Goal: Task Accomplishment & Management: Manage account settings

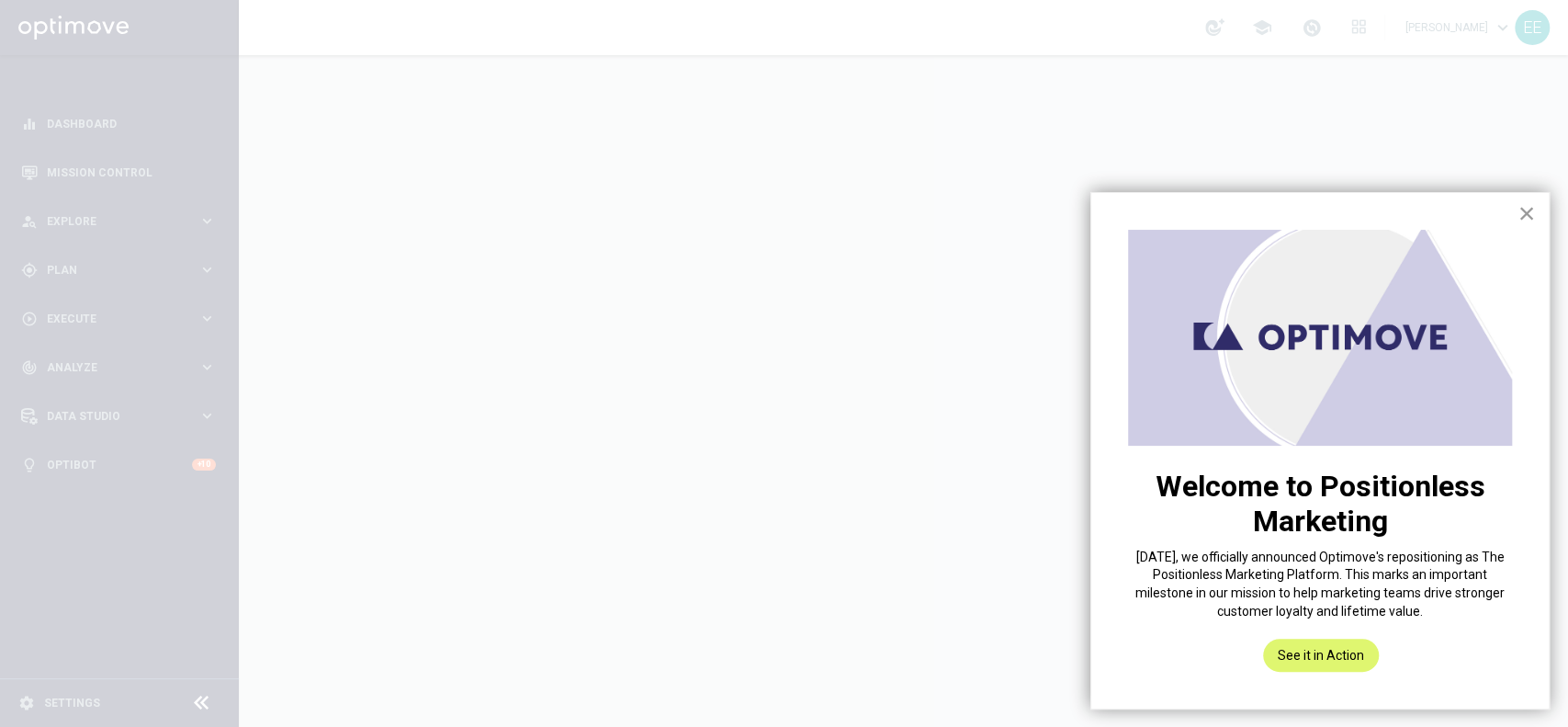
click at [1525, 206] on button "×" at bounding box center [1526, 212] width 17 height 29
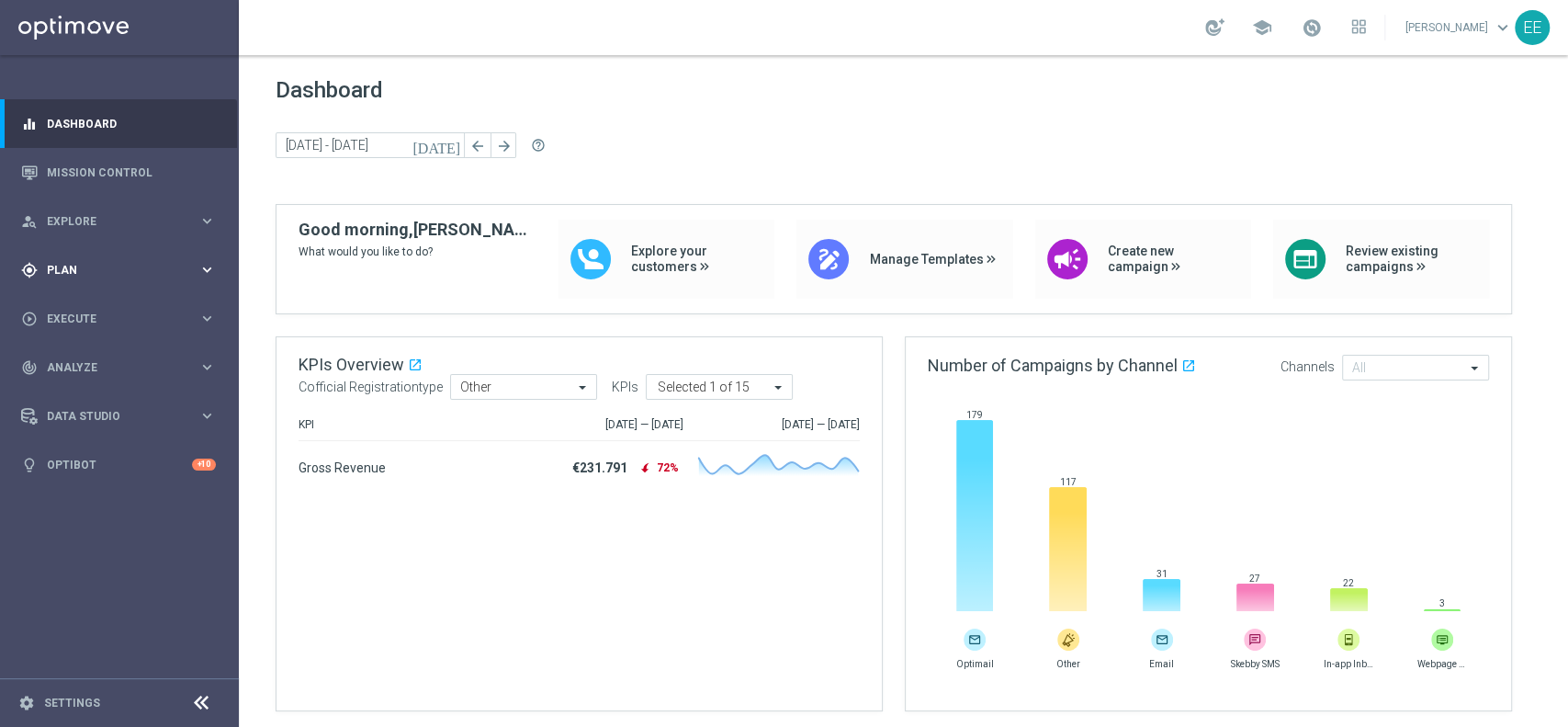
click at [33, 276] on icon "gps_fixed" at bounding box center [29, 270] width 17 height 17
click at [96, 309] on link "Target Groups" at bounding box center [120, 308] width 143 height 15
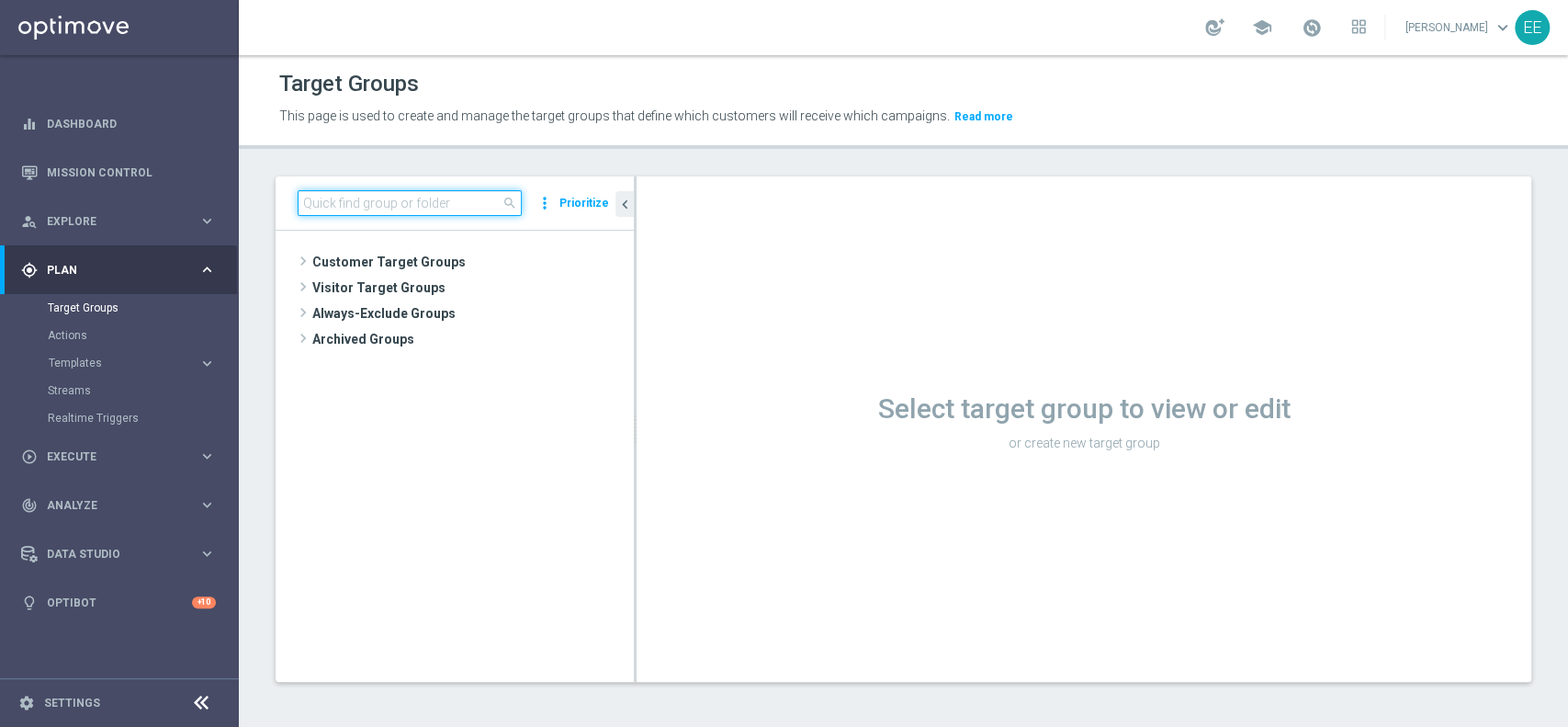
click at [390, 190] on input at bounding box center [409, 202] width 224 height 25
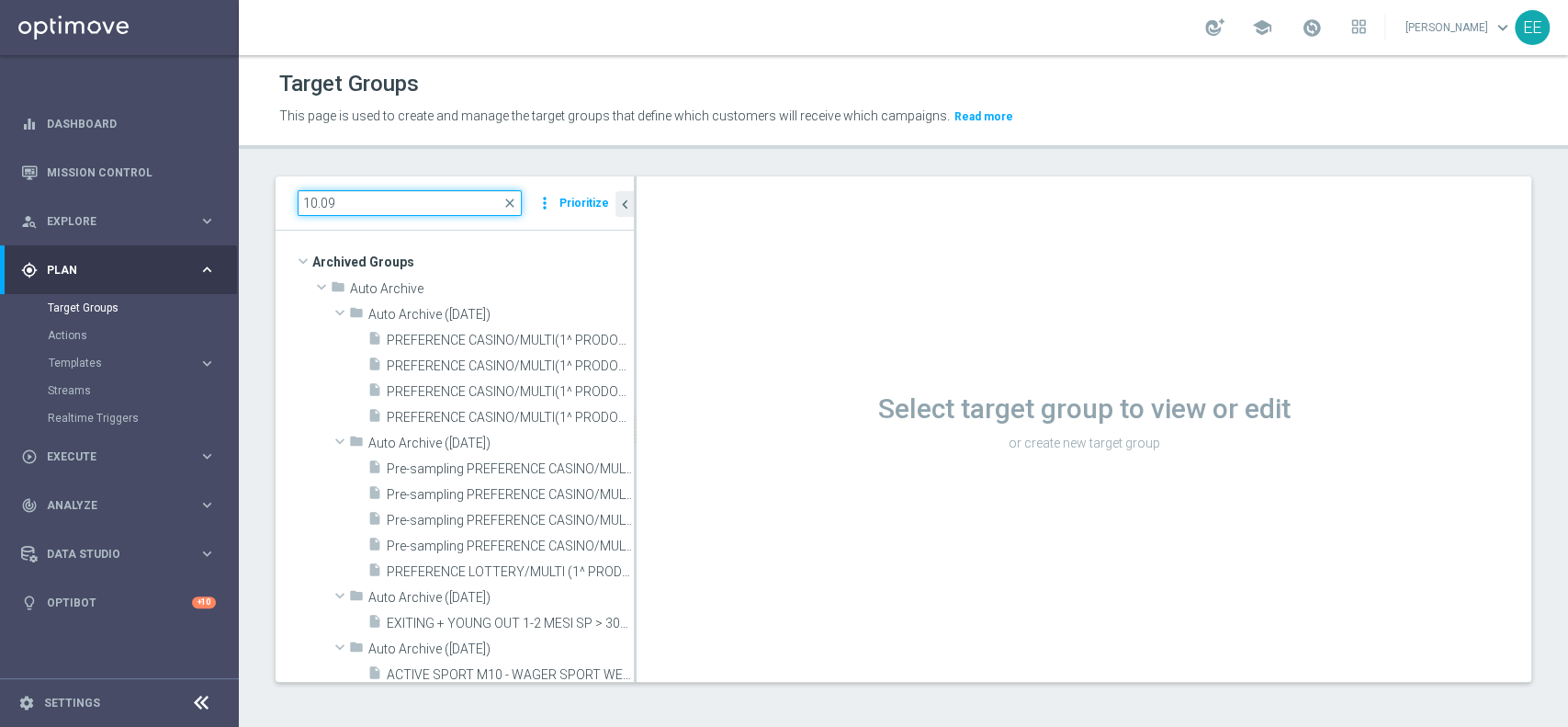
click at [310, 201] on input "10.09" at bounding box center [409, 202] width 224 height 25
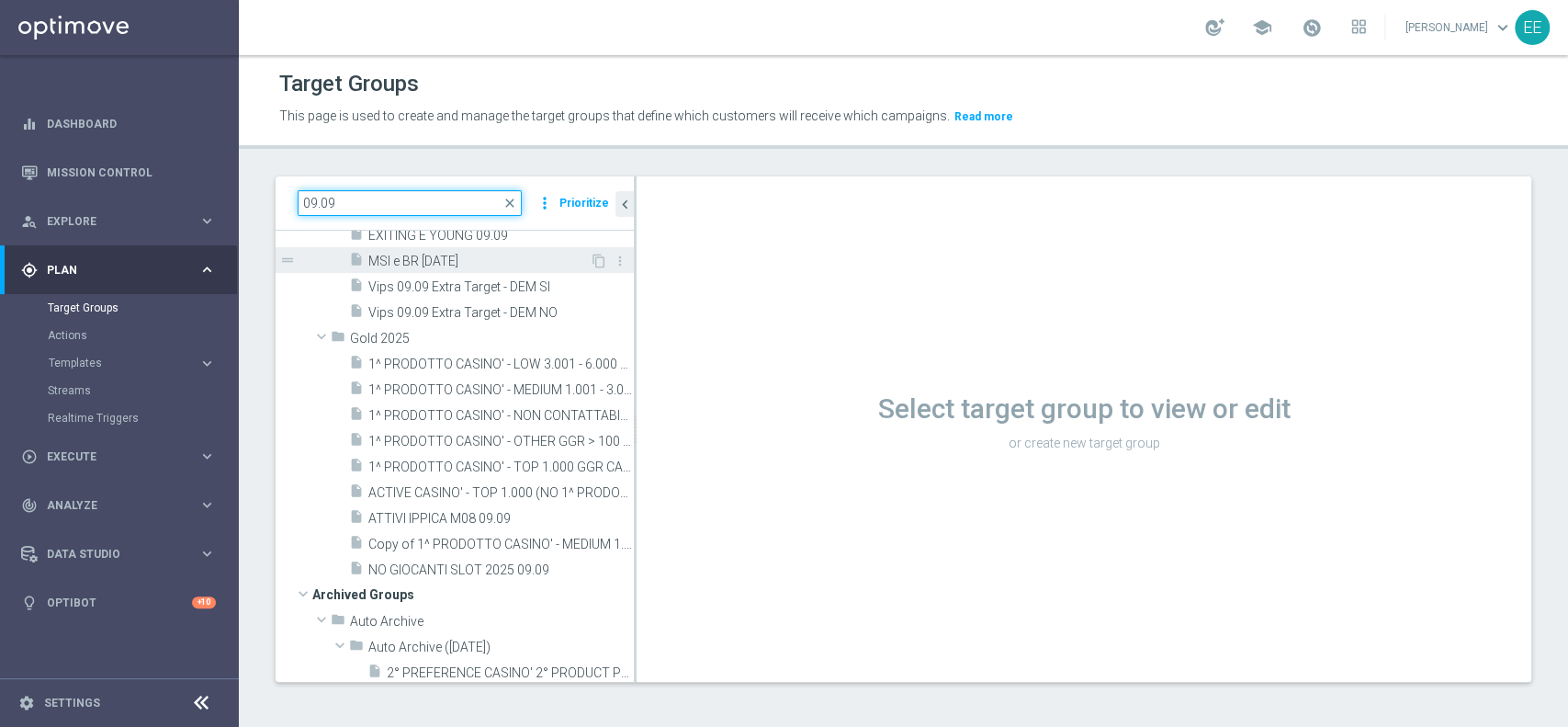
scroll to position [208, 0]
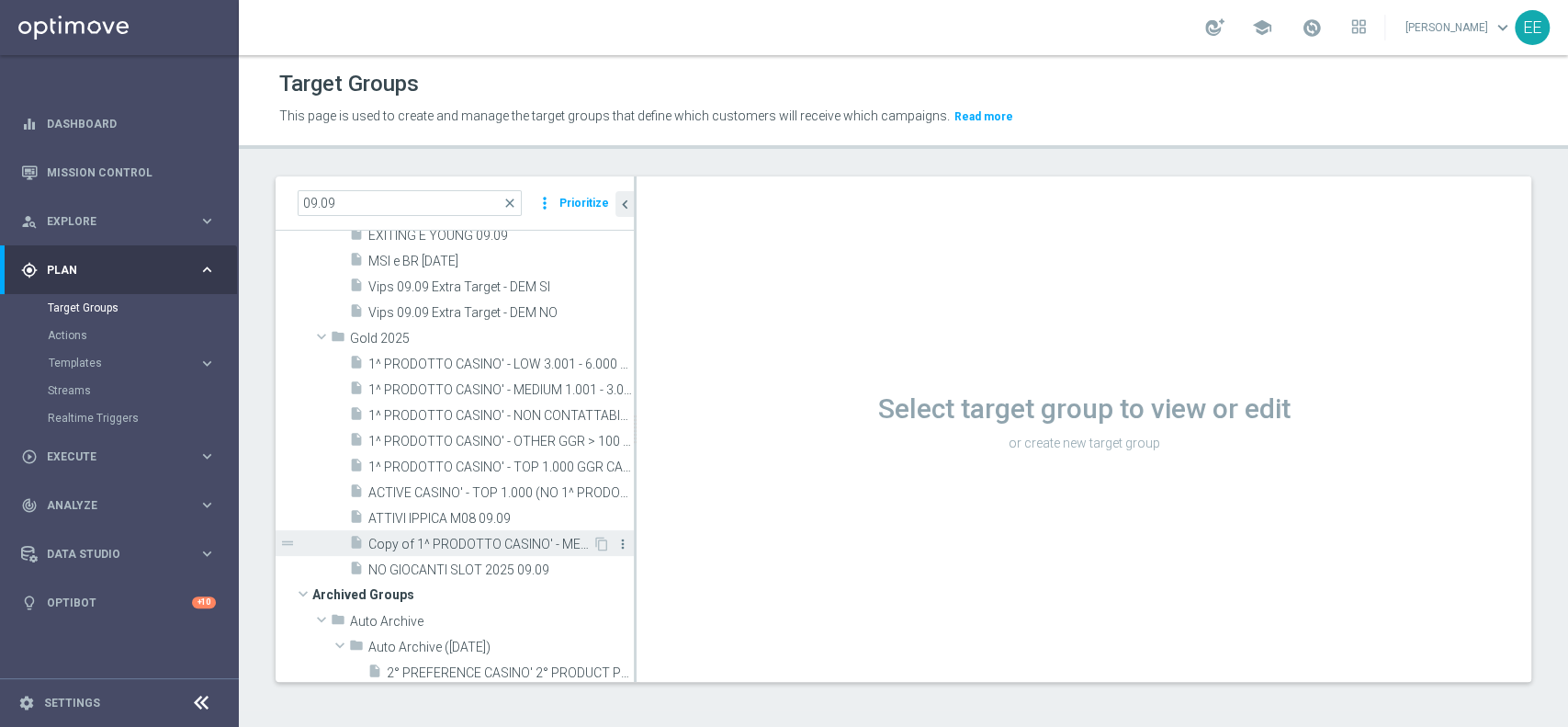
click at [615, 541] on icon "more_vert" at bounding box center [623, 544] width 15 height 15
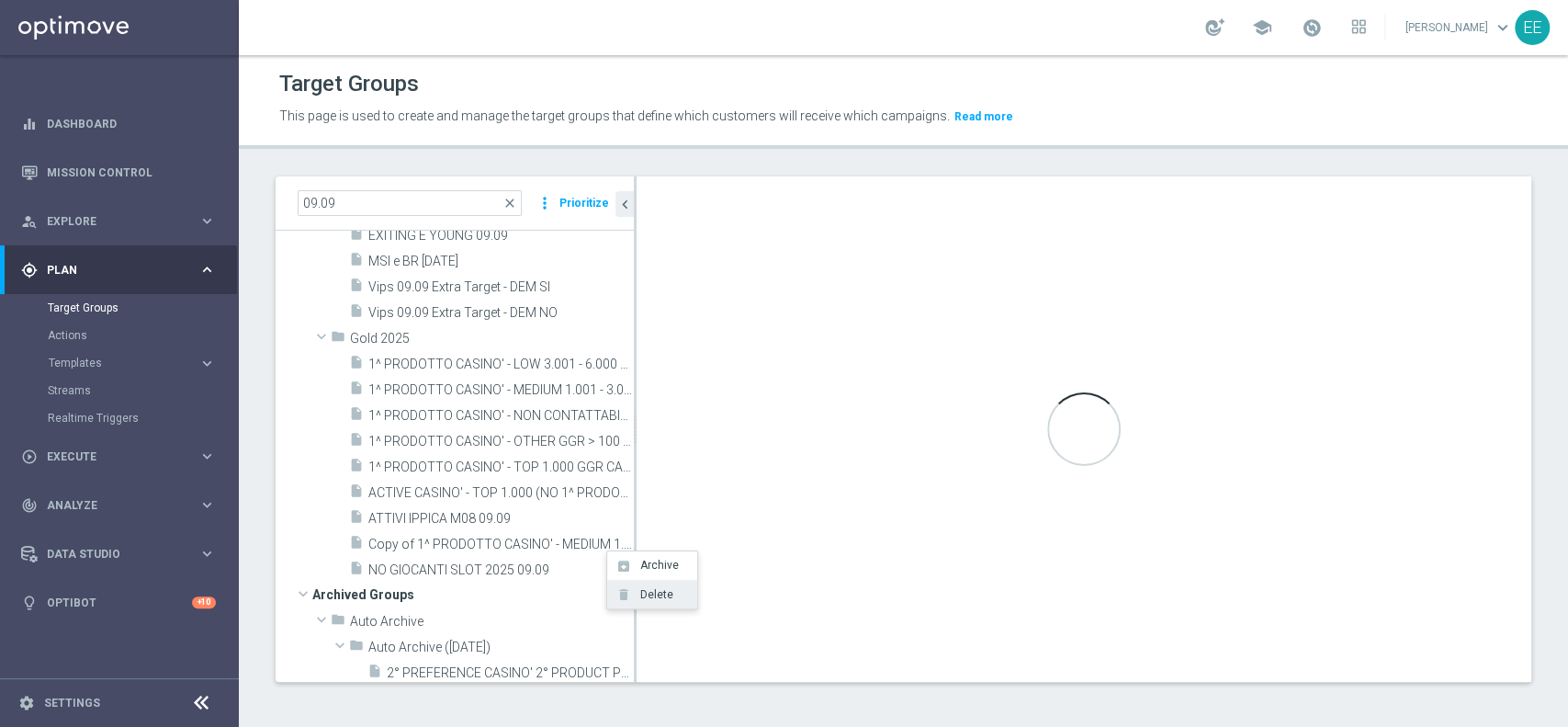
click at [657, 608] on li "delete Delete" at bounding box center [651, 594] width 90 height 28
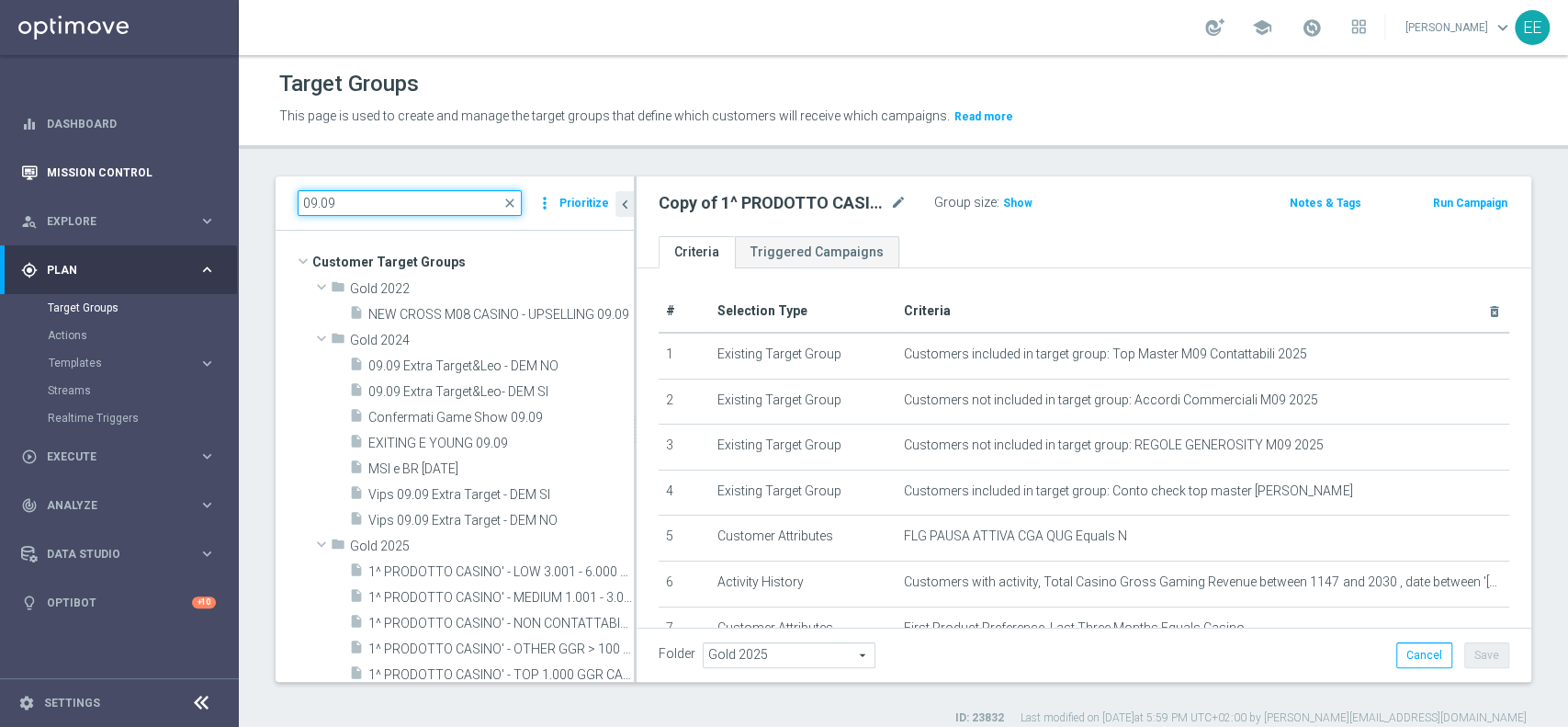
drag, startPoint x: 374, startPoint y: 194, endPoint x: 186, endPoint y: 191, distance: 188.0
click at [186, 191] on main "equalizer Dashboard Mission Control" at bounding box center [784, 364] width 1568 height 727
paste input "ACTIVE G&V M08 - TOP 1.000 GGR M08"
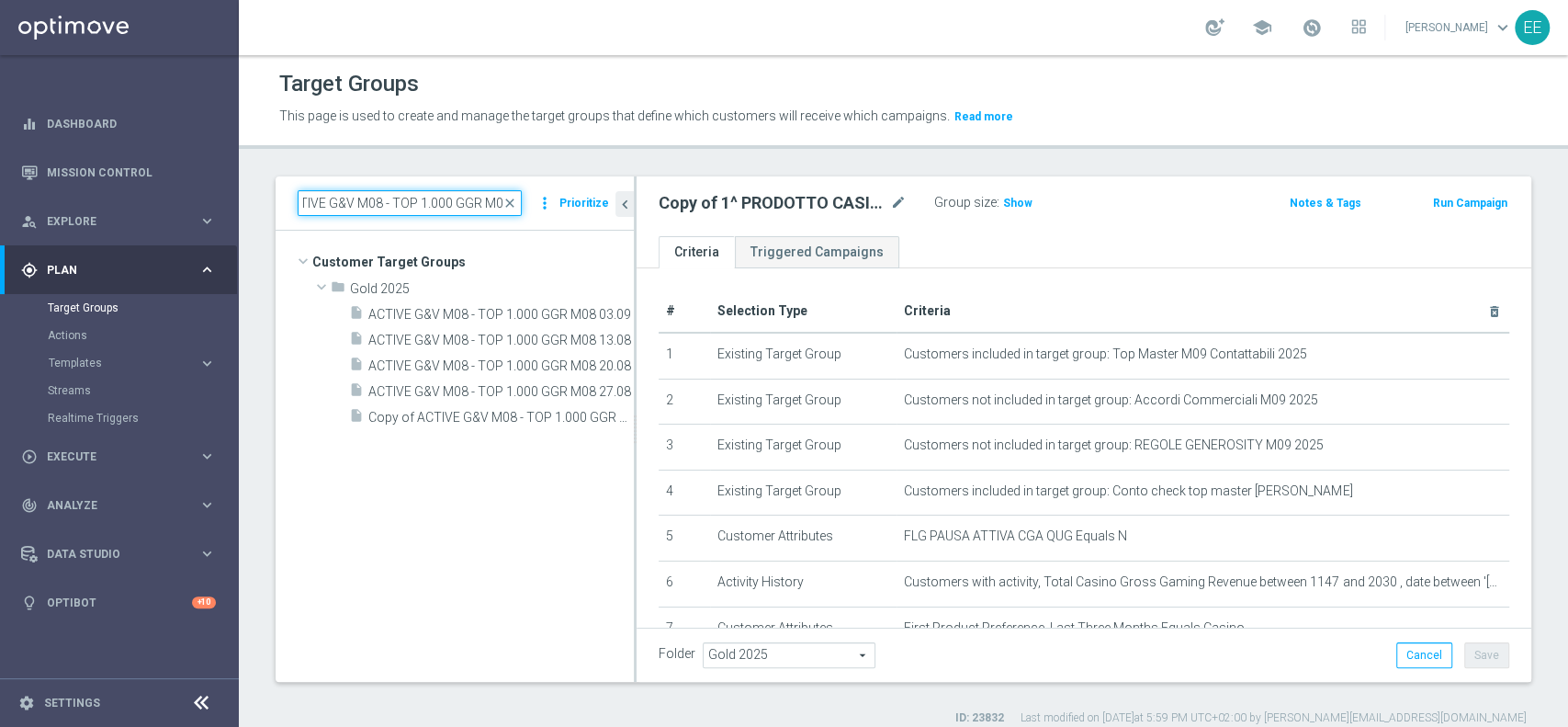
type input "ACTIVE G&V M08 - TOP 1.000 GGR M08"
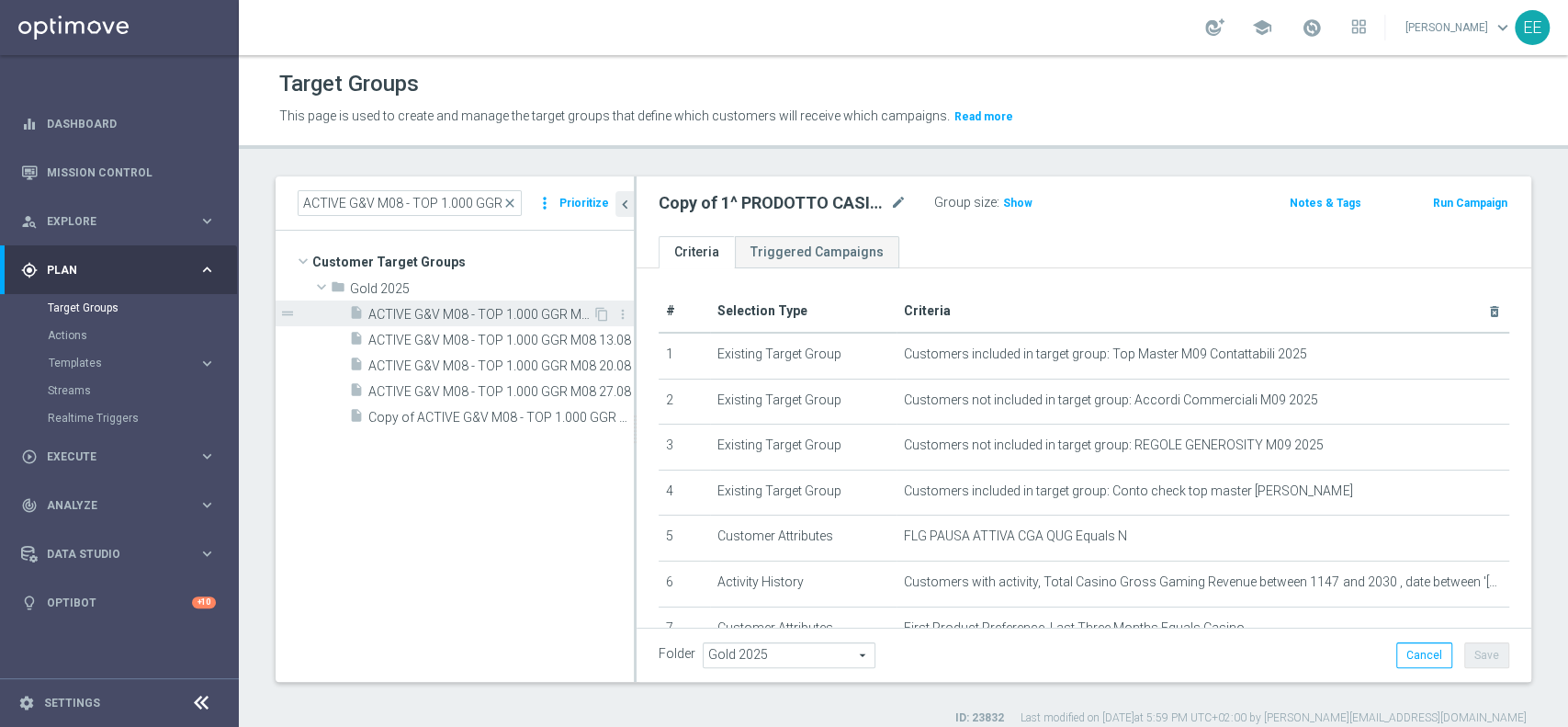
click at [466, 307] on span "ACTIVE G&V M08 - TOP 1.000 GGR M08 03.09" at bounding box center [480, 314] width 224 height 16
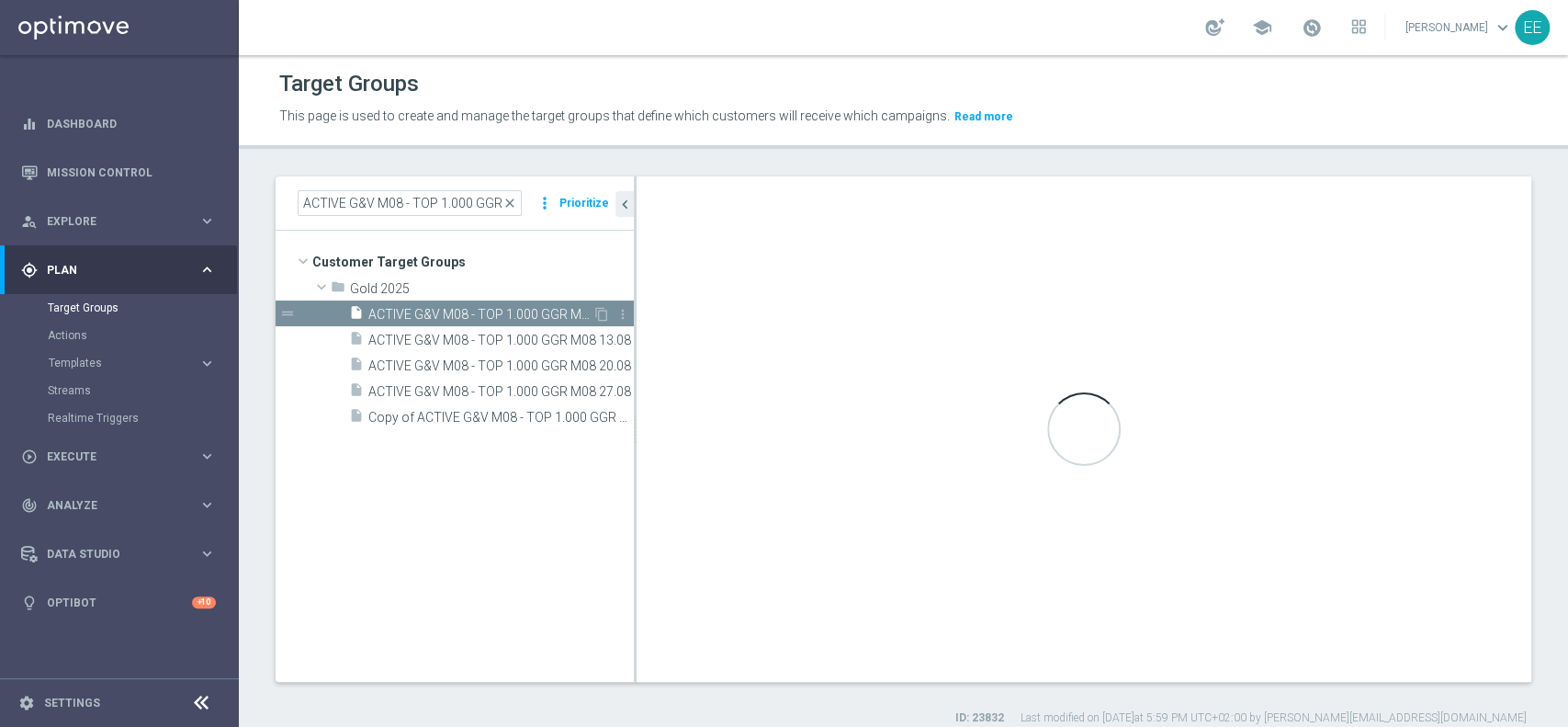
type textarea "(1 and 3 and 4 AND 5 and 6) OR 2"
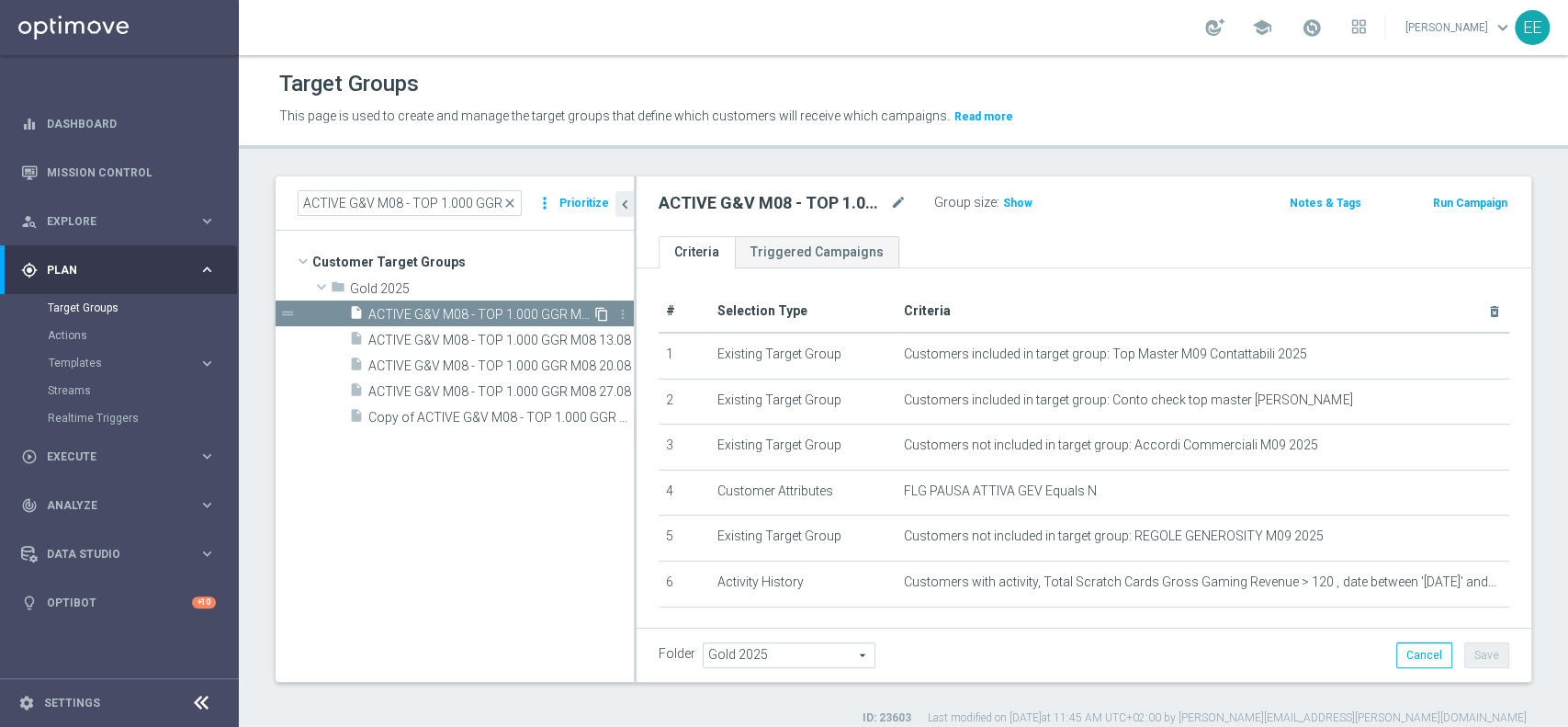
click at [599, 312] on icon "content_copy" at bounding box center [601, 314] width 15 height 15
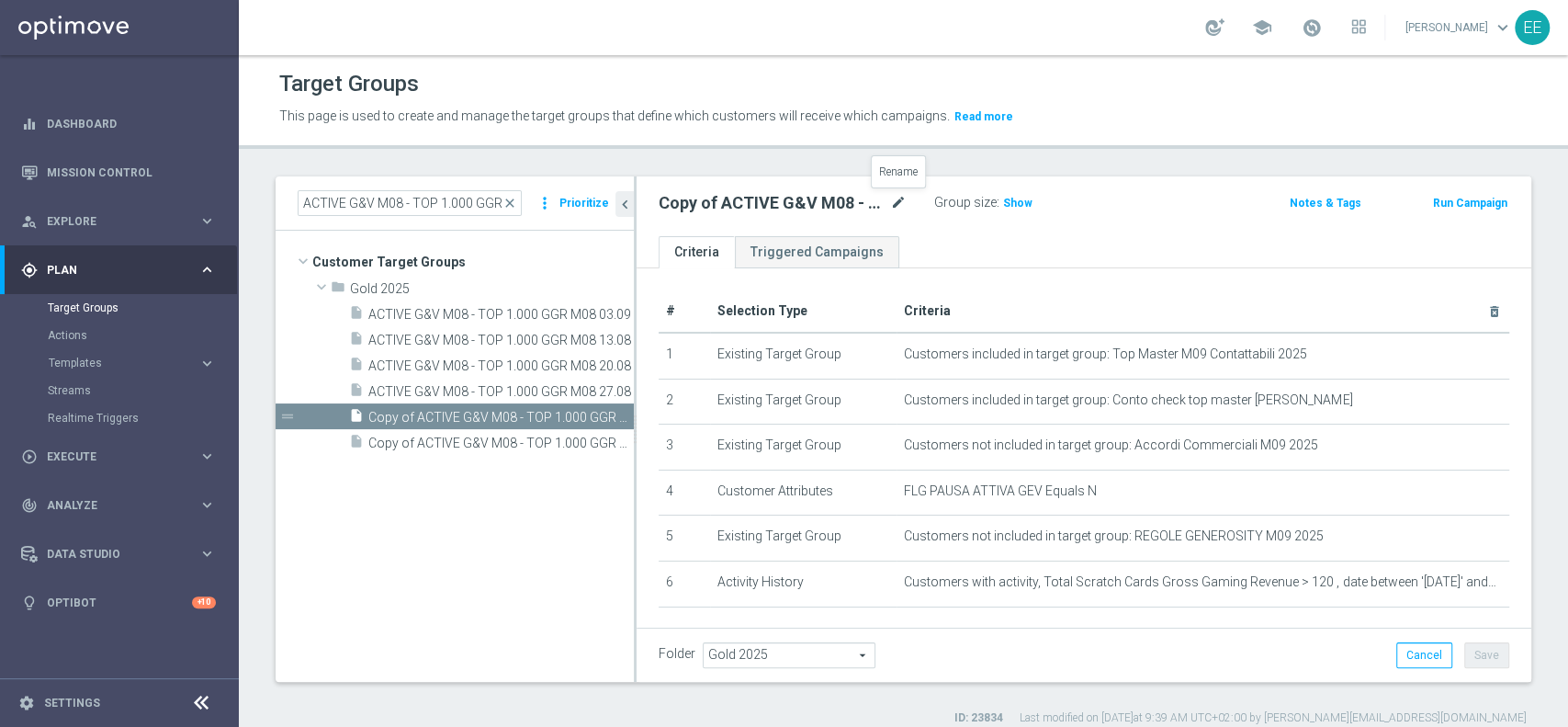
click at [890, 199] on icon "mode_edit" at bounding box center [899, 202] width 17 height 22
type input "ACTIVE G&V M08 - TOP 1.000 GGR M08 09.09"
click at [1476, 661] on button "Save" at bounding box center [1487, 654] width 45 height 25
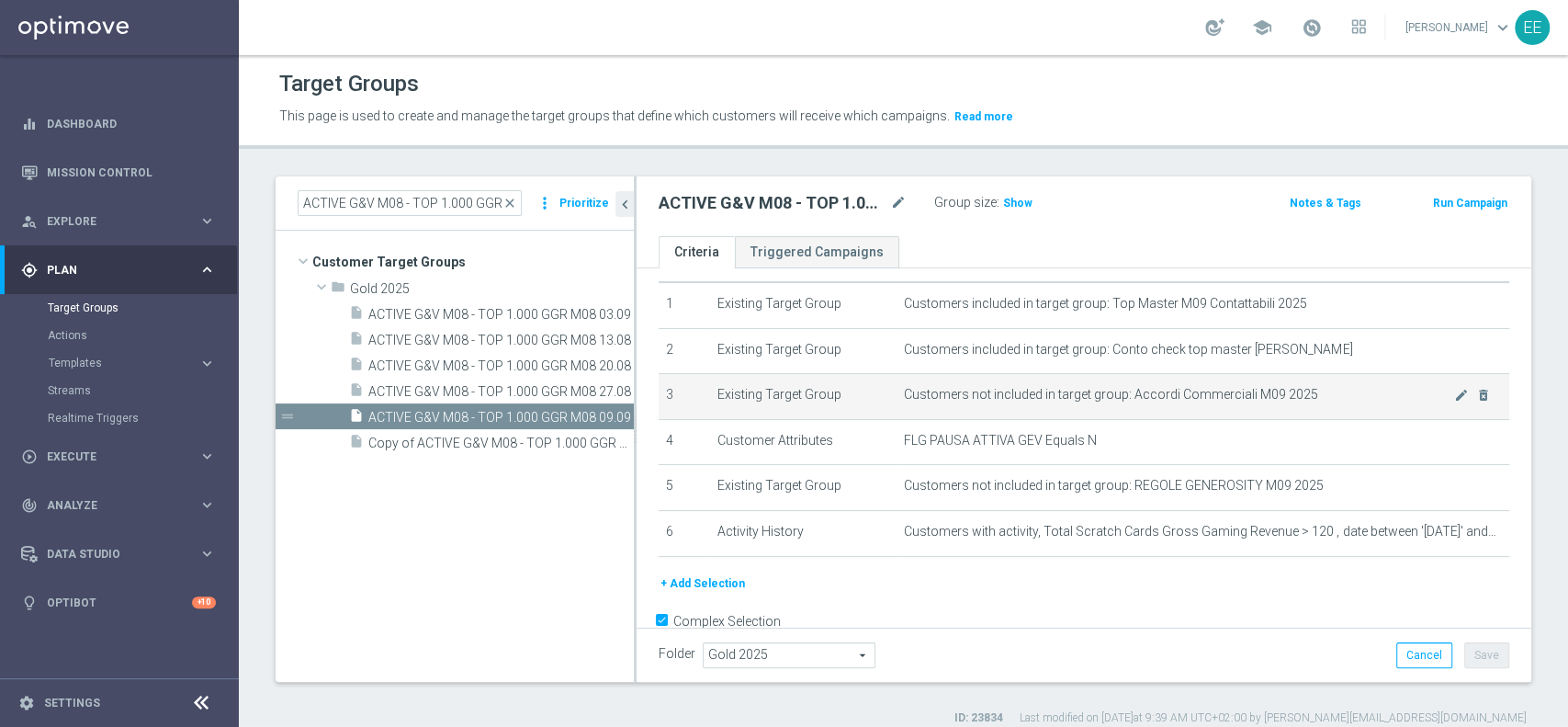
scroll to position [85, 0]
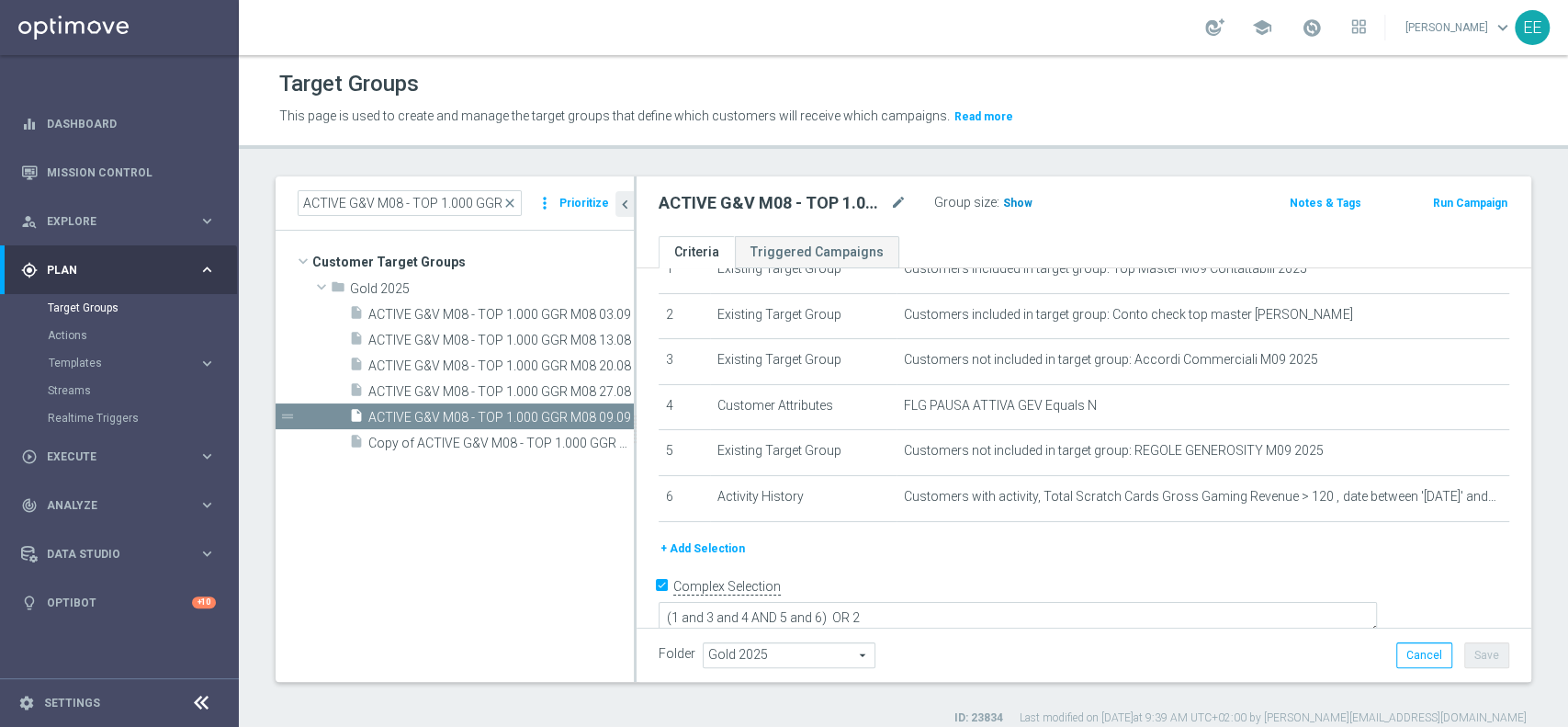
click at [1023, 210] on h3 "Show" at bounding box center [1017, 202] width 33 height 20
click at [437, 198] on input "ACTIVE G&V M08 - TOP 1.000 GGR M08" at bounding box center [409, 202] width 224 height 25
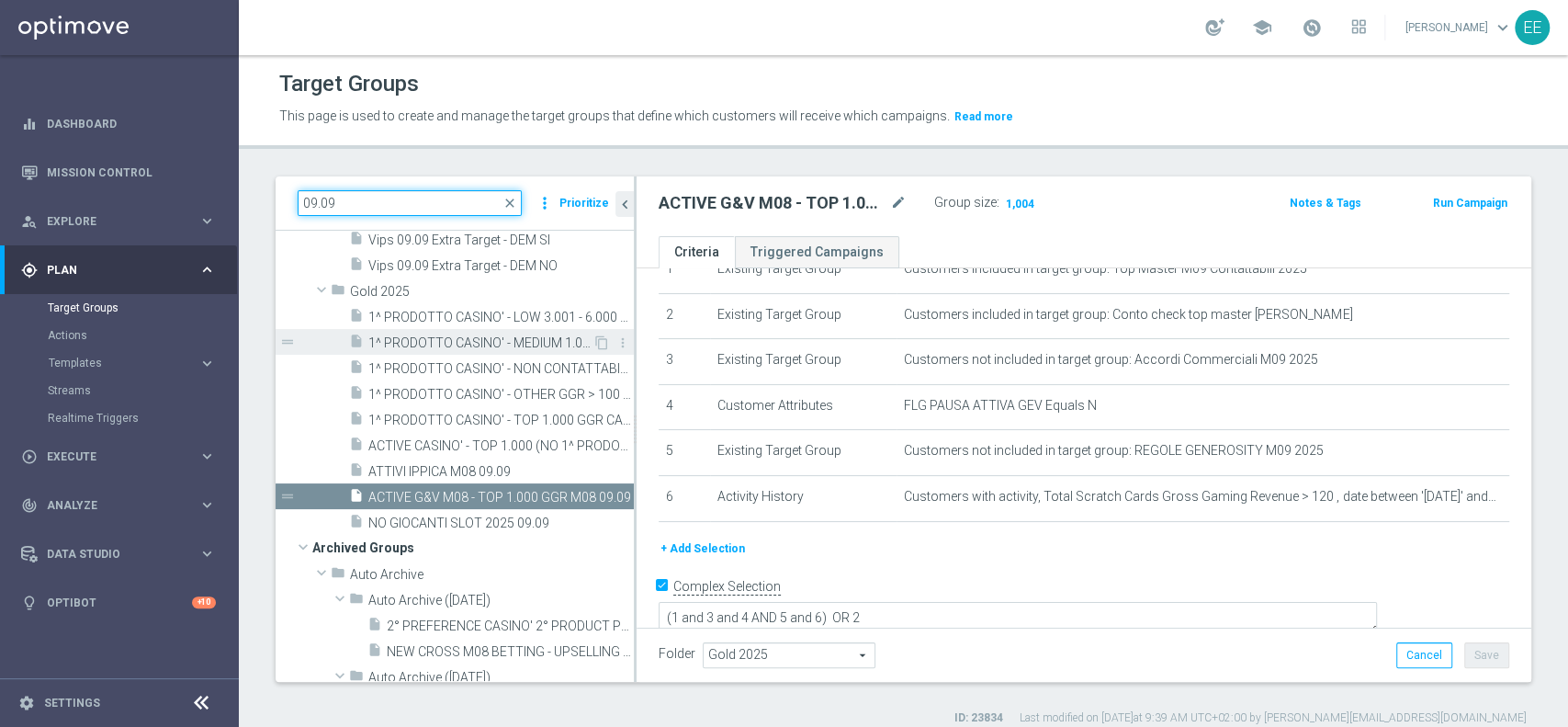
scroll to position [256, 0]
type input "09.09"
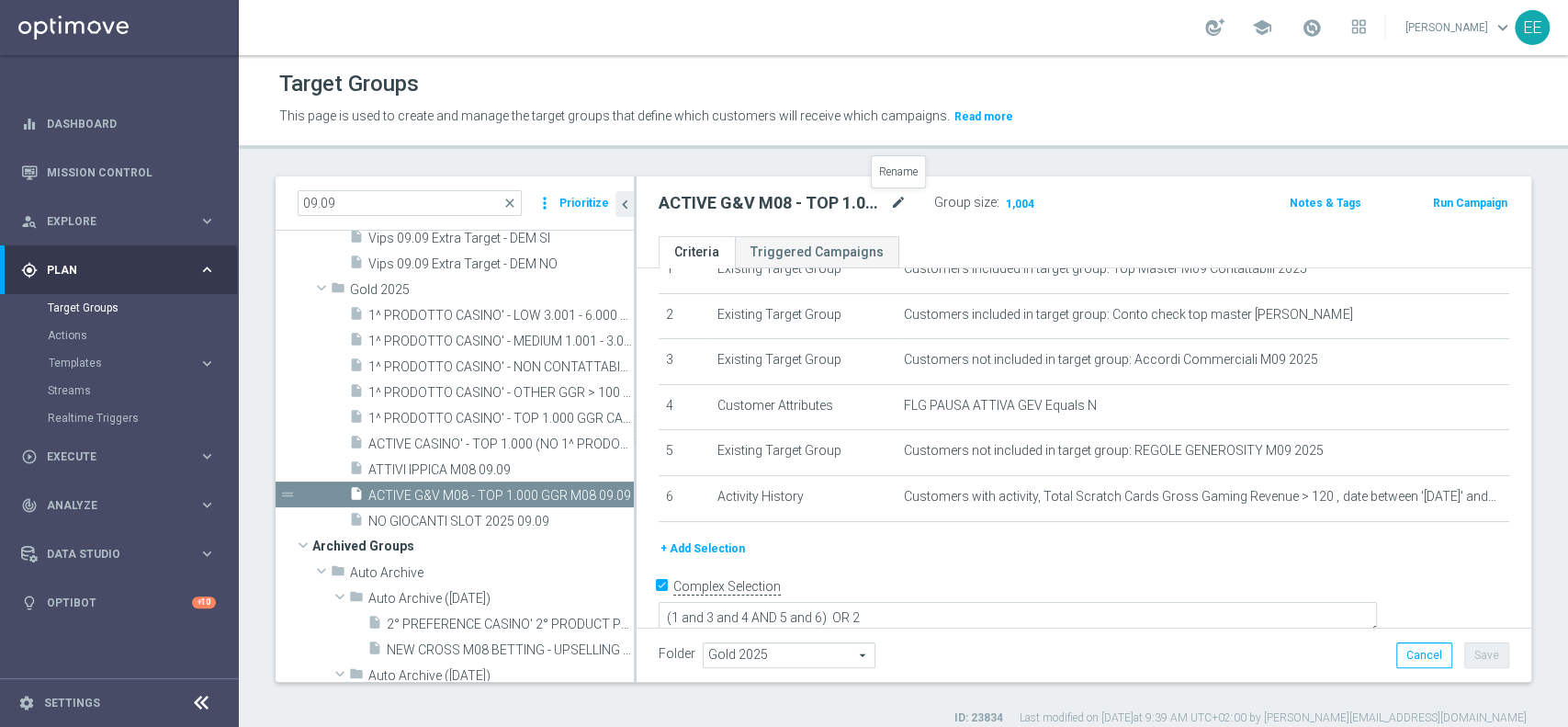
click at [897, 202] on icon "mode_edit" at bounding box center [899, 202] width 17 height 22
type input "ACTIVE G&V M08 - TOP 1.000 GGR M08 10.09"
click at [1220, 632] on div "Folder Gold 2025 Gold 2025 arrow_drop_down search Cancel Save Saving..." at bounding box center [1084, 653] width 895 height 54
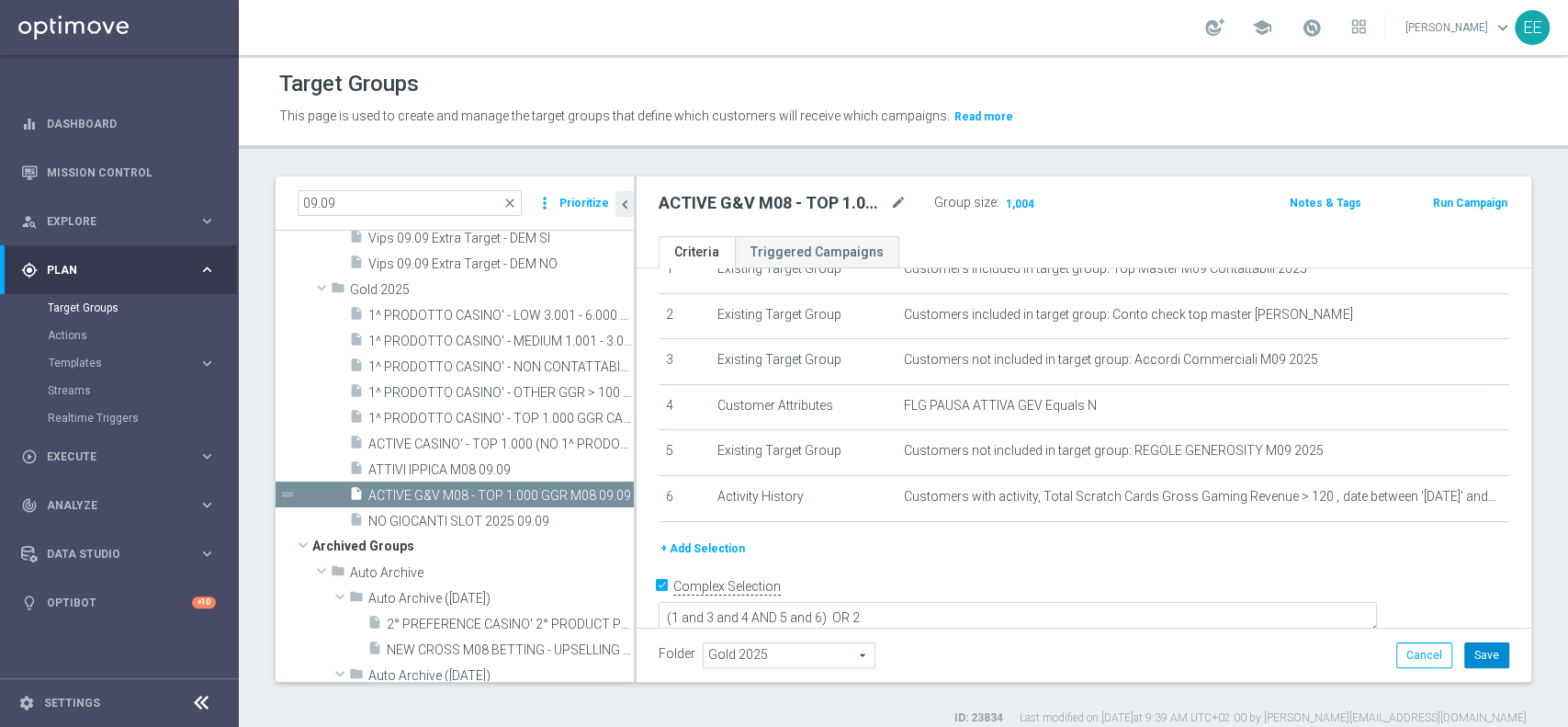
click at [1471, 653] on button "Save" at bounding box center [1487, 654] width 45 height 25
click at [383, 186] on div "09.09 close more_vert Prioritize" at bounding box center [454, 203] width 358 height 54
click at [309, 201] on input "09.09" at bounding box center [409, 202] width 224 height 25
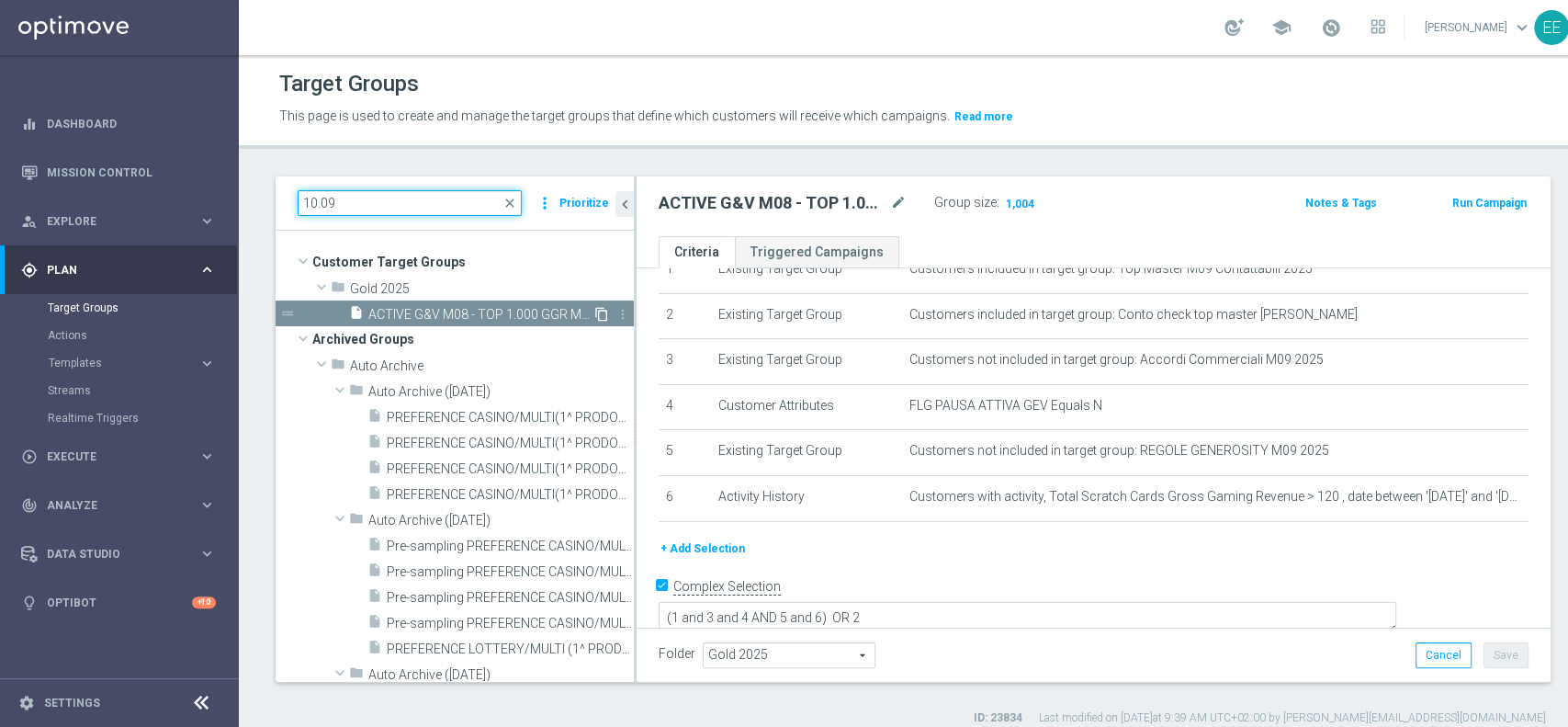
type input "10.09"
click at [594, 313] on icon "content_copy" at bounding box center [601, 314] width 15 height 15
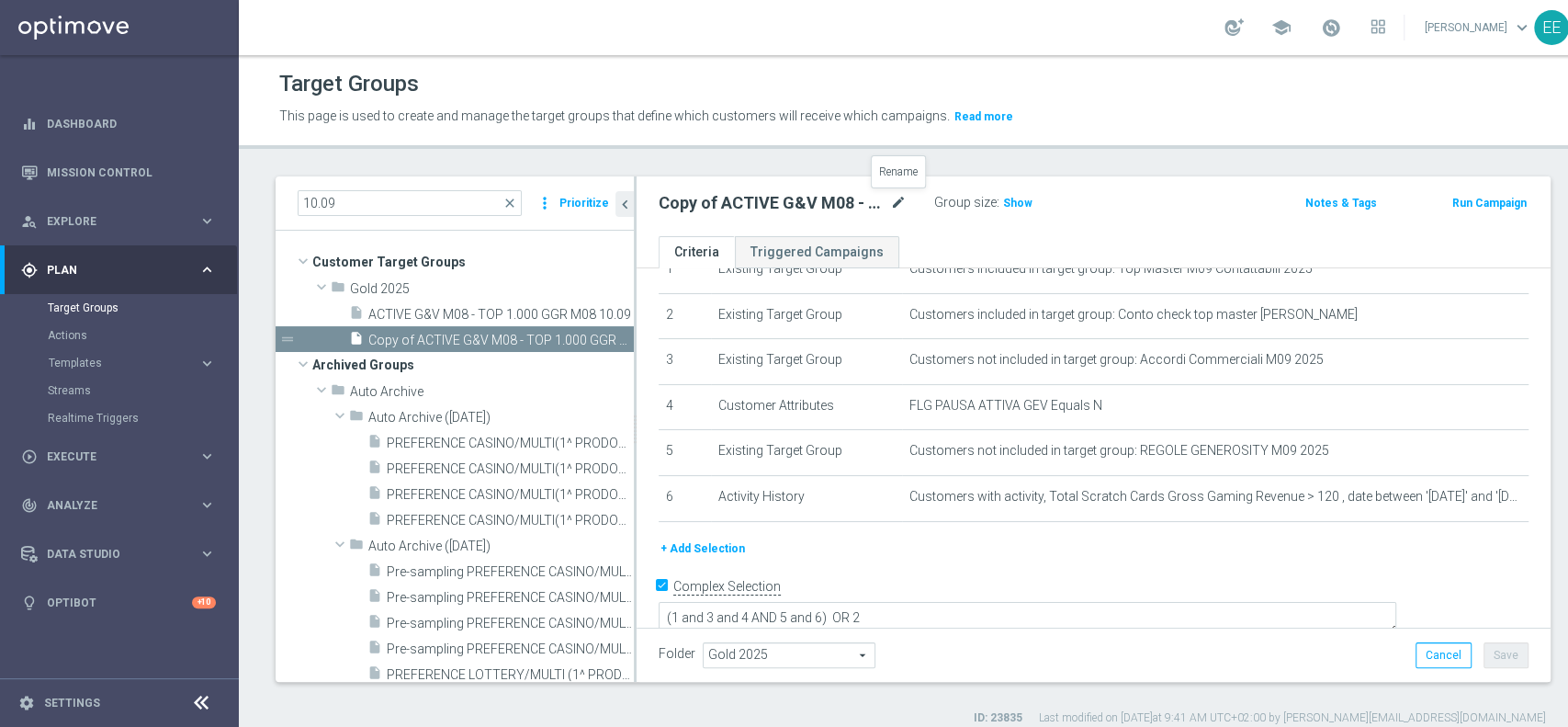
click at [898, 202] on icon "mode_edit" at bounding box center [899, 202] width 17 height 22
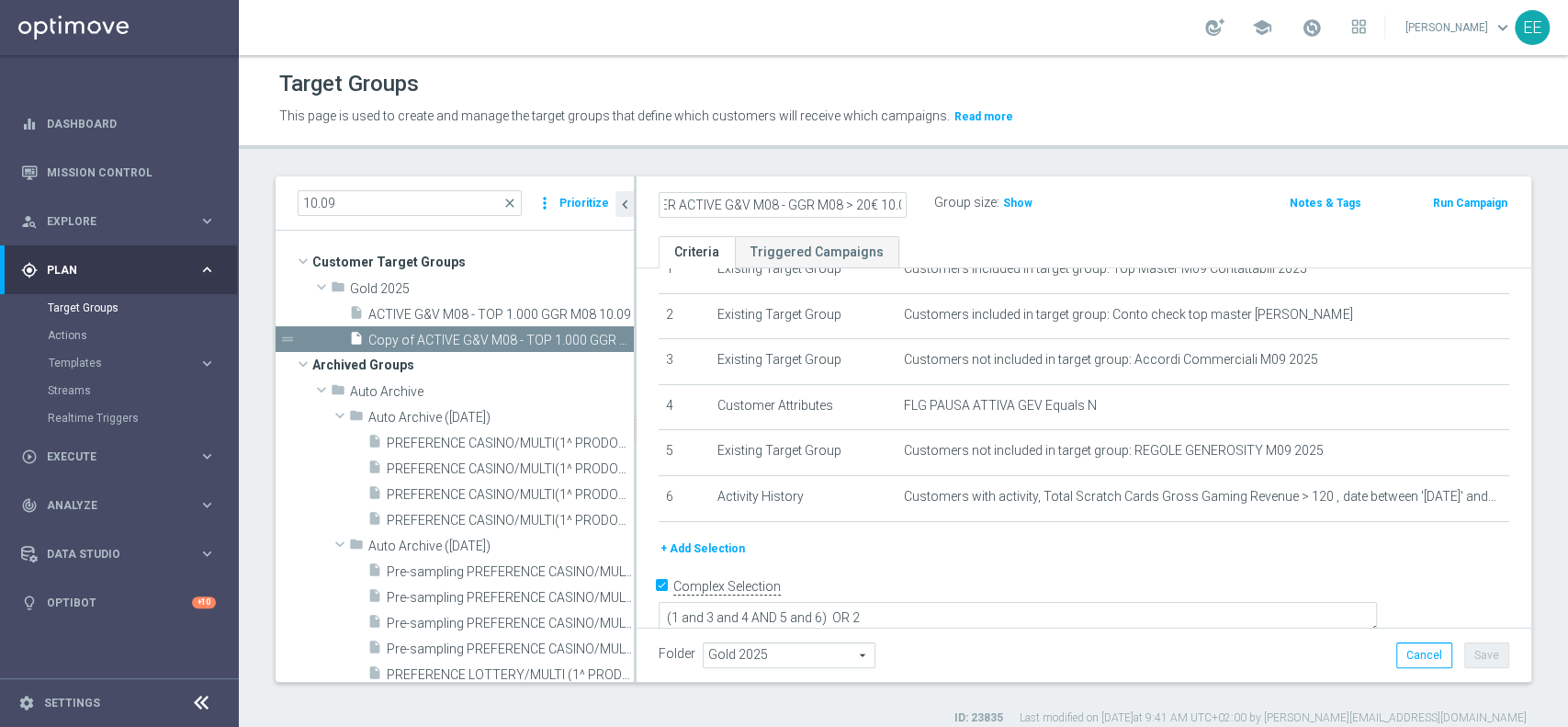
scroll to position [0, 38]
type input "OTHER ACTIVE G&V M08 - GGR M08 > 20€ 10.09"
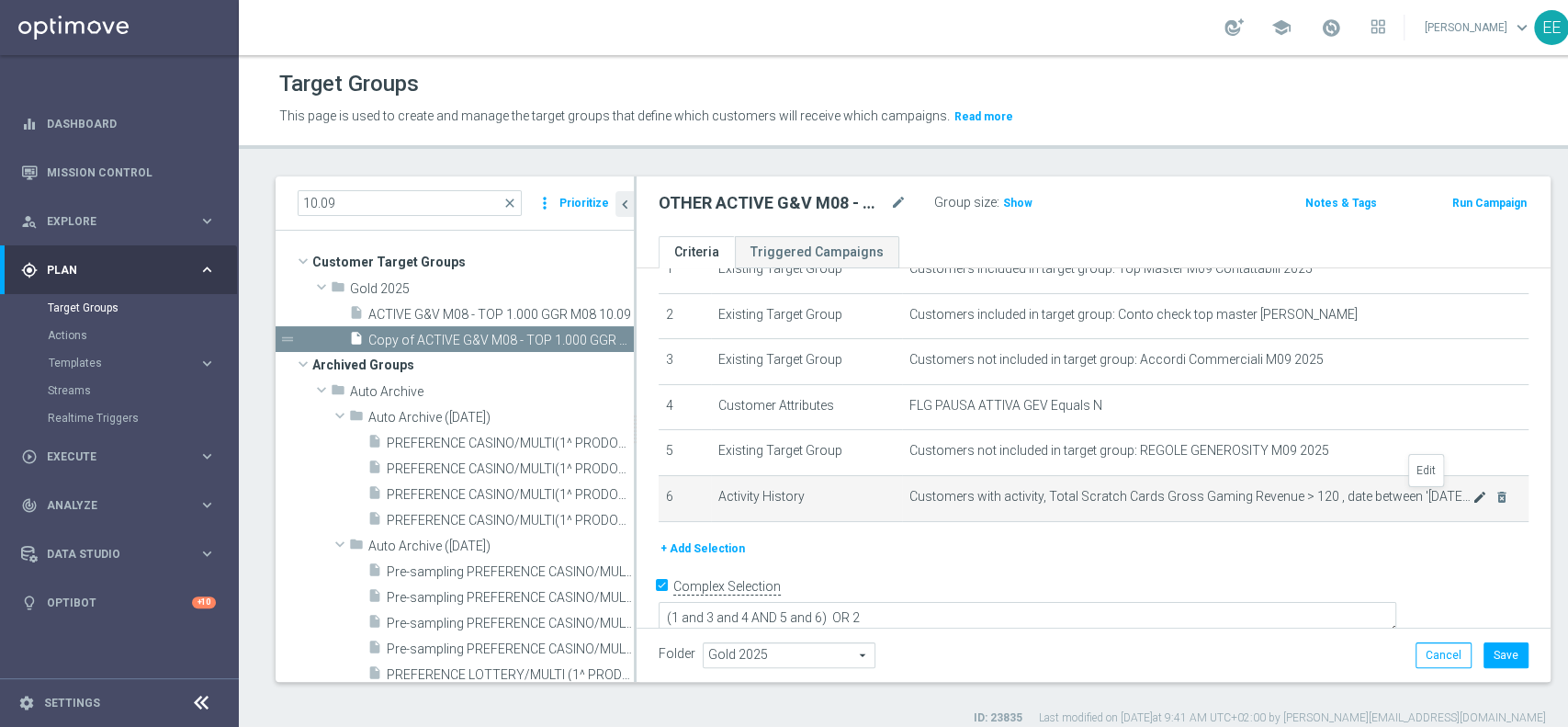
click at [1473, 493] on icon "mode_edit" at bounding box center [1480, 498] width 15 height 15
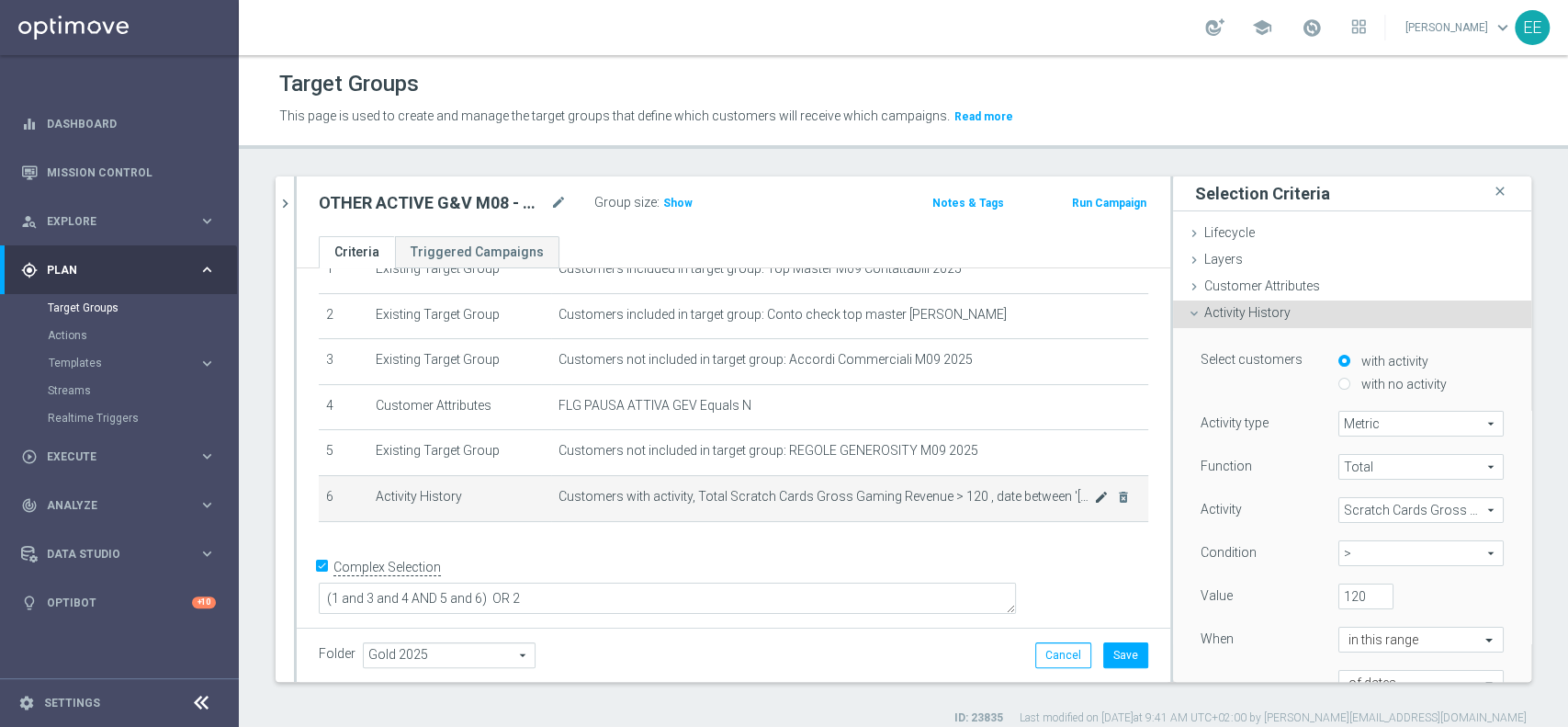
scroll to position [66, 0]
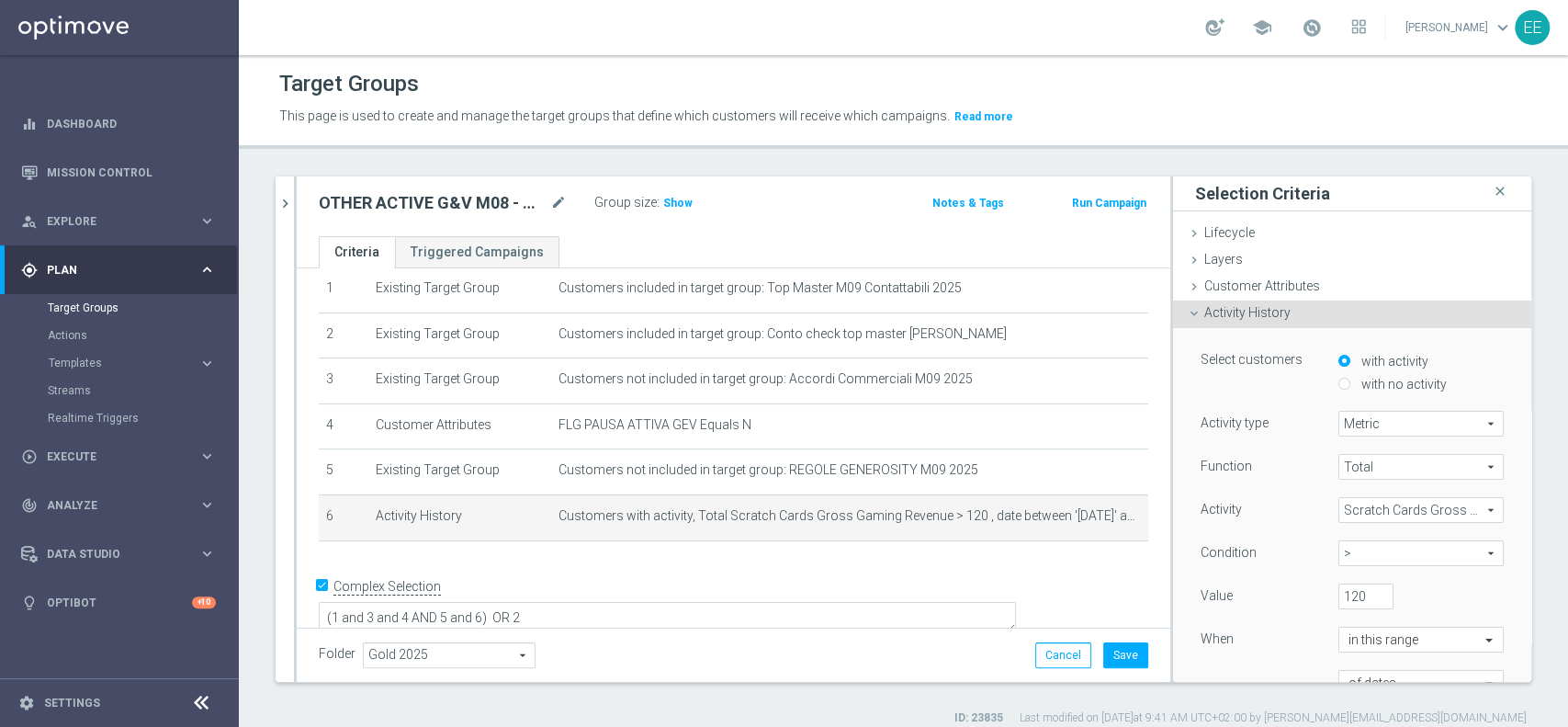
click at [1342, 551] on span ">" at bounding box center [1420, 552] width 163 height 24
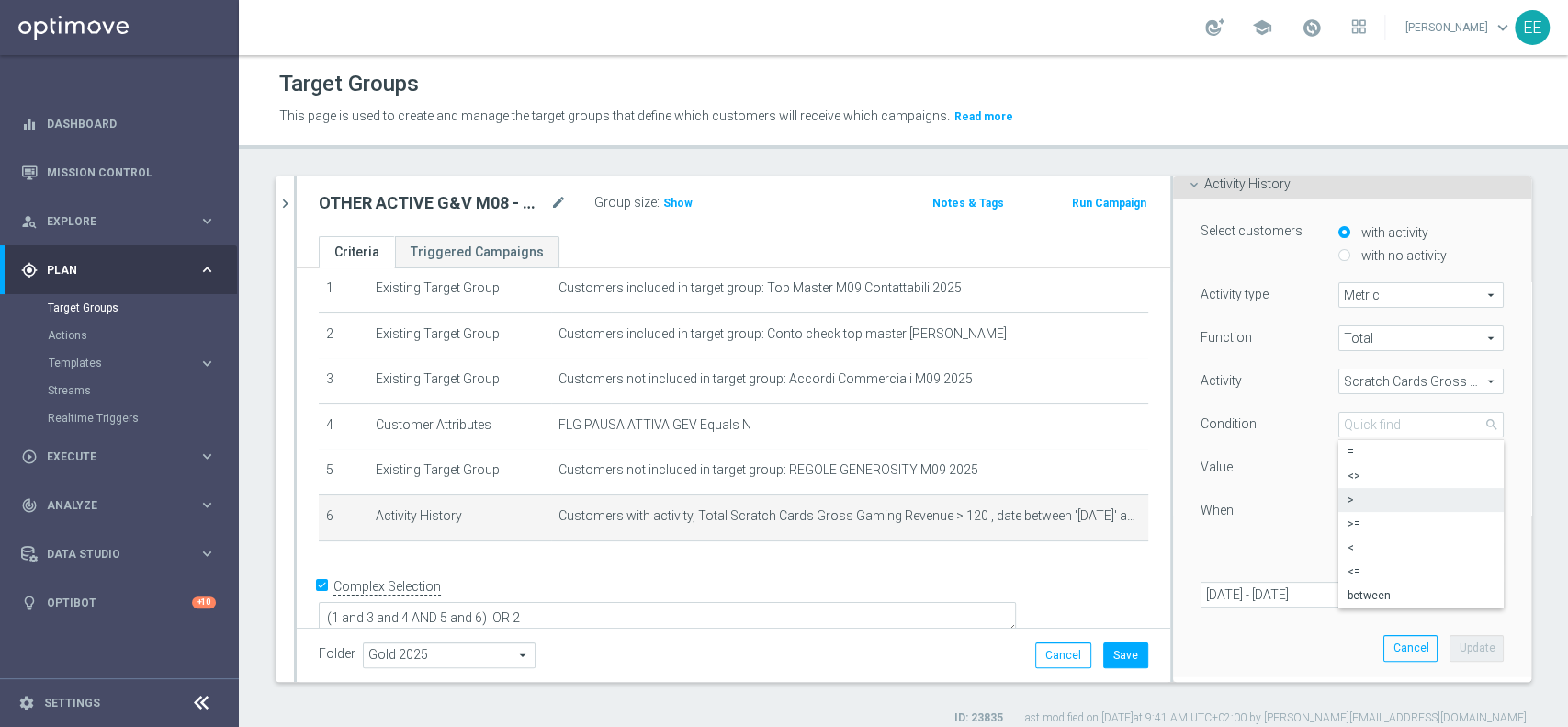
scroll to position [132, 0]
click at [1359, 598] on label "between" at bounding box center [1421, 591] width 165 height 24
type input "between"
click at [1339, 467] on input "120" at bounding box center [1366, 464] width 55 height 25
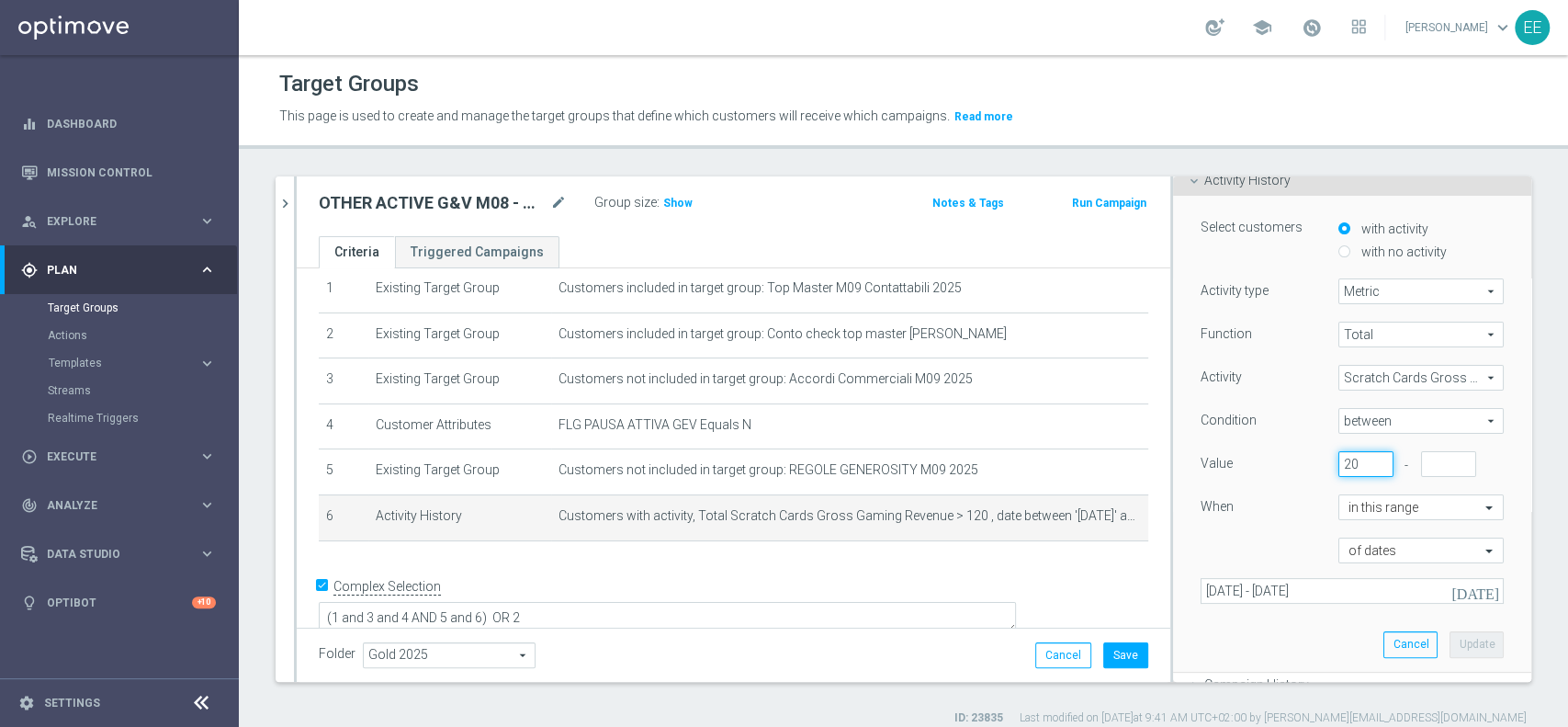
type input "20"
type input "120"
click at [1449, 642] on button "Update" at bounding box center [1475, 643] width 54 height 25
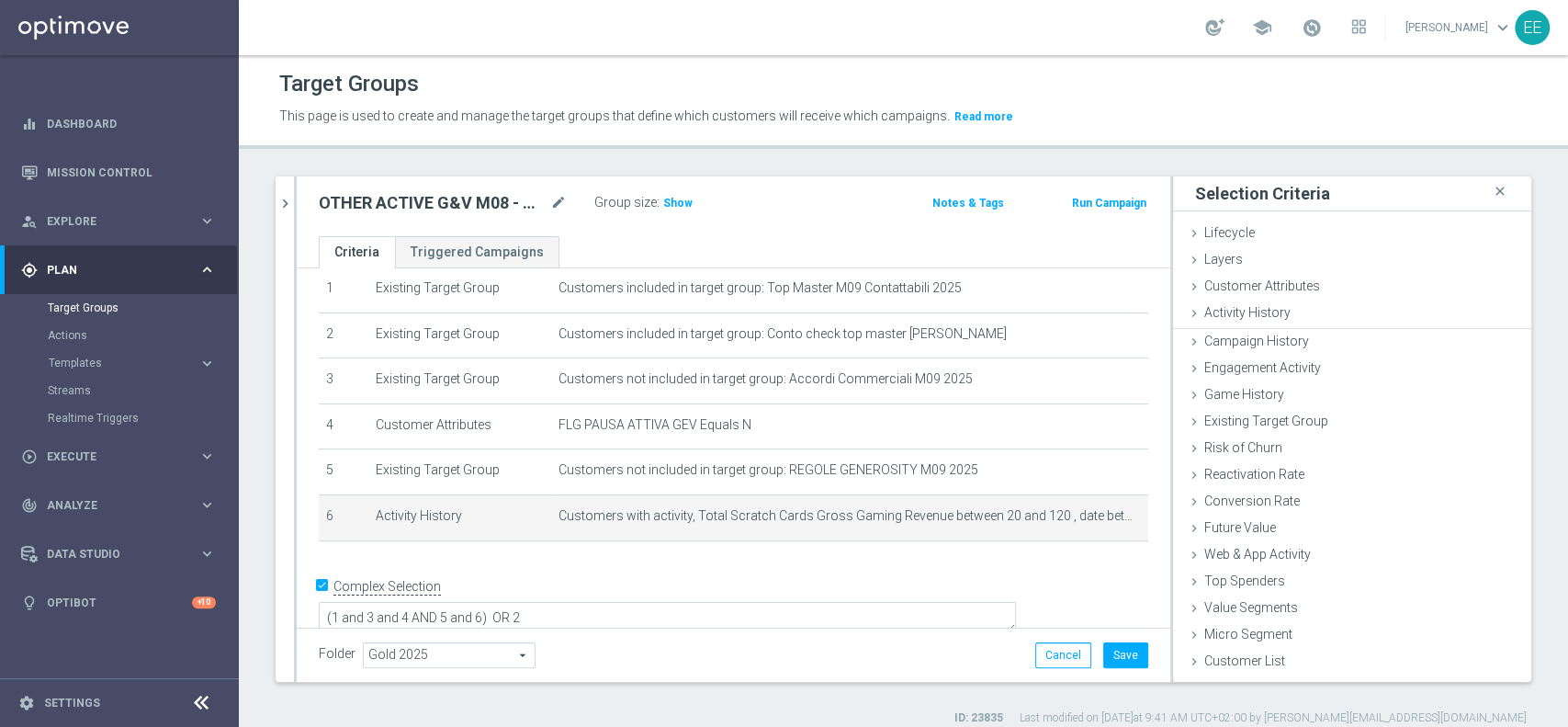
scroll to position [0, 0]
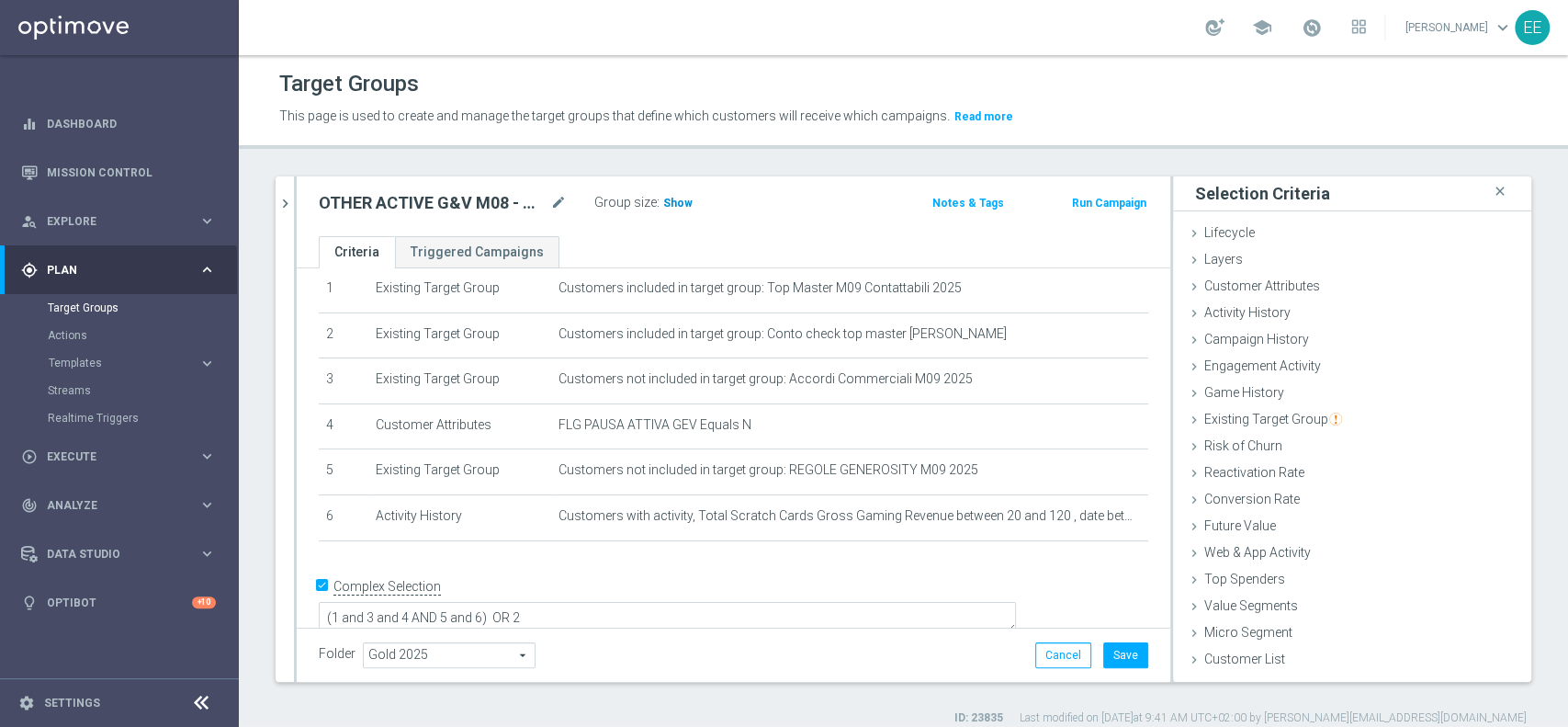
click at [663, 207] on span "Show" at bounding box center [677, 203] width 29 height 13
click at [559, 202] on icon "mode_edit" at bounding box center [559, 202] width 17 height 22
type input "ACTIVE G&V M08 - OTHERS GGR M08 > 20€ 10.09"
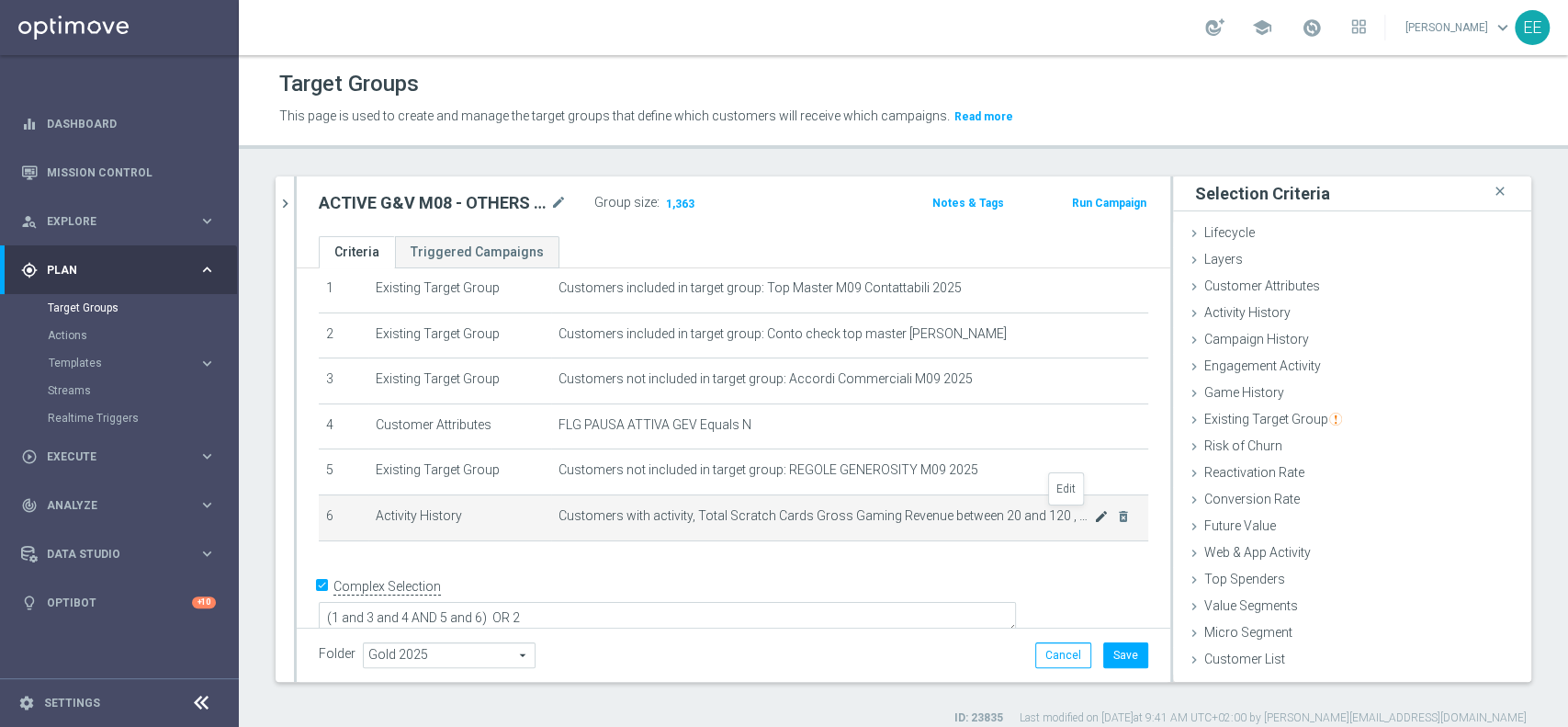
click at [1094, 511] on icon "mode_edit" at bounding box center [1102, 516] width 15 height 15
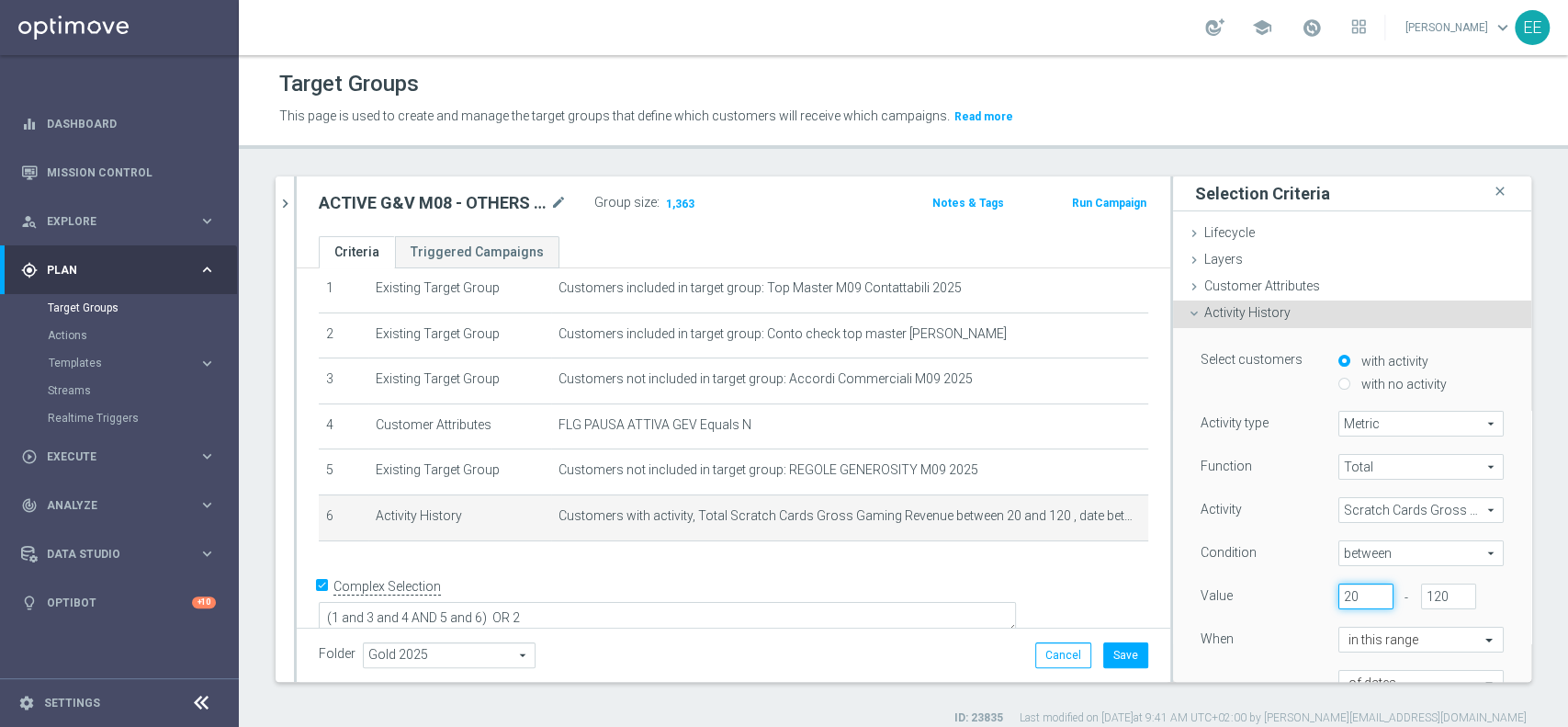
click at [1339, 590] on input "20" at bounding box center [1366, 596] width 55 height 25
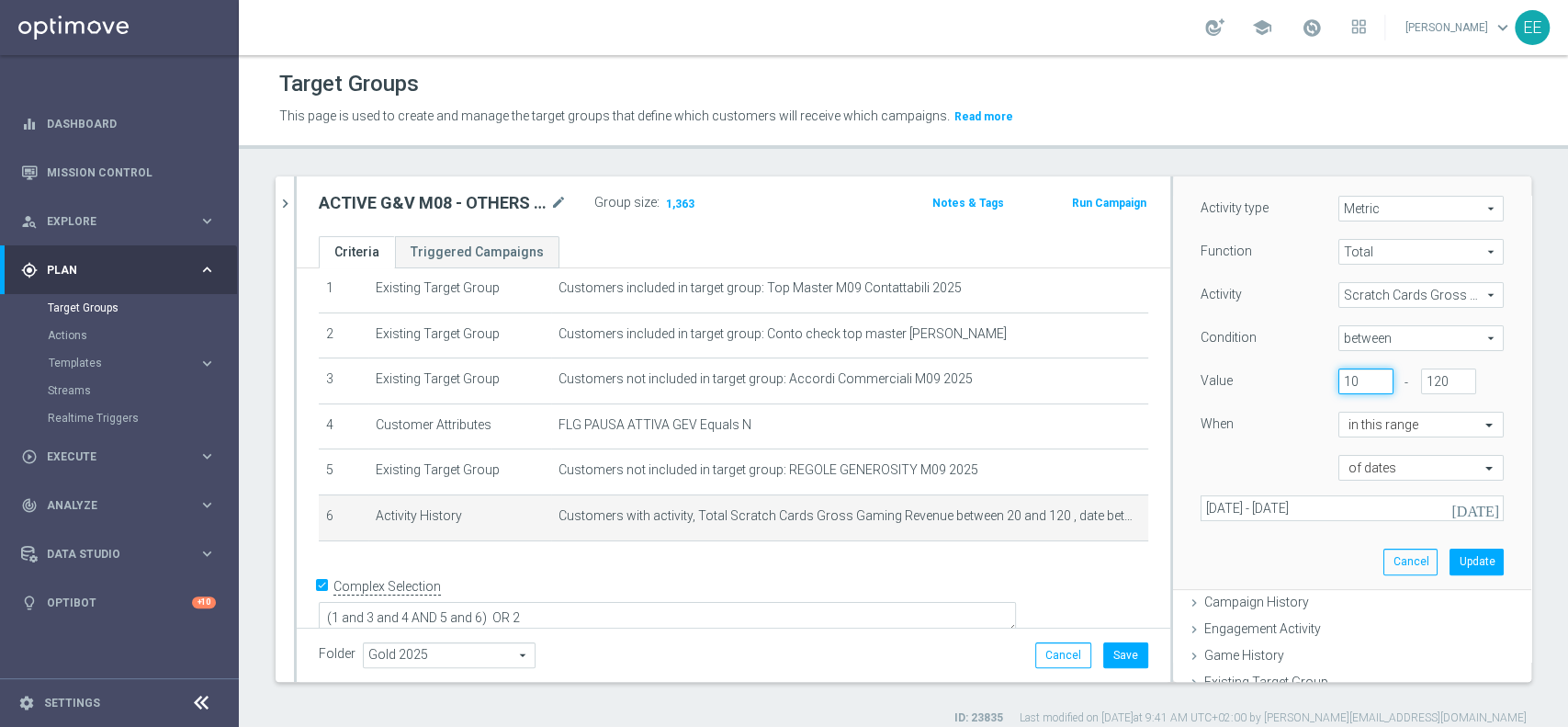
scroll to position [218, 0]
type input "10"
click at [1449, 551] on button "Update" at bounding box center [1475, 558] width 54 height 25
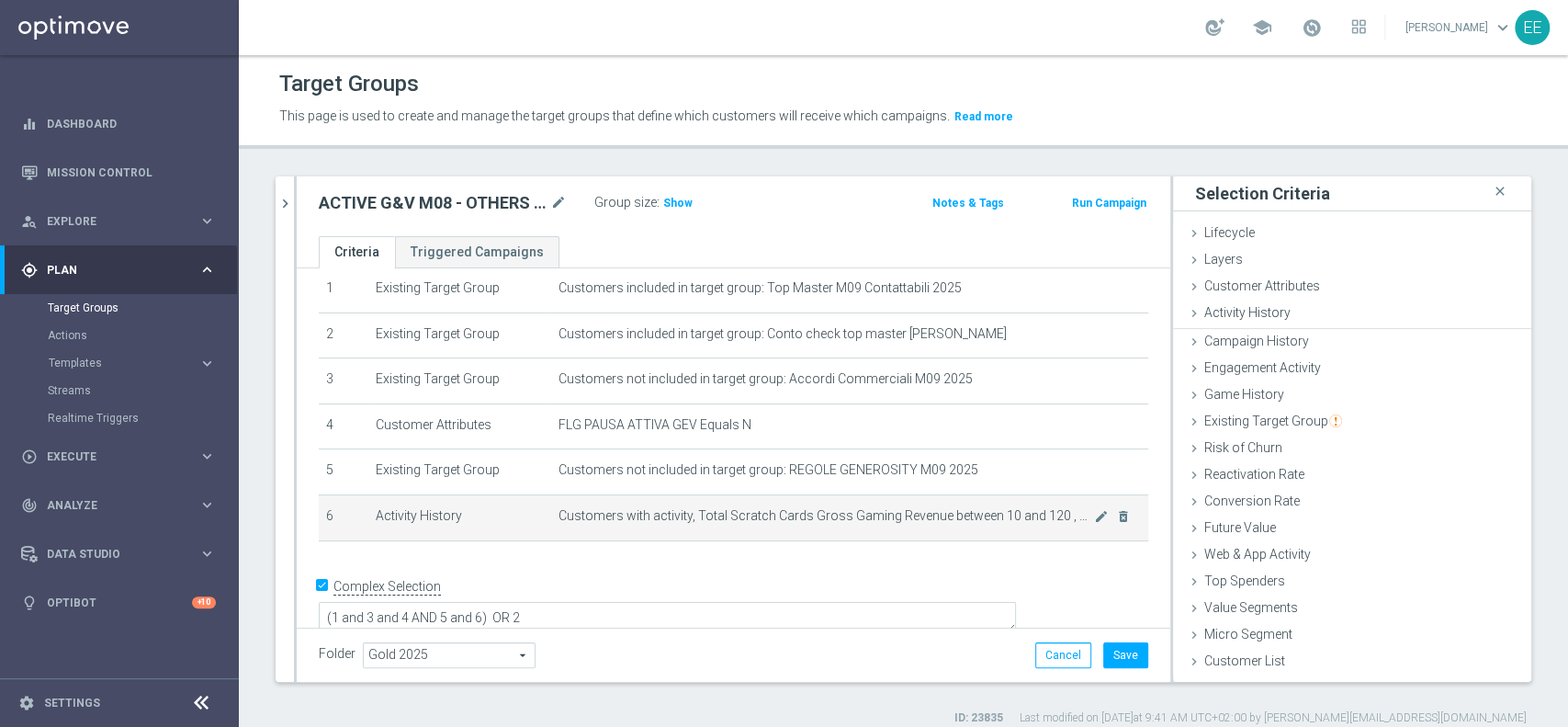
scroll to position [0, 0]
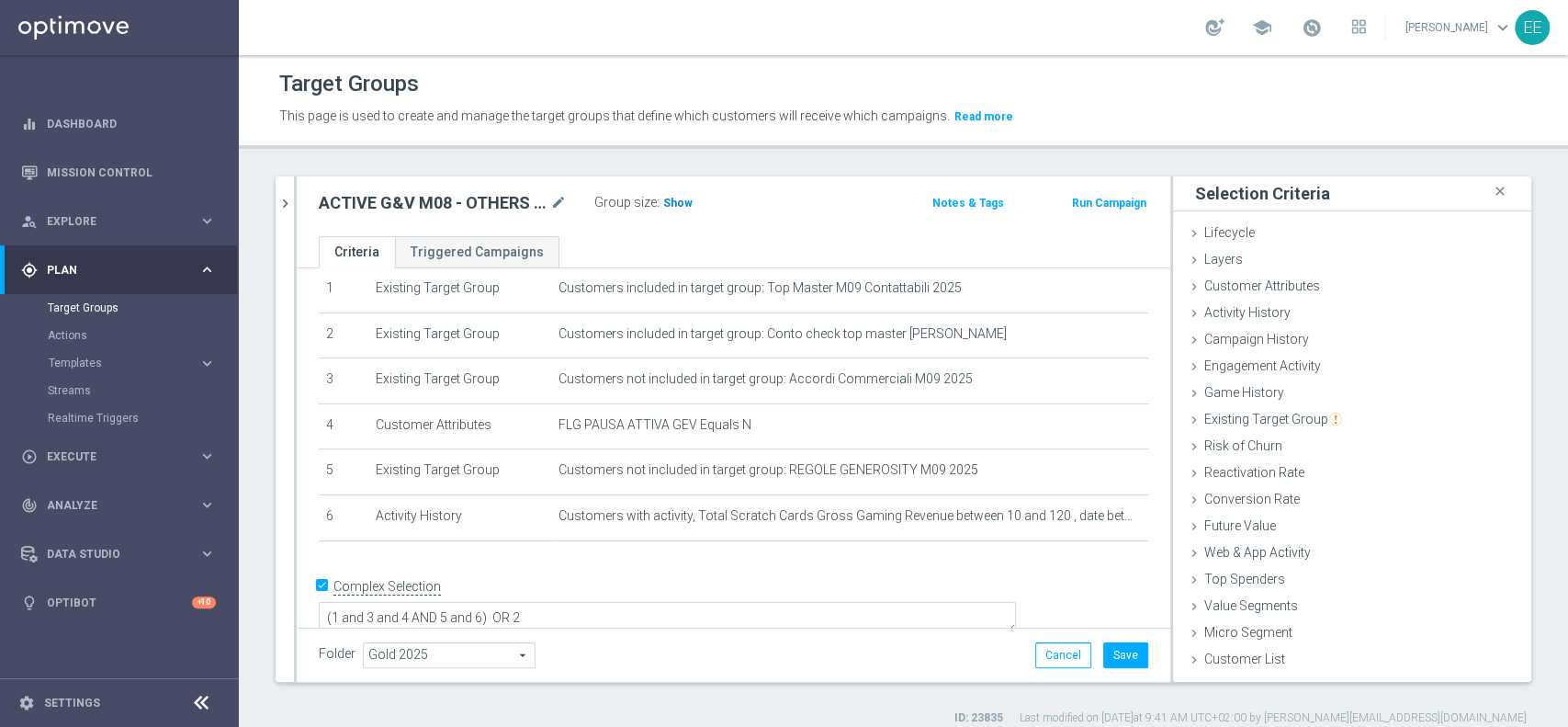
click at [676, 202] on span "Show" at bounding box center [677, 203] width 29 height 13
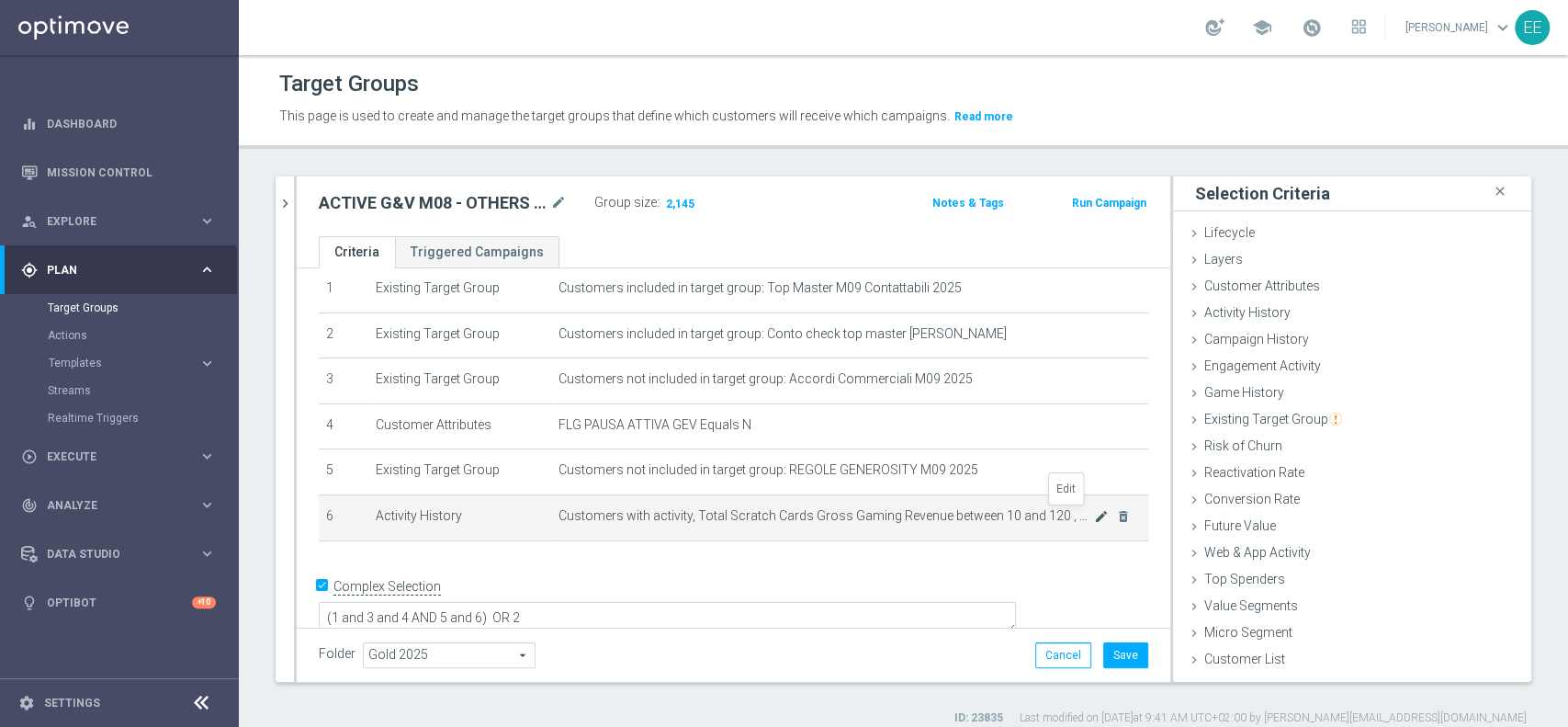
click at [1094, 518] on icon "mode_edit" at bounding box center [1102, 516] width 15 height 15
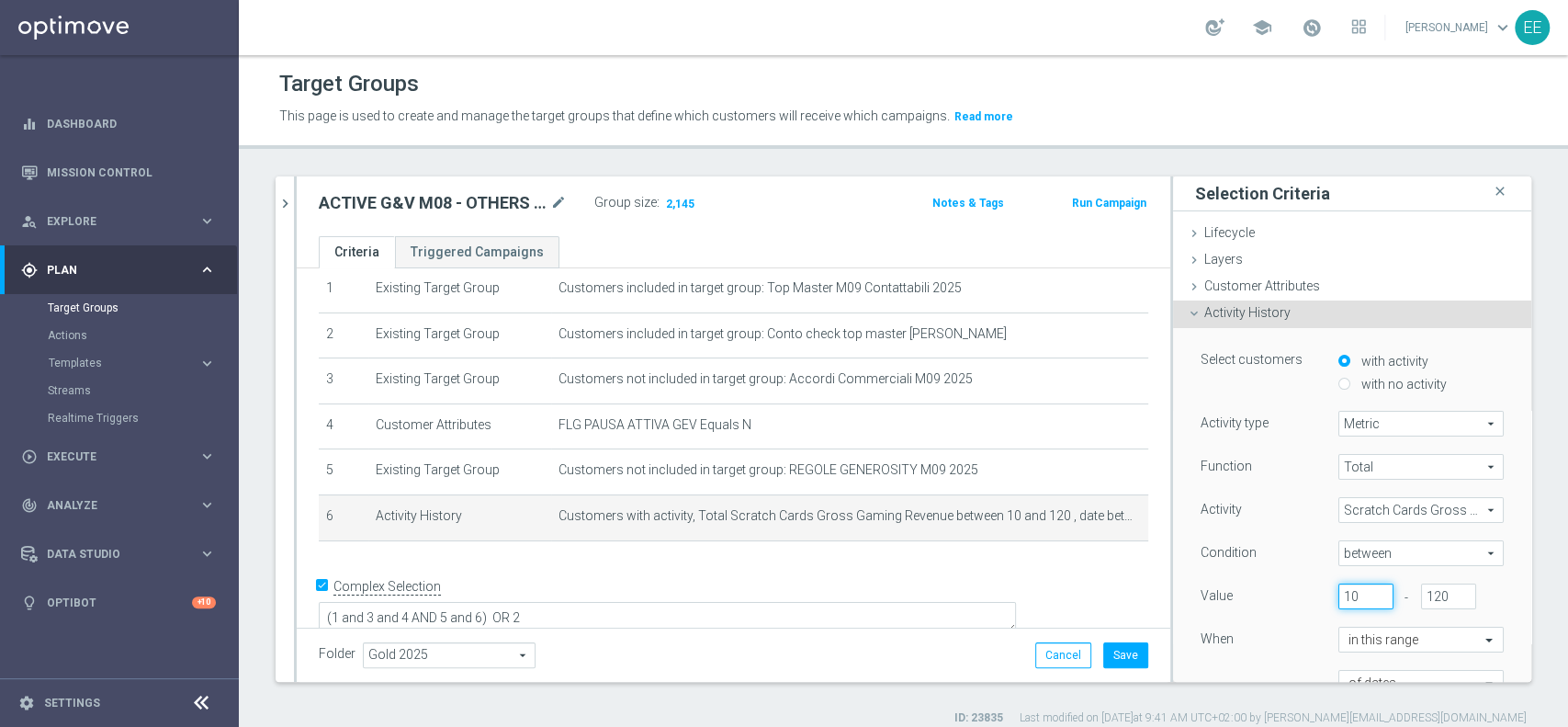
click at [1339, 592] on input "10" at bounding box center [1366, 596] width 55 height 25
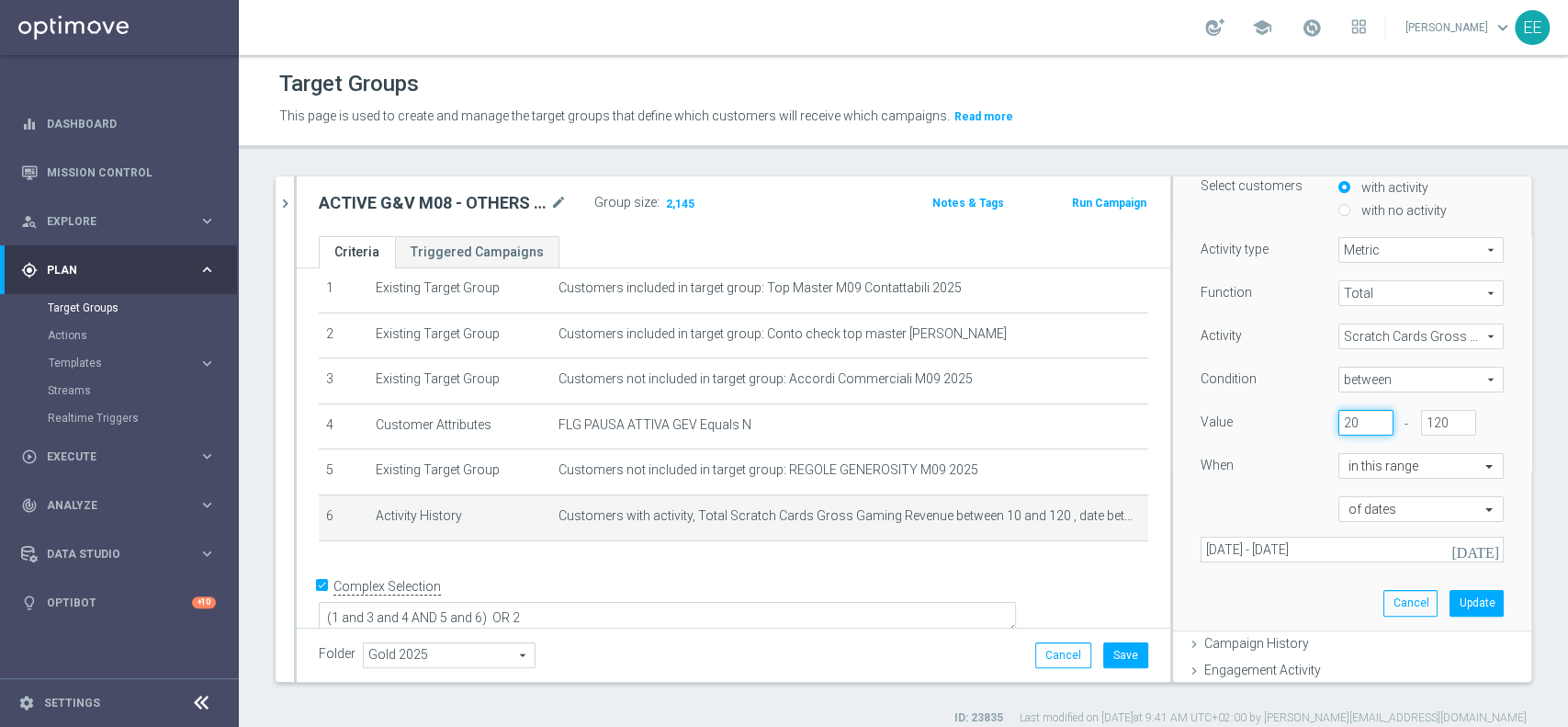
scroll to position [177, 0]
type input "20"
click at [1449, 590] on button "Update" at bounding box center [1475, 600] width 54 height 25
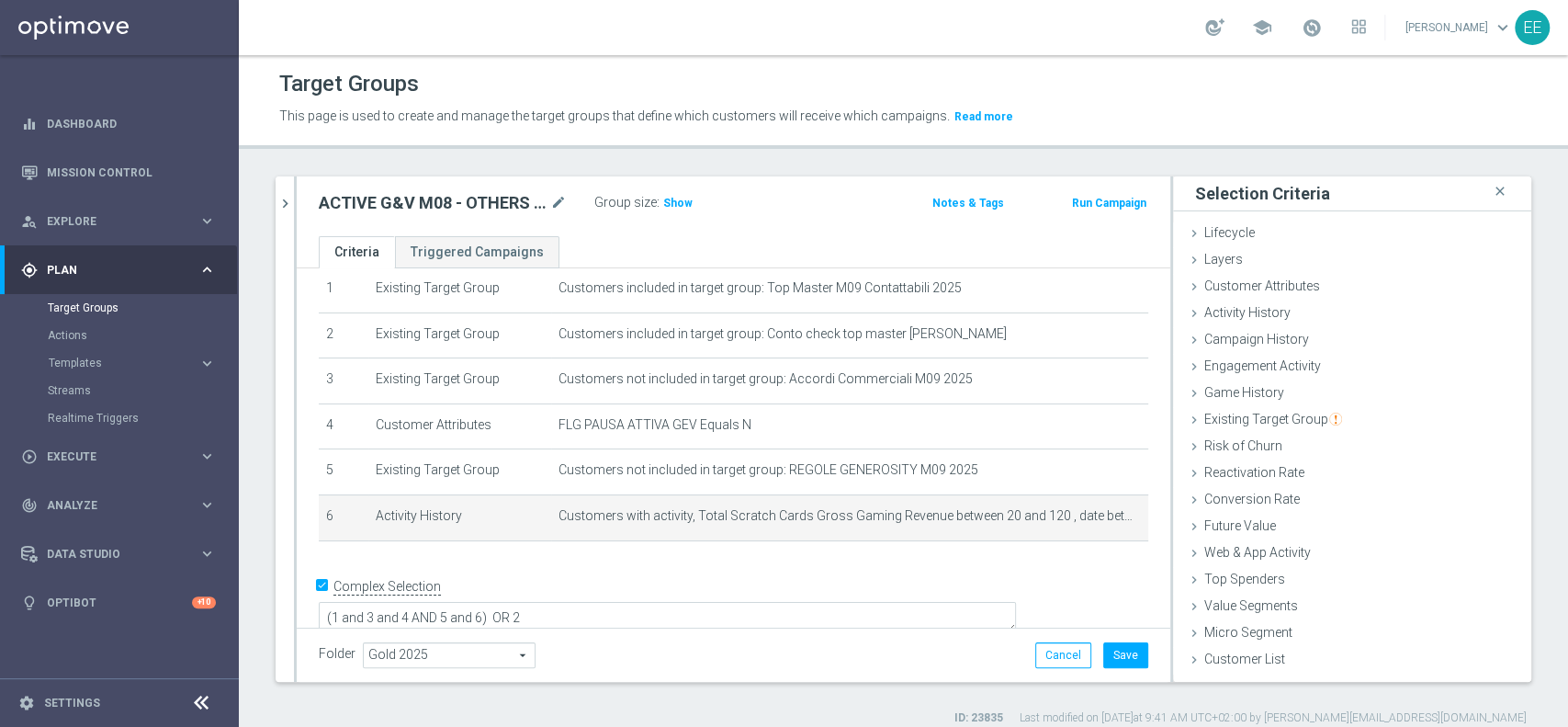
scroll to position [0, 0]
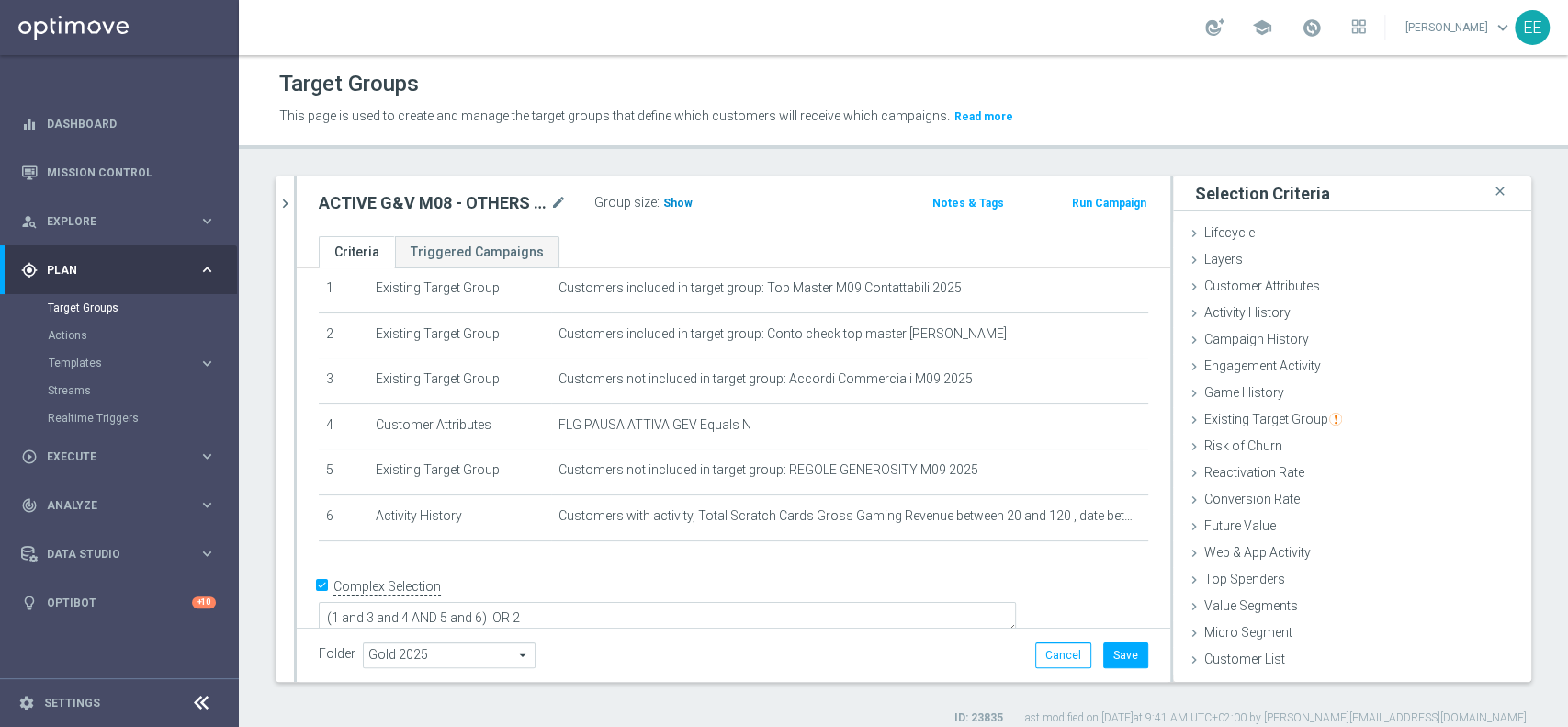
click at [683, 208] on span "Show" at bounding box center [677, 203] width 29 height 13
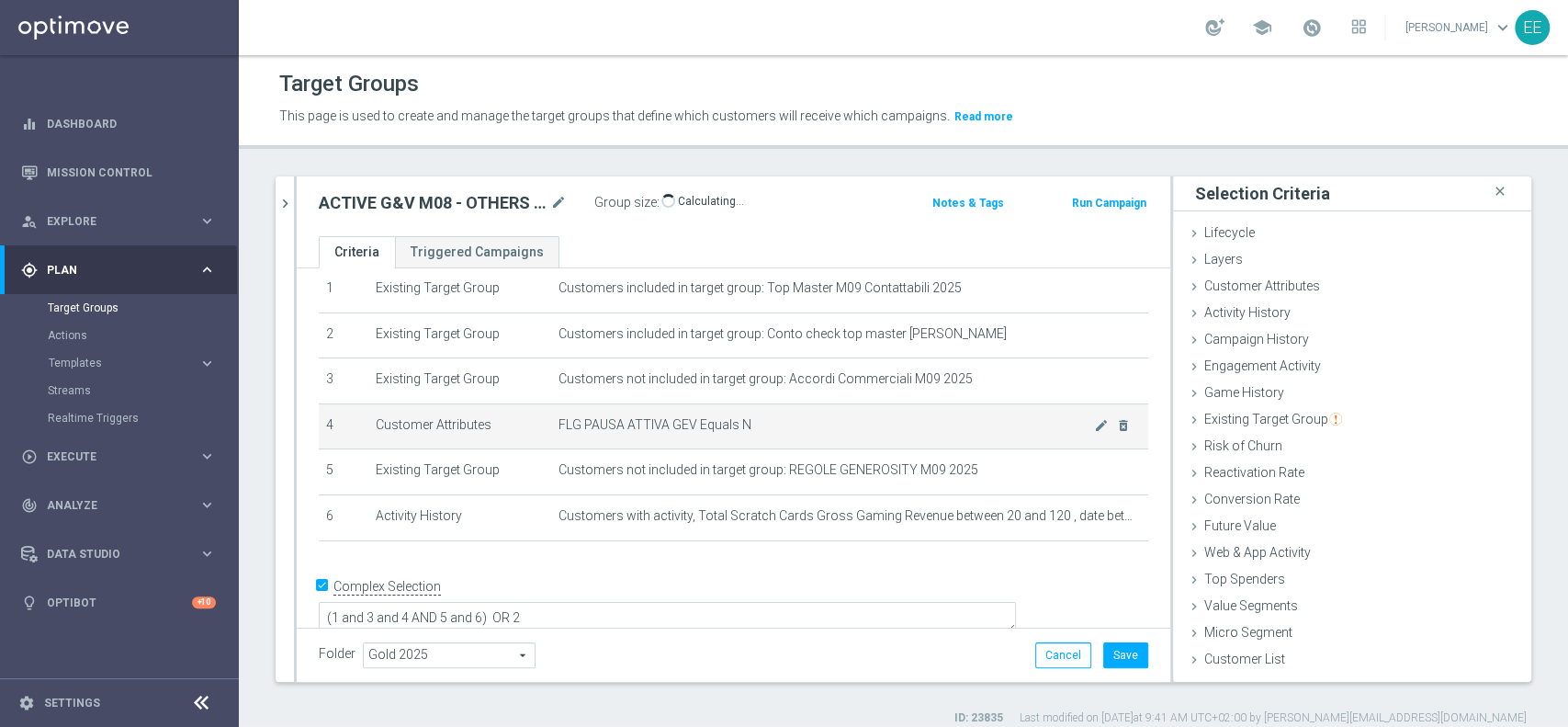
scroll to position [15, 0]
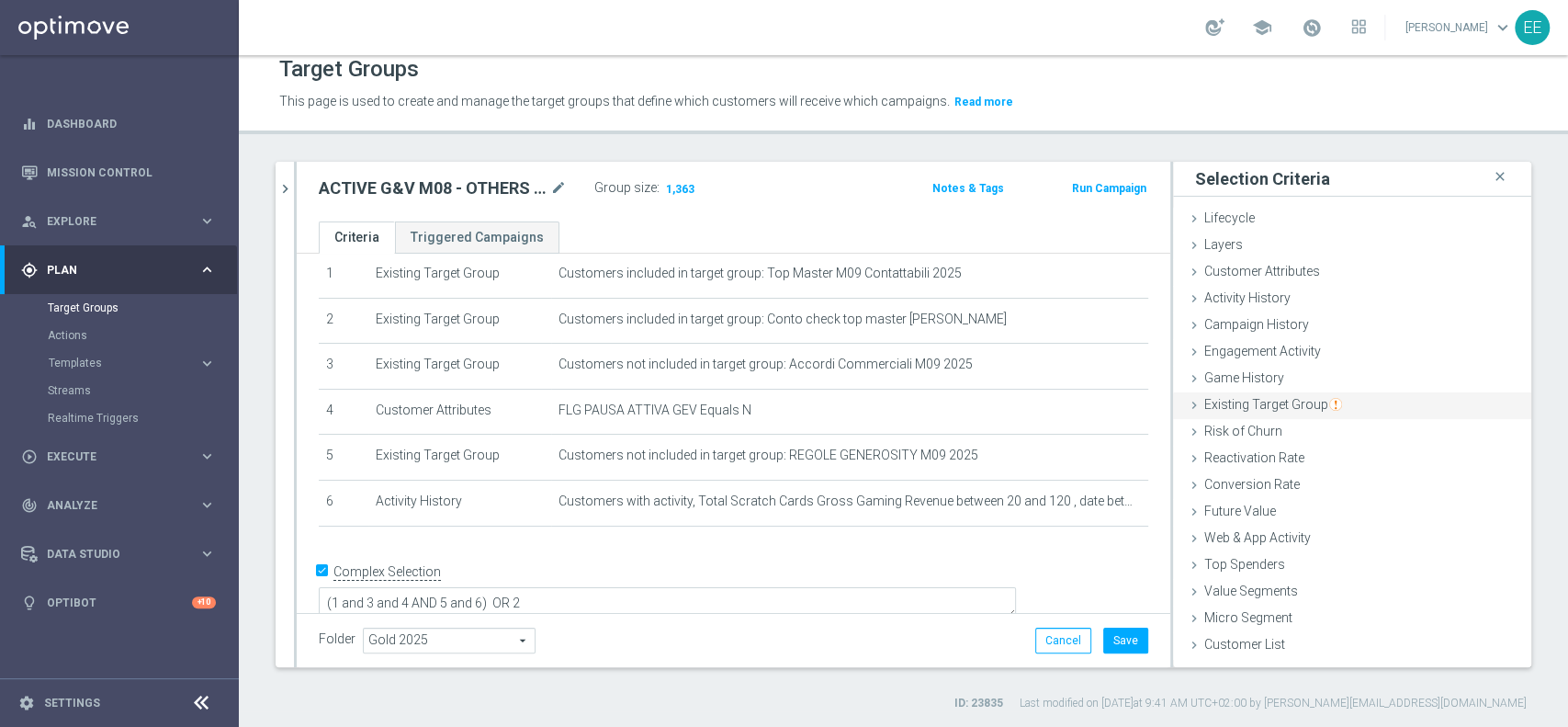
click at [1278, 411] on div "Existing Target Group done" at bounding box center [1351, 405] width 358 height 27
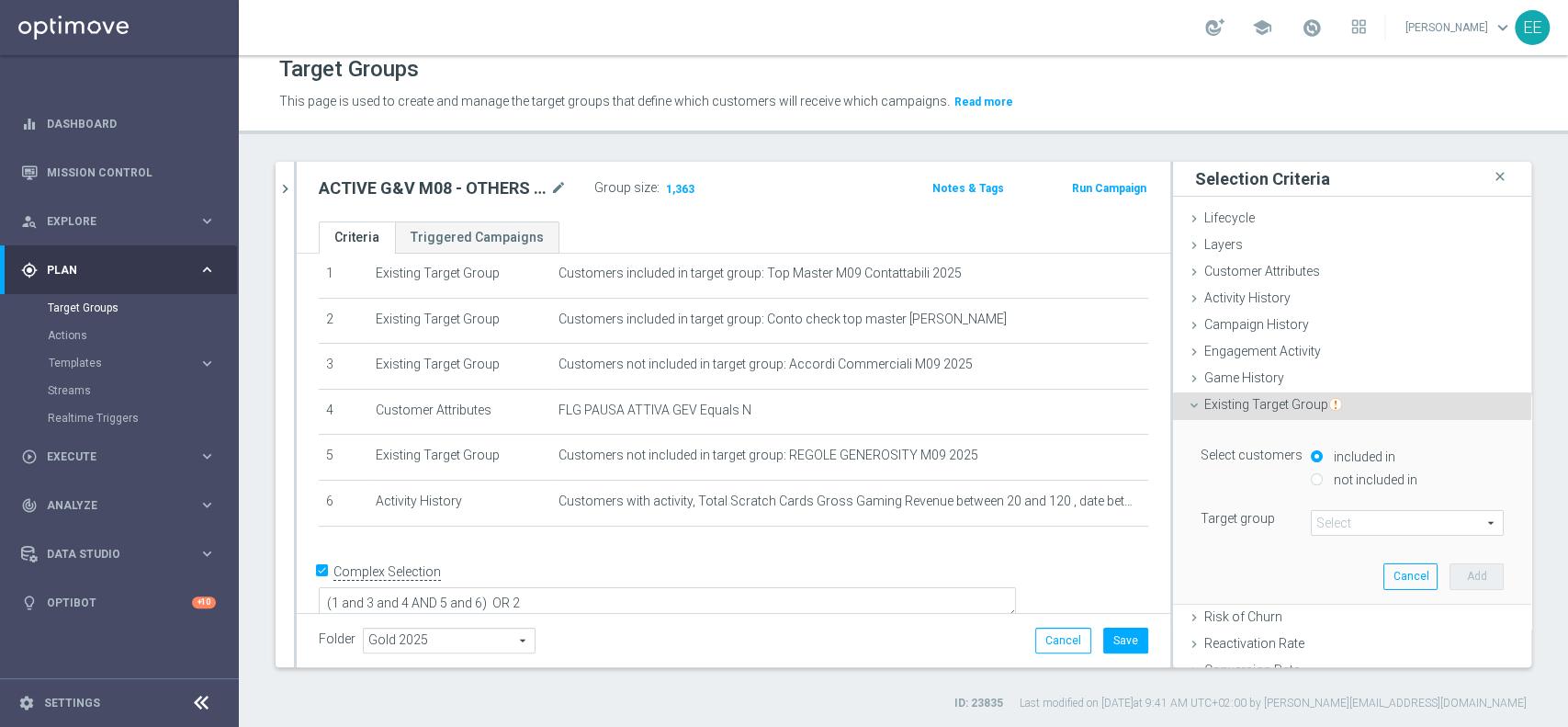
scroll to position [56, 0]
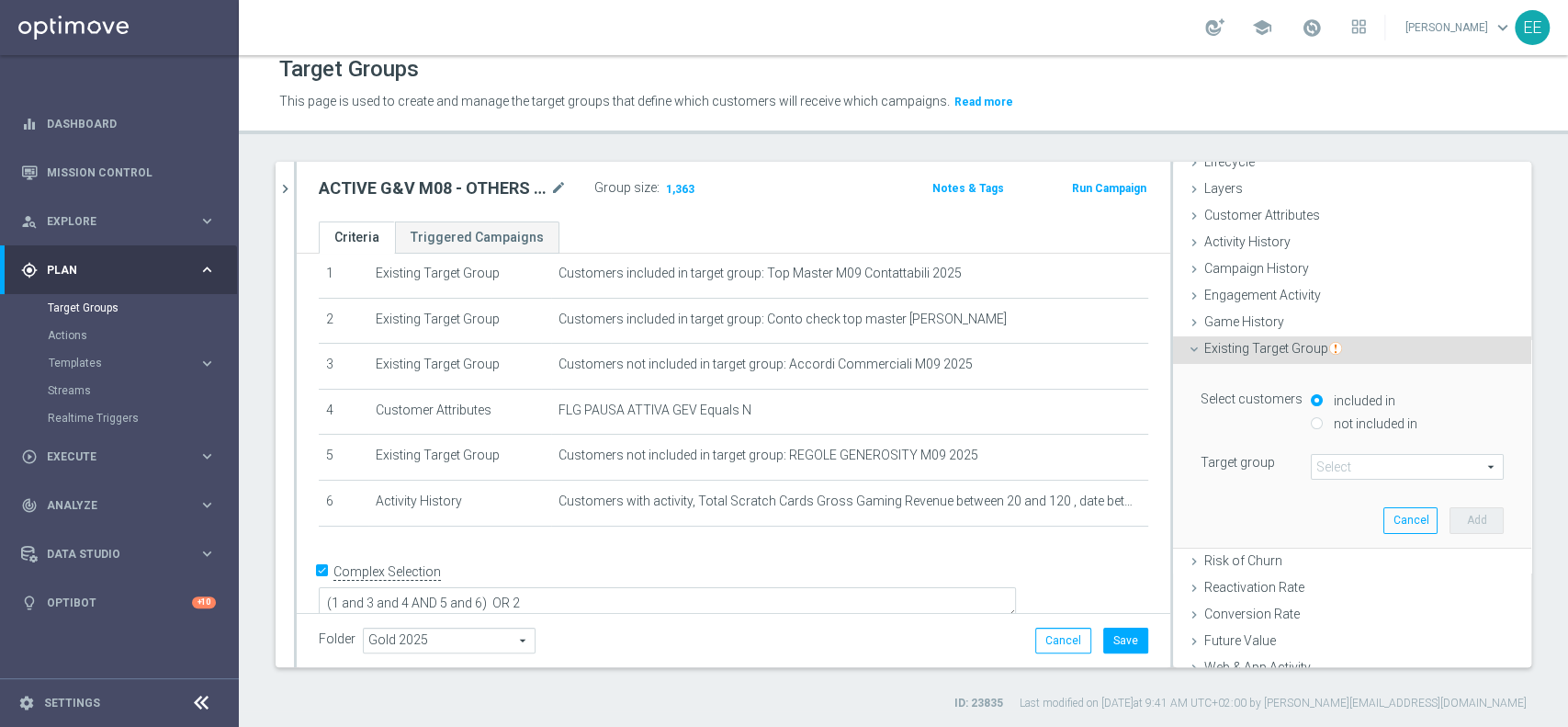
click at [1334, 422] on label "not included in" at bounding box center [1373, 424] width 88 height 17
click at [1323, 422] on input "not included in" at bounding box center [1316, 423] width 12 height 12
radio input "true"
click at [1333, 461] on span at bounding box center [1407, 466] width 191 height 24
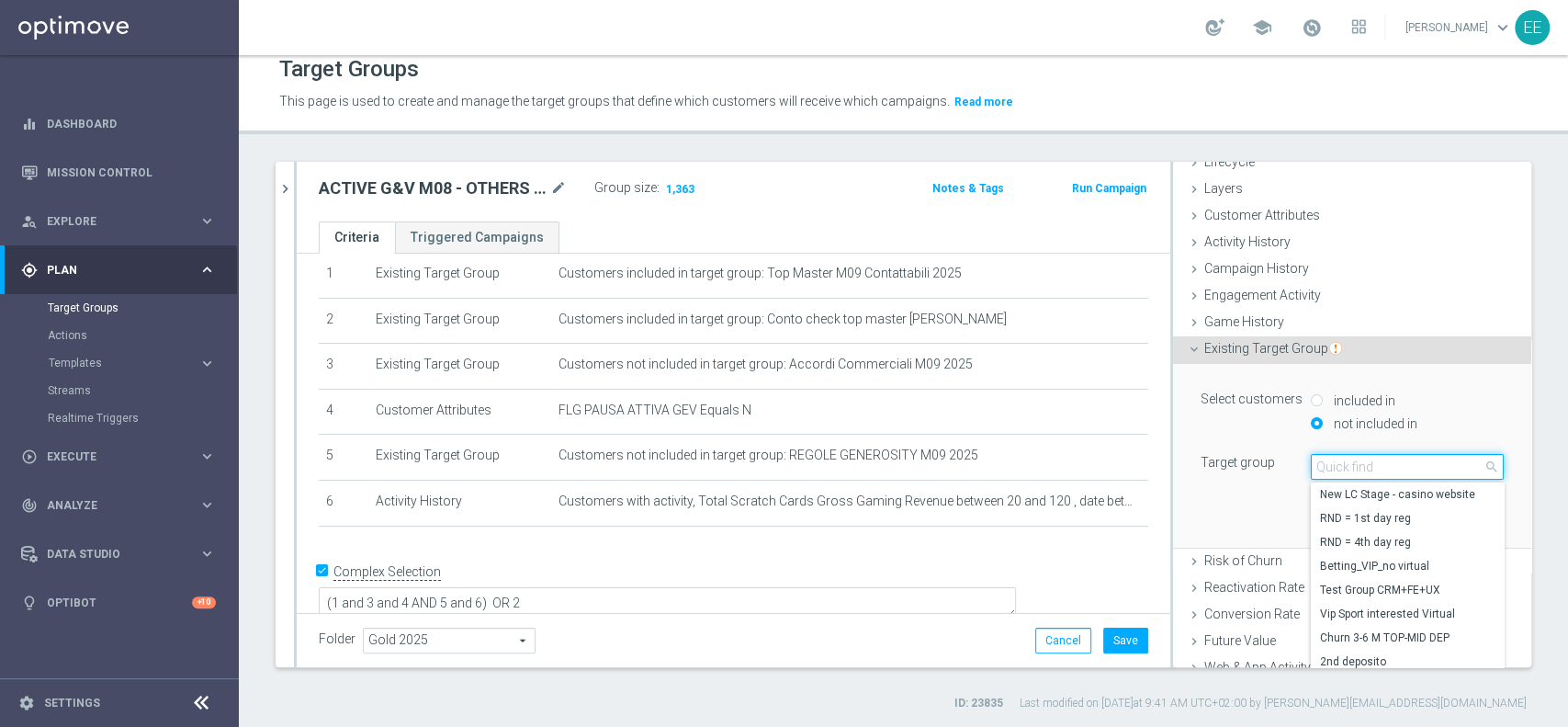
click at [1333, 461] on input "search" at bounding box center [1407, 466] width 193 height 25
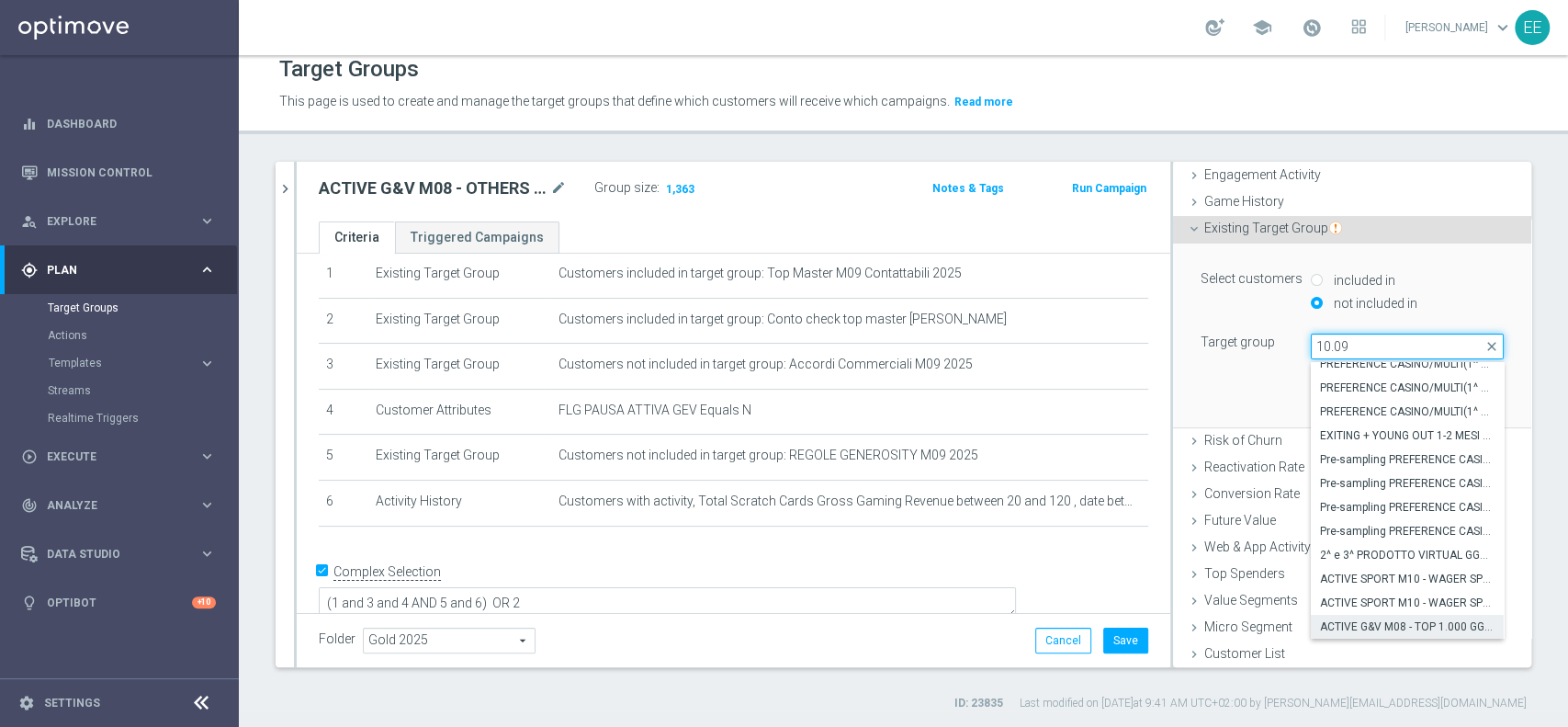
type input "10.09"
click at [1388, 619] on span "ACTIVE G&V M08 - TOP 1.000 GGR M08 10.09" at bounding box center [1407, 627] width 175 height 15
type input "ACTIVE G&V M08 - TOP 1.000 GGR M08 10.09"
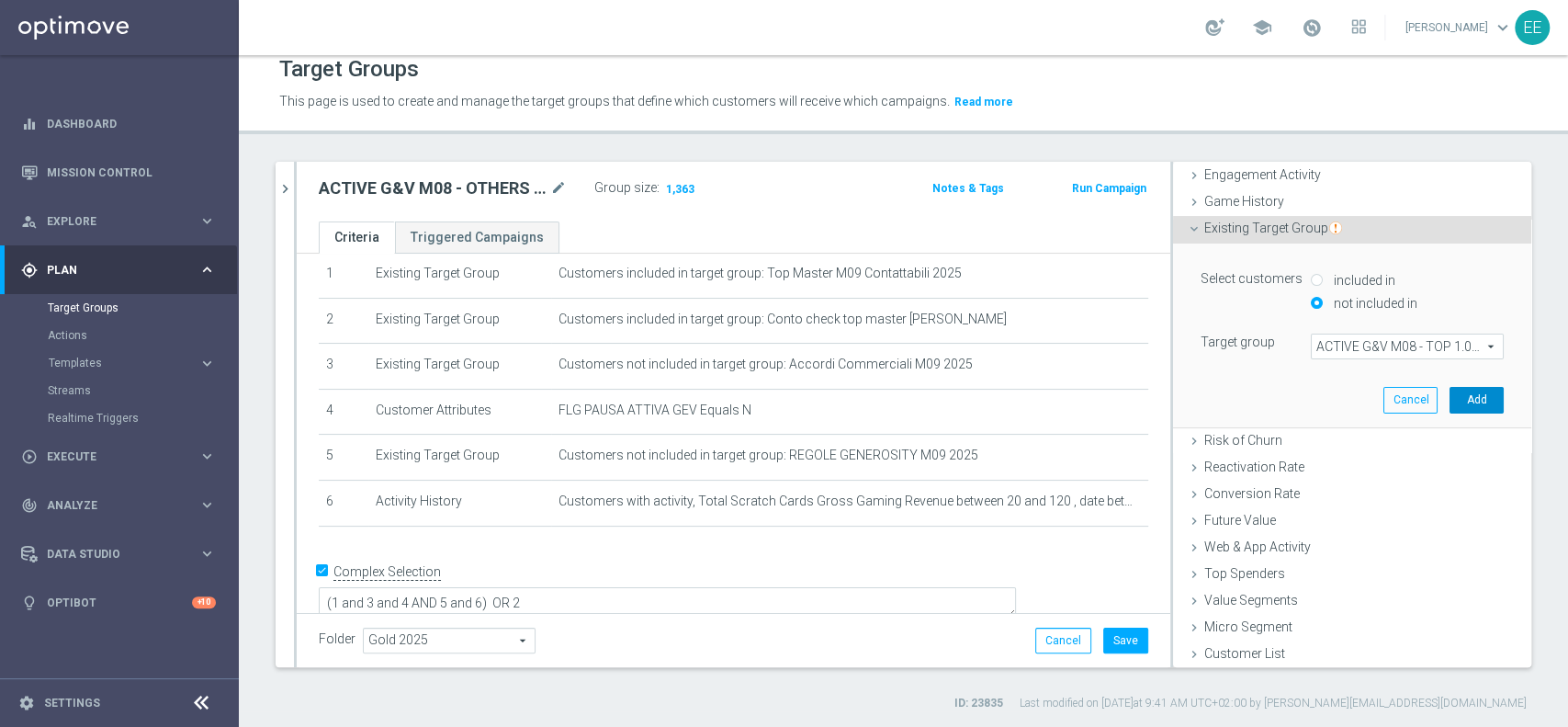
click at [1450, 394] on button "Add" at bounding box center [1475, 399] width 54 height 25
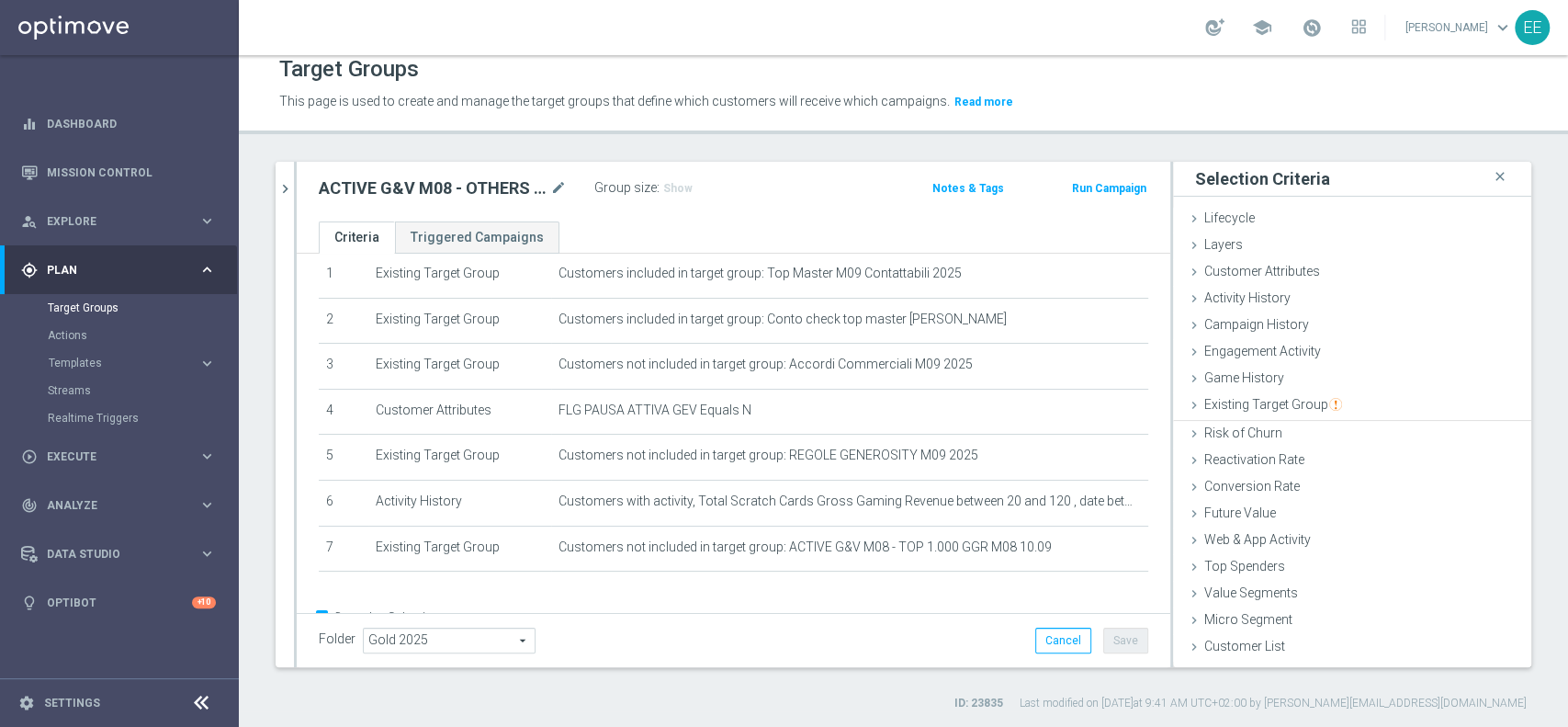
scroll to position [85, 0]
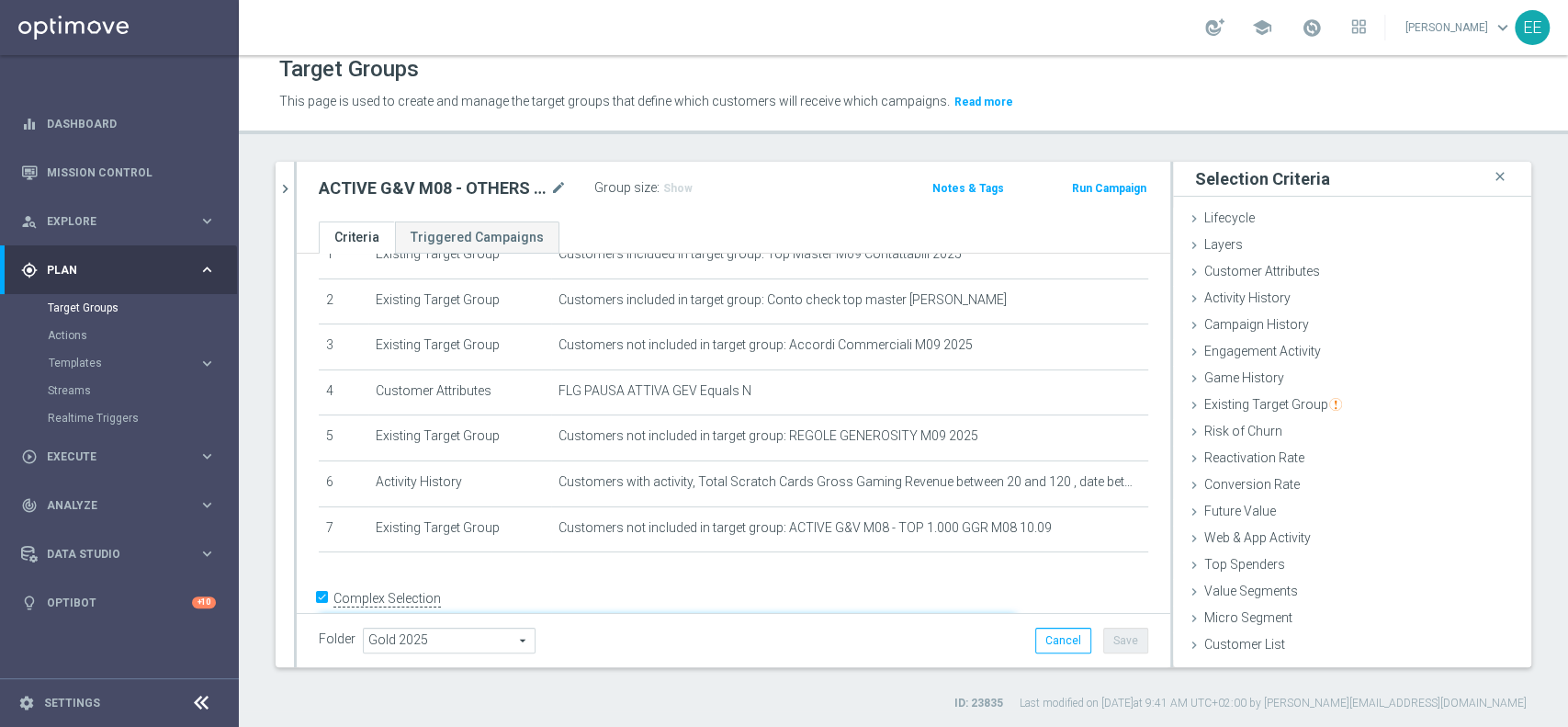
click at [611, 615] on textarea "(1 and 3 and 4 AND 5 and 6) OR 2" at bounding box center [667, 631] width 697 height 32
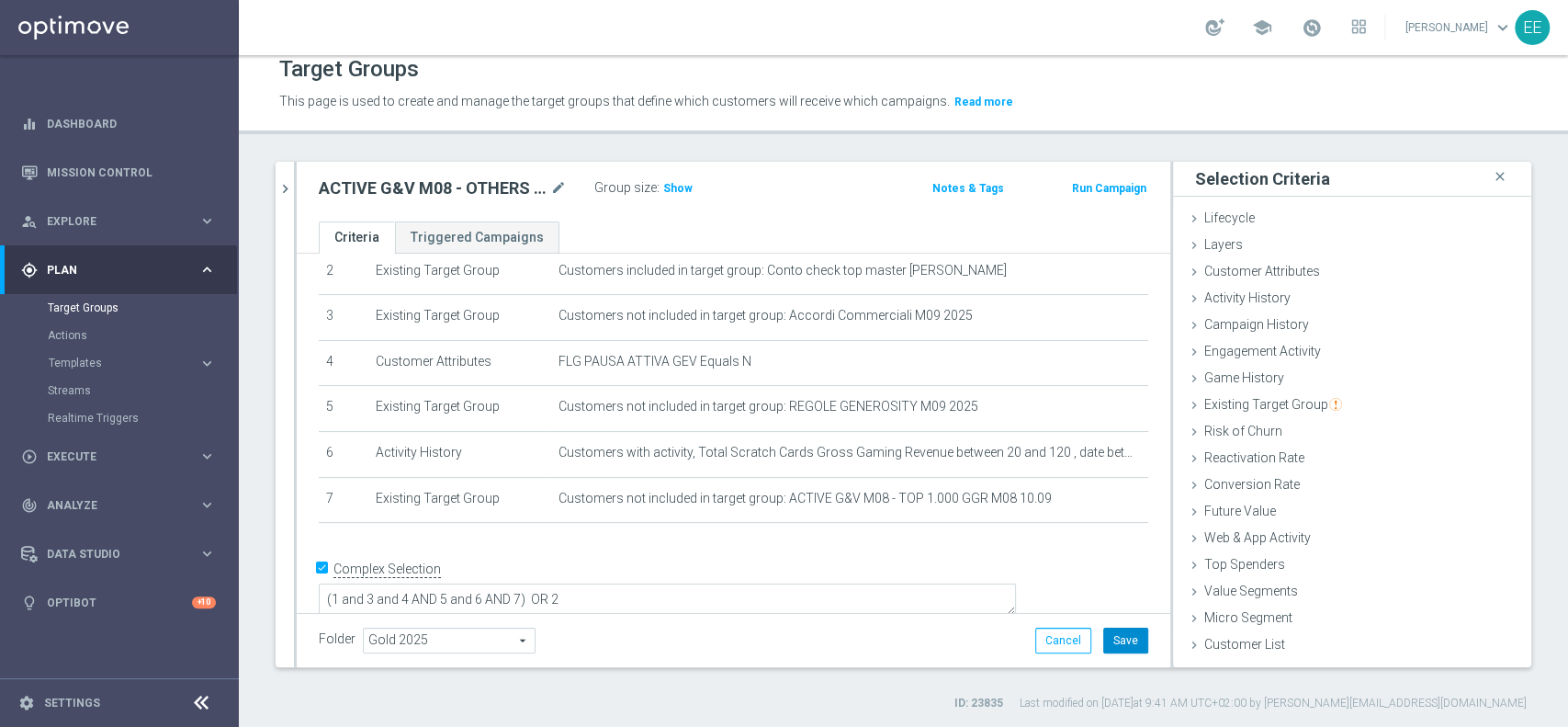
scroll to position [113, 0]
click at [1121, 636] on button "Save" at bounding box center [1125, 639] width 45 height 25
click at [292, 187] on icon "chevron_right" at bounding box center [285, 189] width 17 height 17
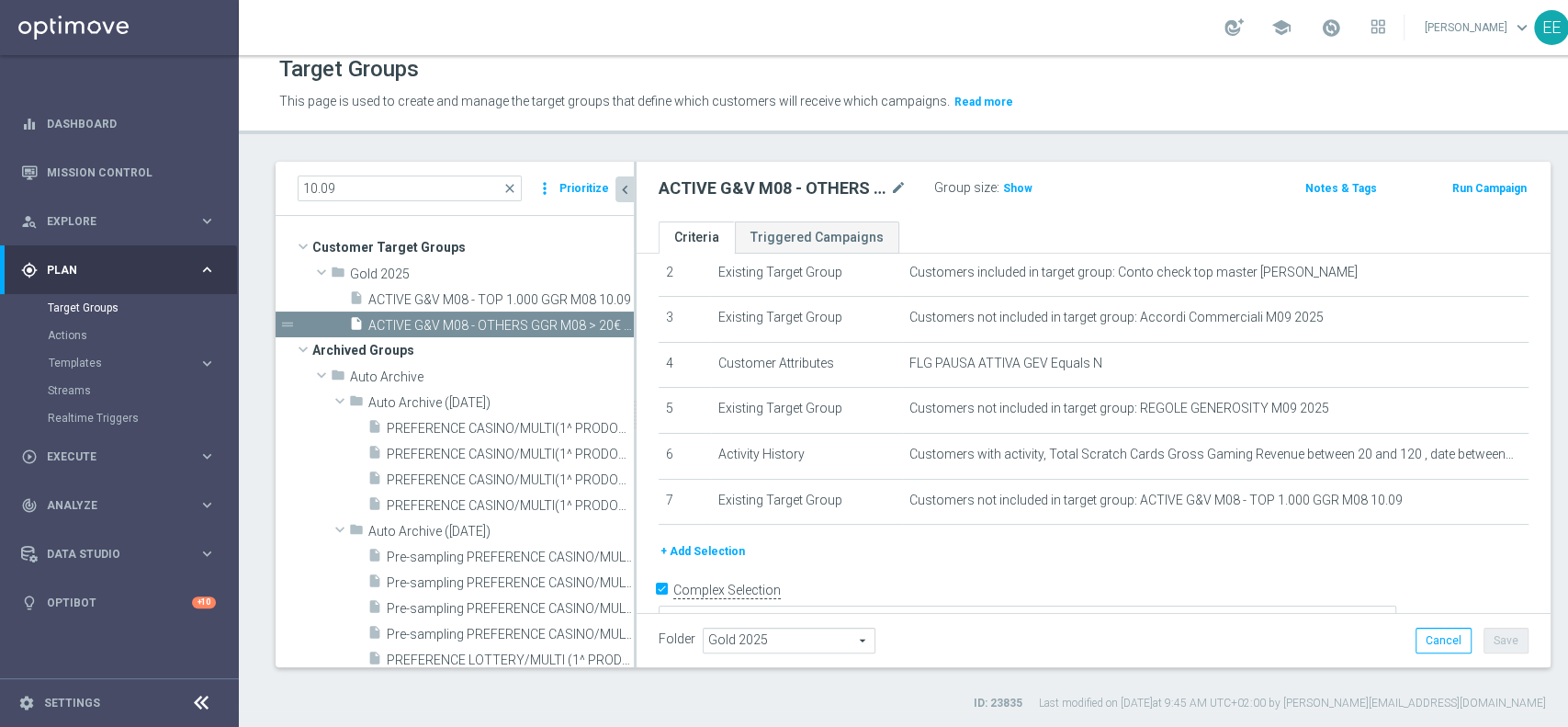
drag, startPoint x: 481, startPoint y: 301, endPoint x: 768, endPoint y: 305, distance: 287.0
click at [481, 301] on span "ACTIVE G&V M08 - TOP 1.000 GGR M08 10.09" at bounding box center [500, 299] width 265 height 16
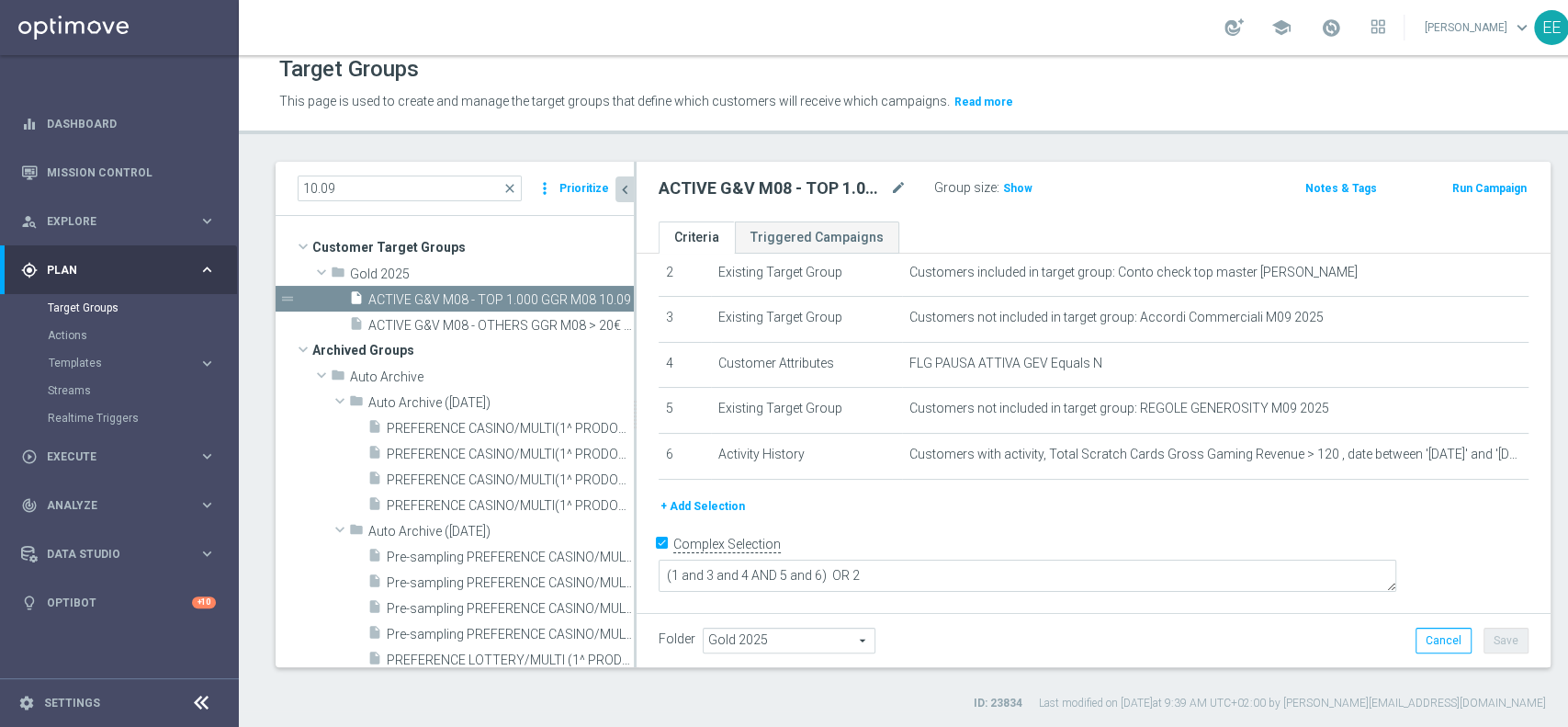
scroll to position [86, 0]
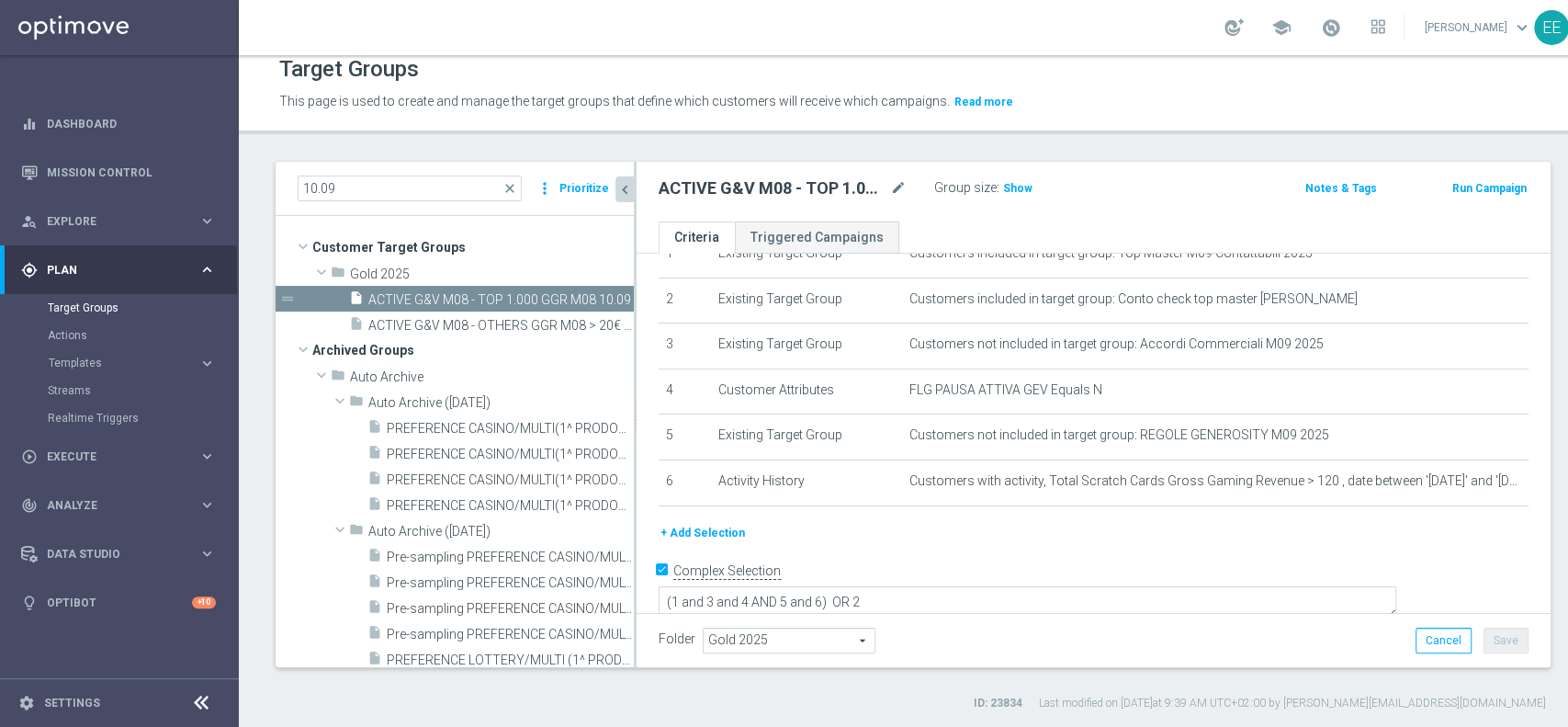
click at [626, 186] on icon "chevron_left" at bounding box center [625, 190] width 17 height 17
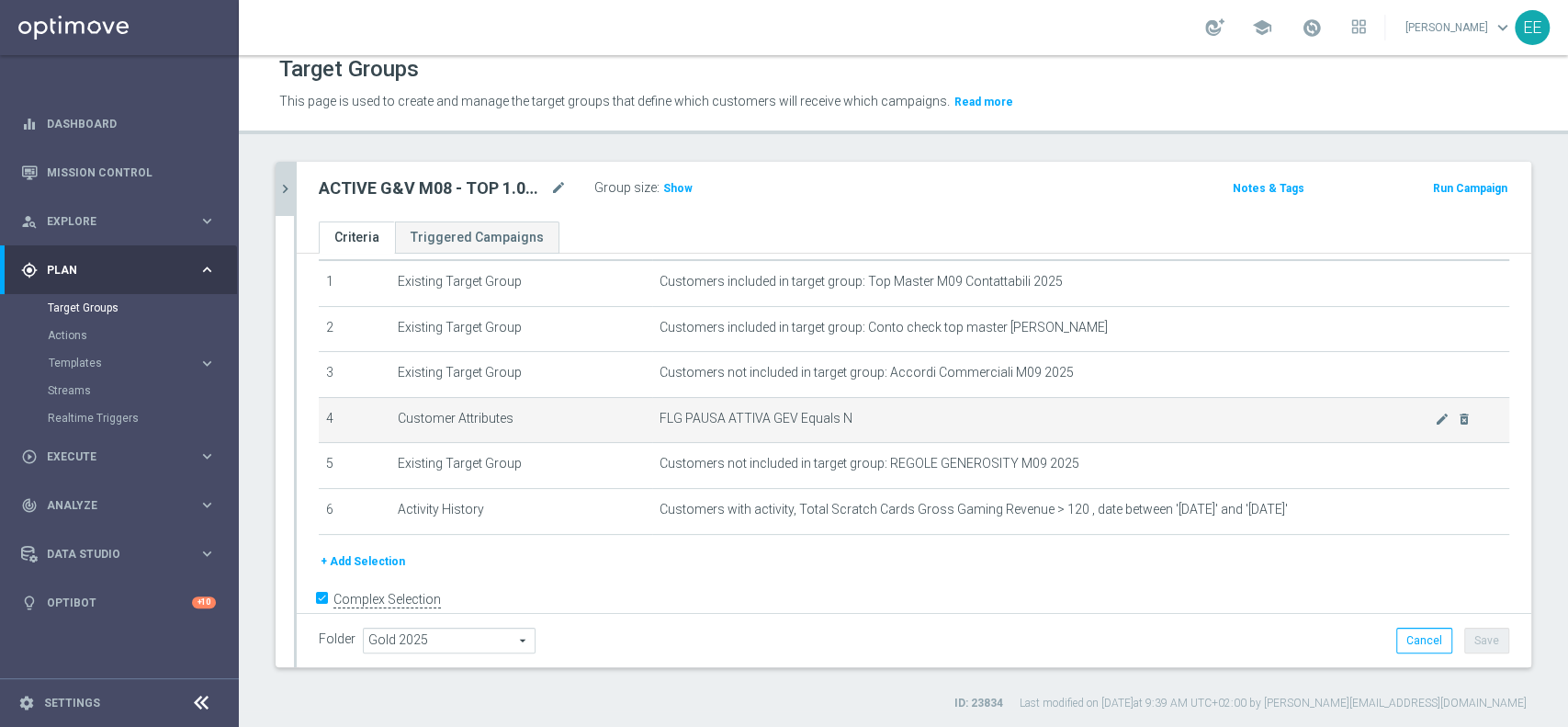
scroll to position [56, 0]
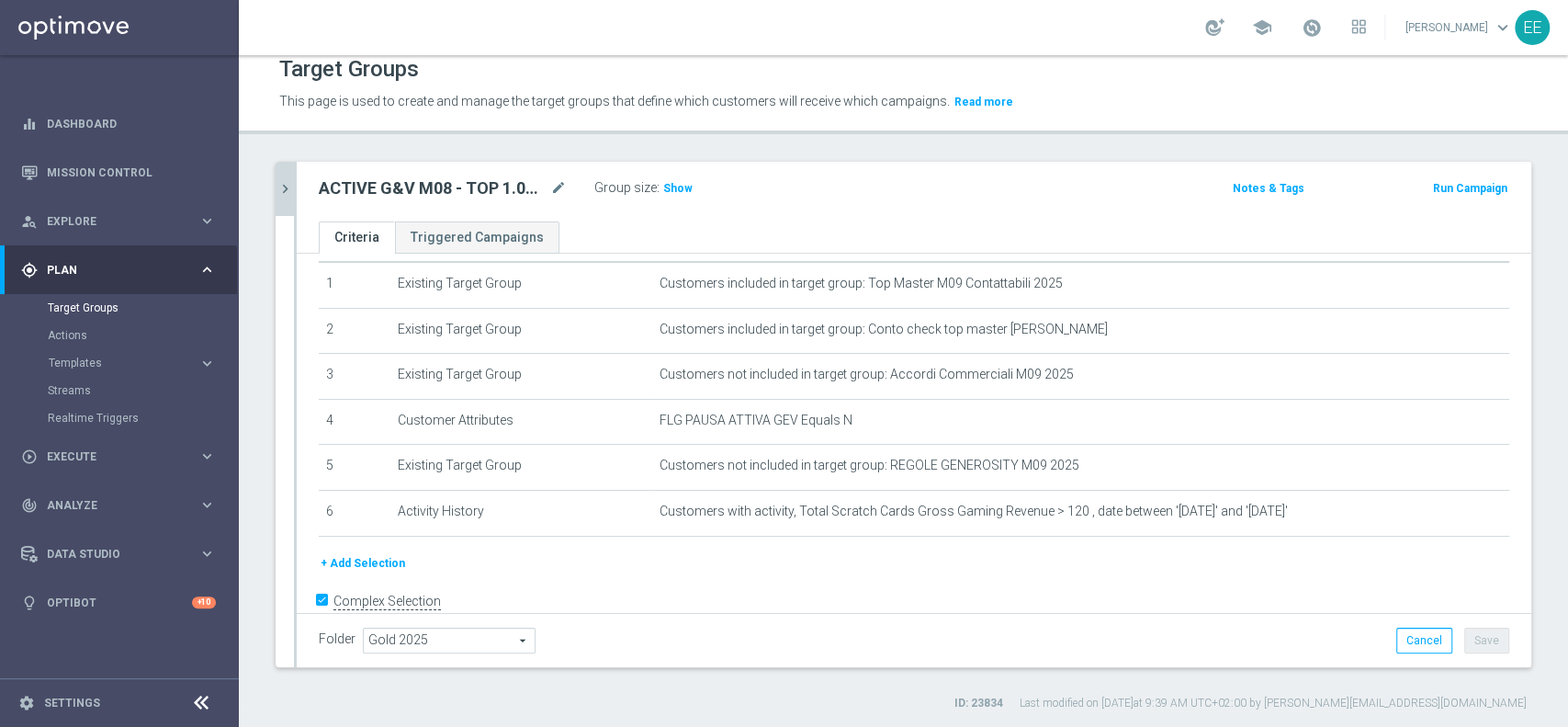
click at [279, 188] on icon "chevron_right" at bounding box center [285, 189] width 17 height 17
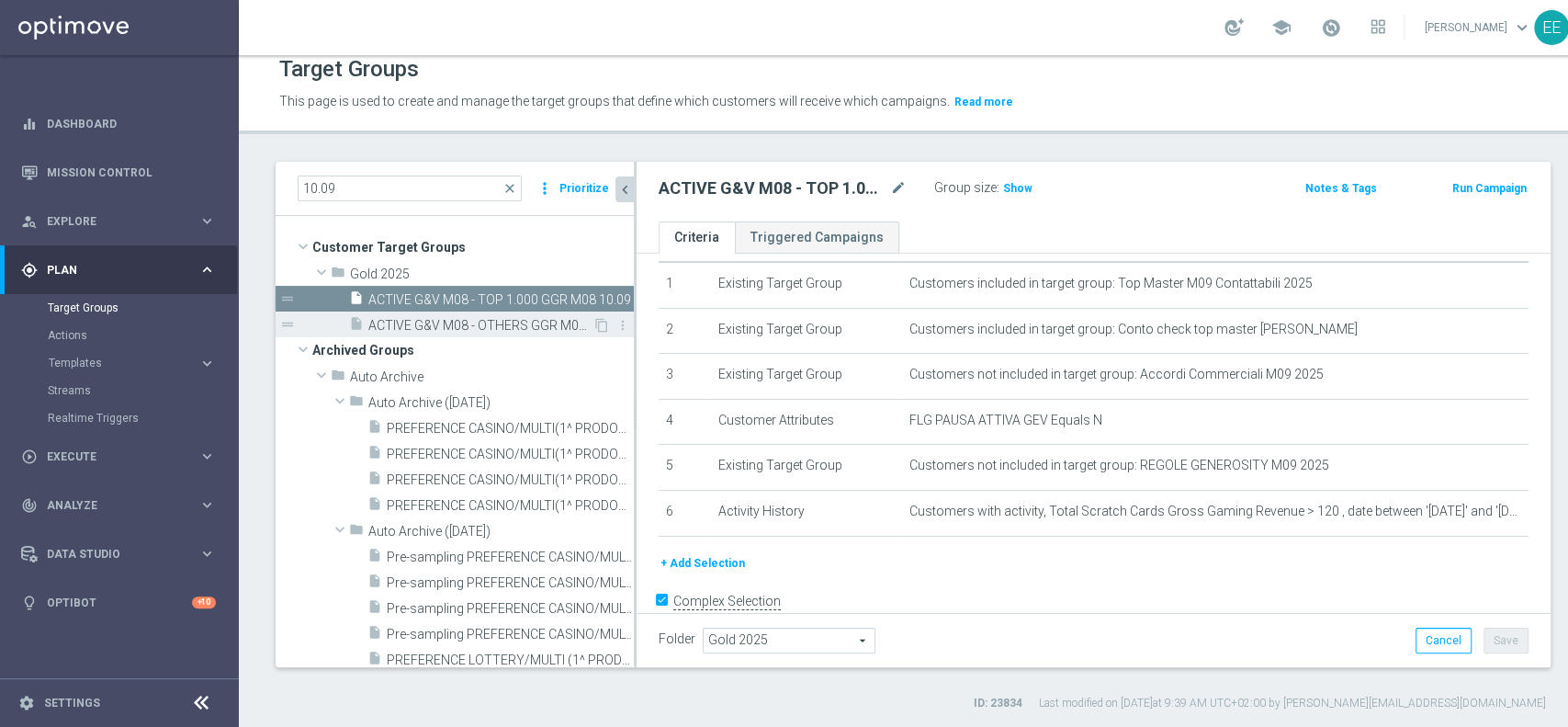
click at [485, 327] on span "ACTIVE G&V M08 - OTHERS GGR M08 > 20€ 10.09" at bounding box center [480, 326] width 224 height 16
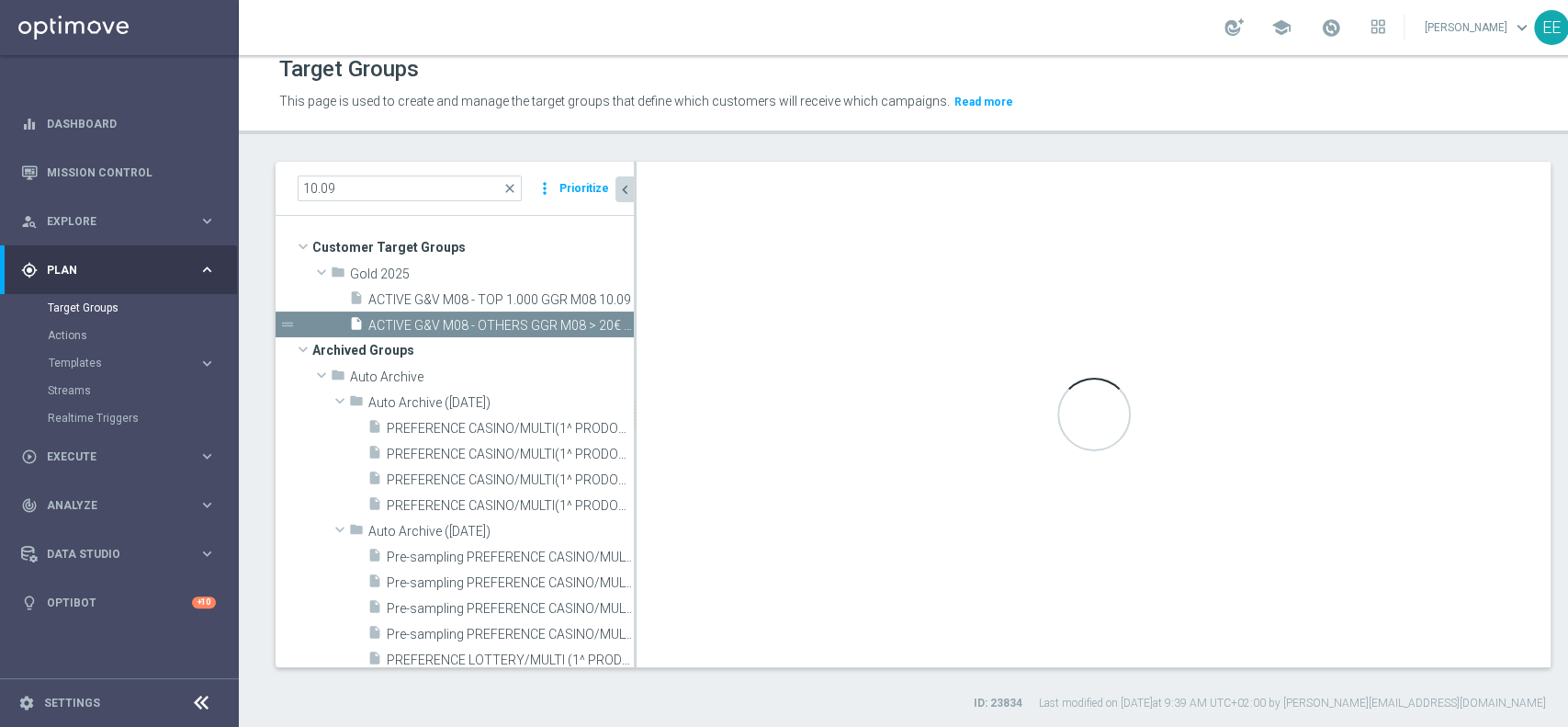
type textarea "(1 and 3 and 4 AND 5 and 6 AND 7) OR 2"
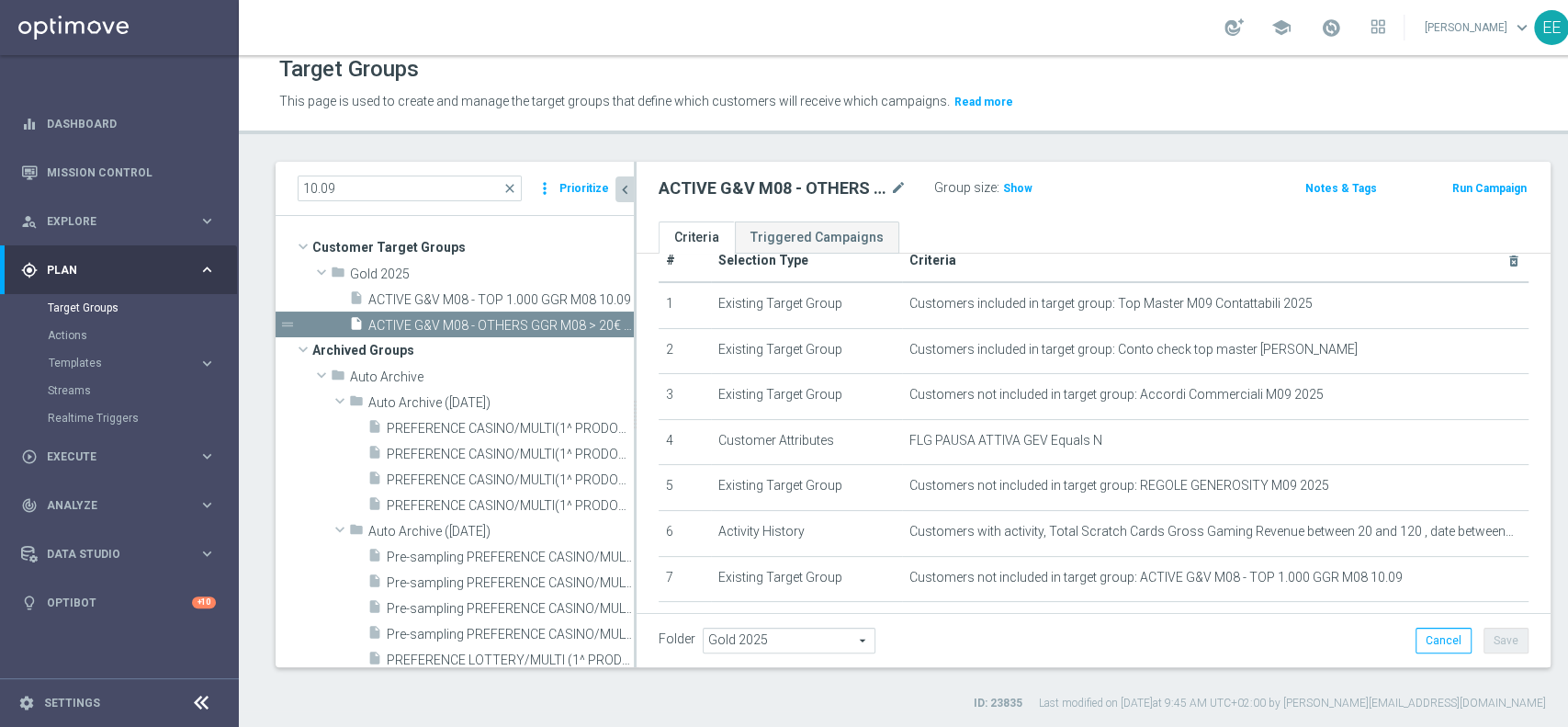
scroll to position [37, 0]
click at [1006, 182] on span "Show" at bounding box center [1017, 189] width 29 height 13
click at [81, 362] on span "Templates" at bounding box center [114, 363] width 131 height 11
click at [85, 387] on link "Optimail" at bounding box center [124, 391] width 134 height 15
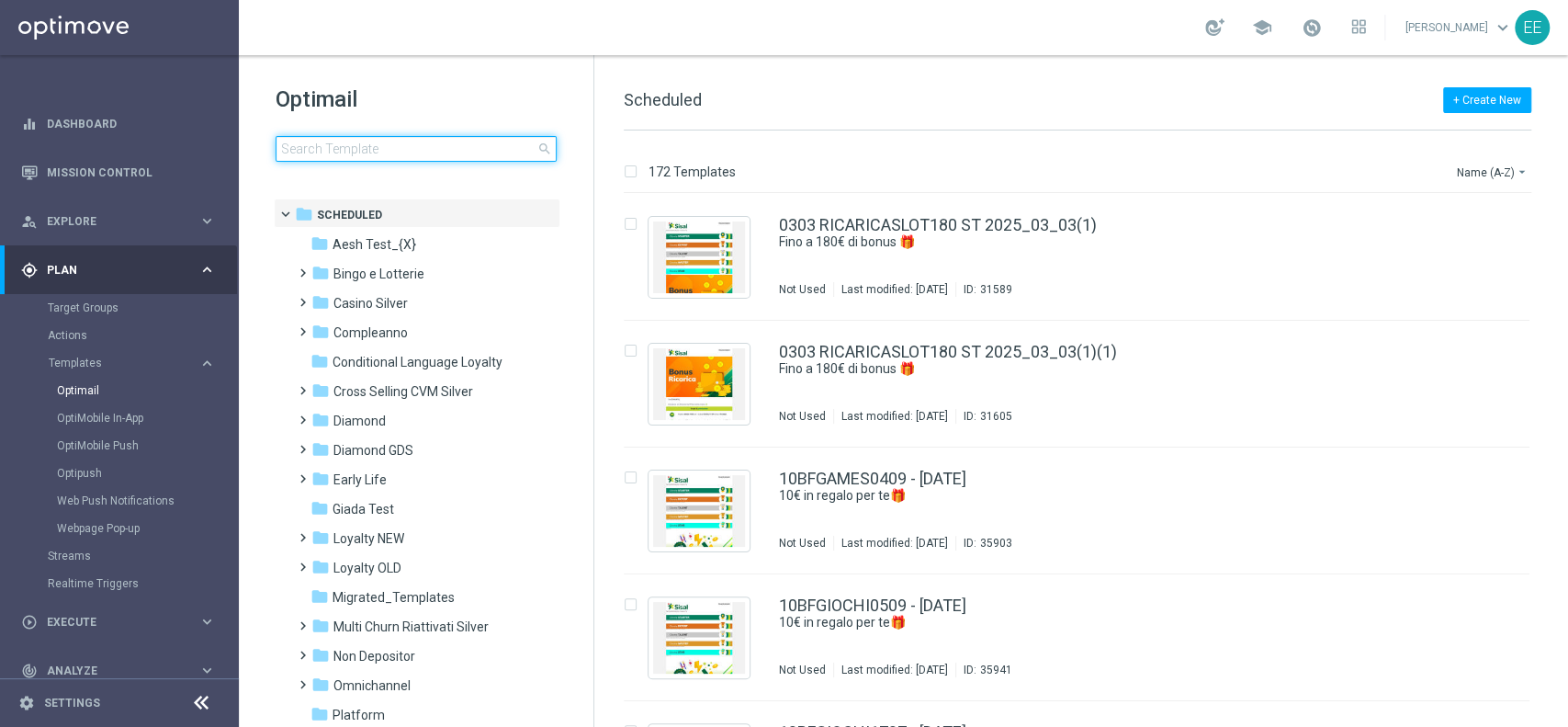
click at [421, 147] on input at bounding box center [416, 148] width 281 height 25
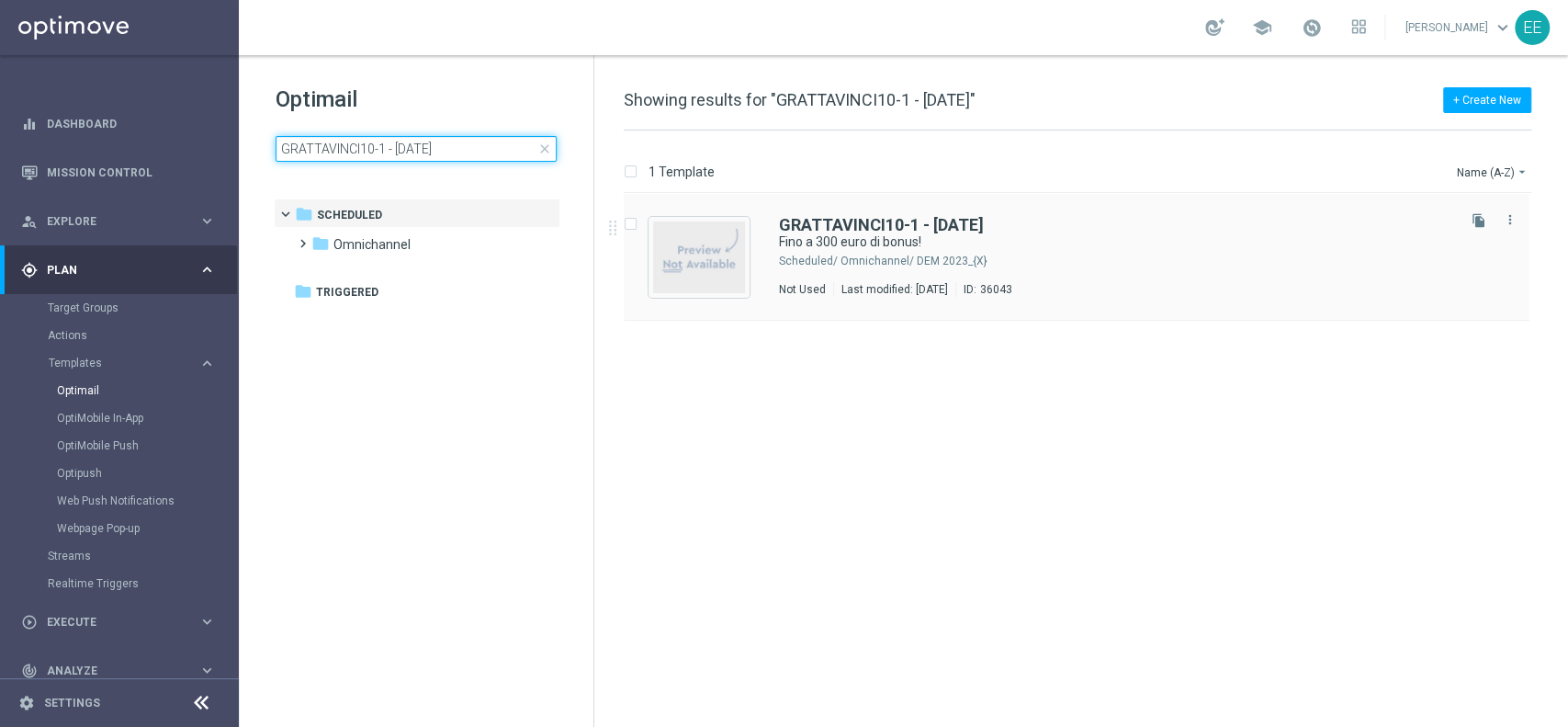
type input "GRATTAVINCI10-1 - [DATE]"
click at [1476, 222] on icon "file_copy" at bounding box center [1479, 221] width 15 height 15
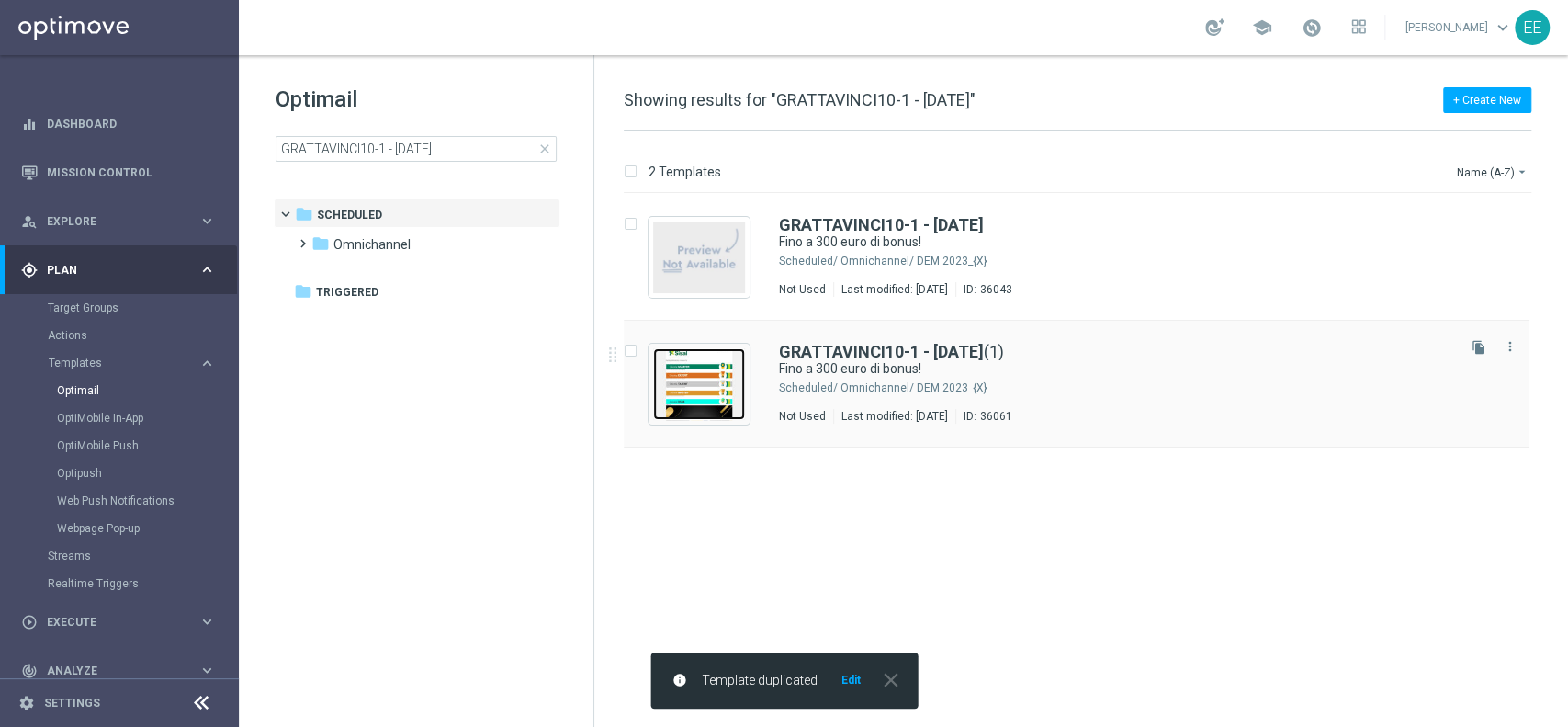
click at [710, 362] on img "Press SPACE to select this row." at bounding box center [699, 384] width 92 height 72
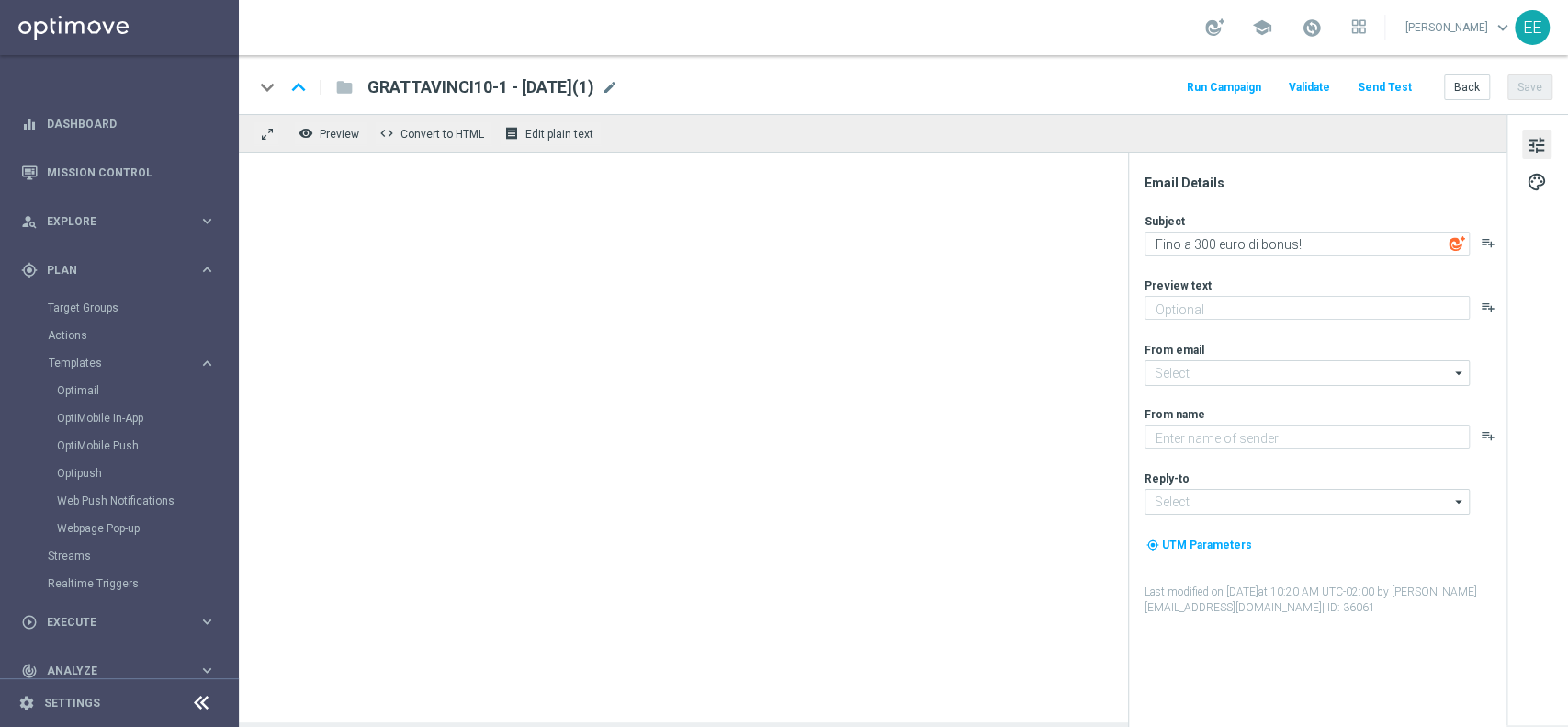
type input "GRATTAVINCI10-1 - [DATE](1)"
type textarea "Scopri cosa ti abbiamo riservato!"
type textarea "Sisal"
type input "[EMAIL_ADDRESS][DOMAIN_NAME]"
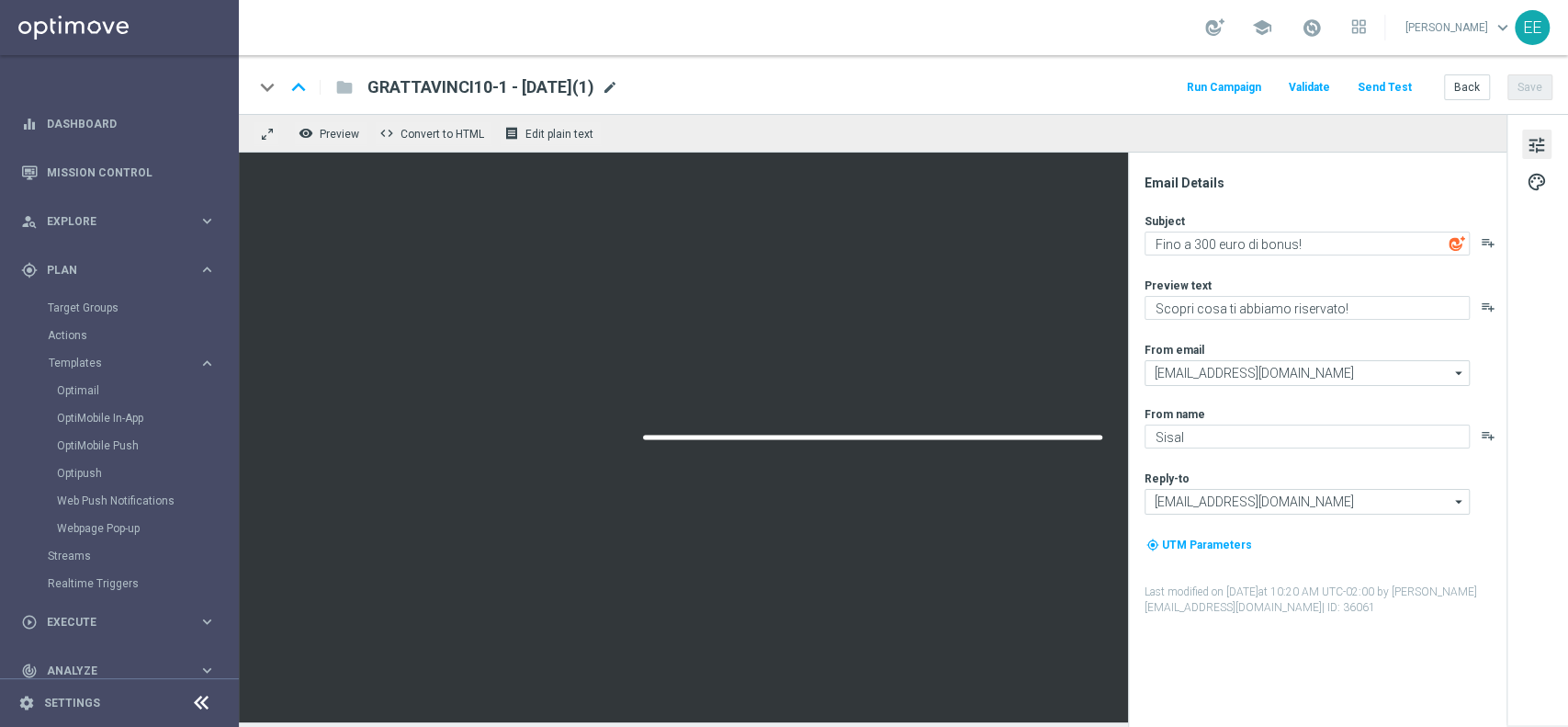
click at [618, 89] on span "mode_edit" at bounding box center [610, 88] width 17 height 17
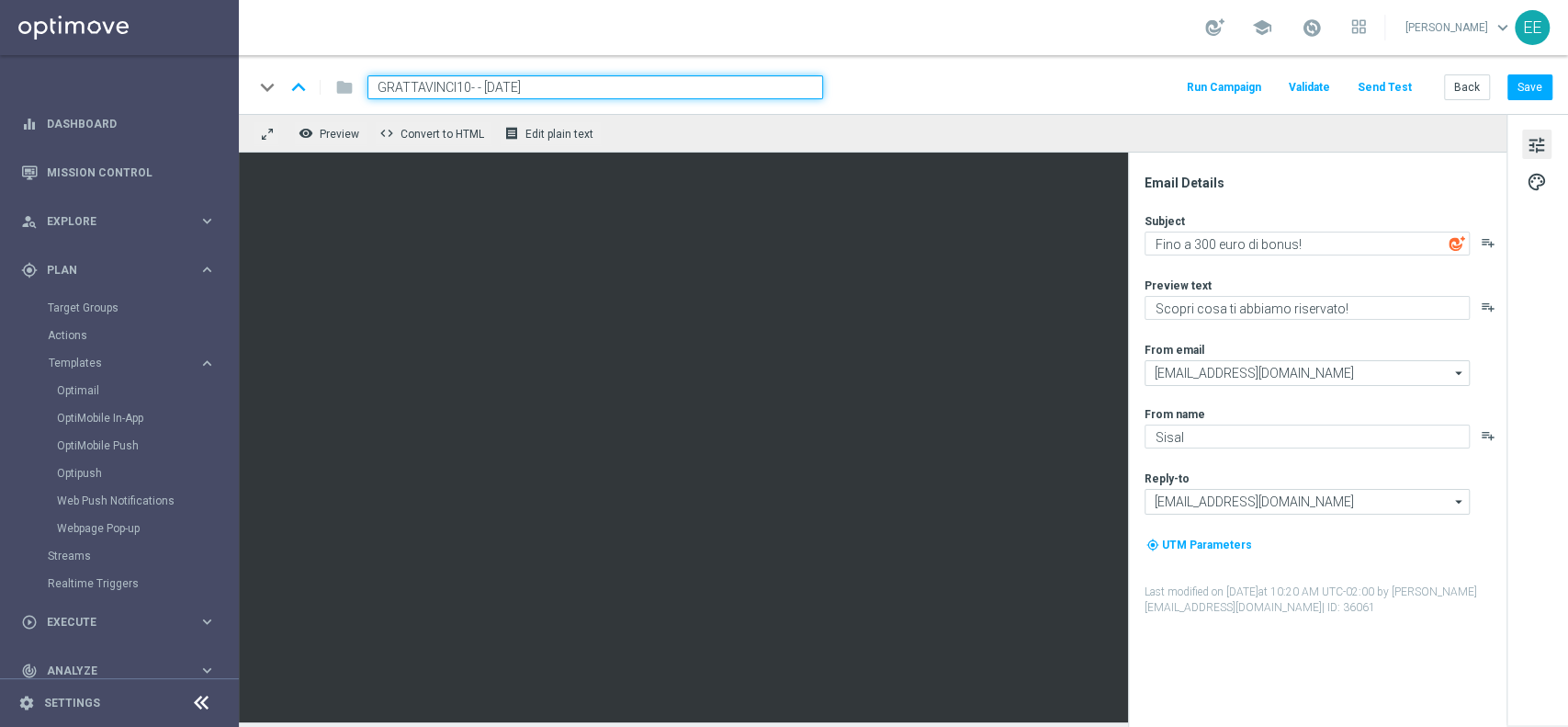
type input "GRATTAVINCI10-2 - [DATE]"
click at [1198, 246] on textarea "Fino a 300 euro di bonus!" at bounding box center [1307, 243] width 325 height 24
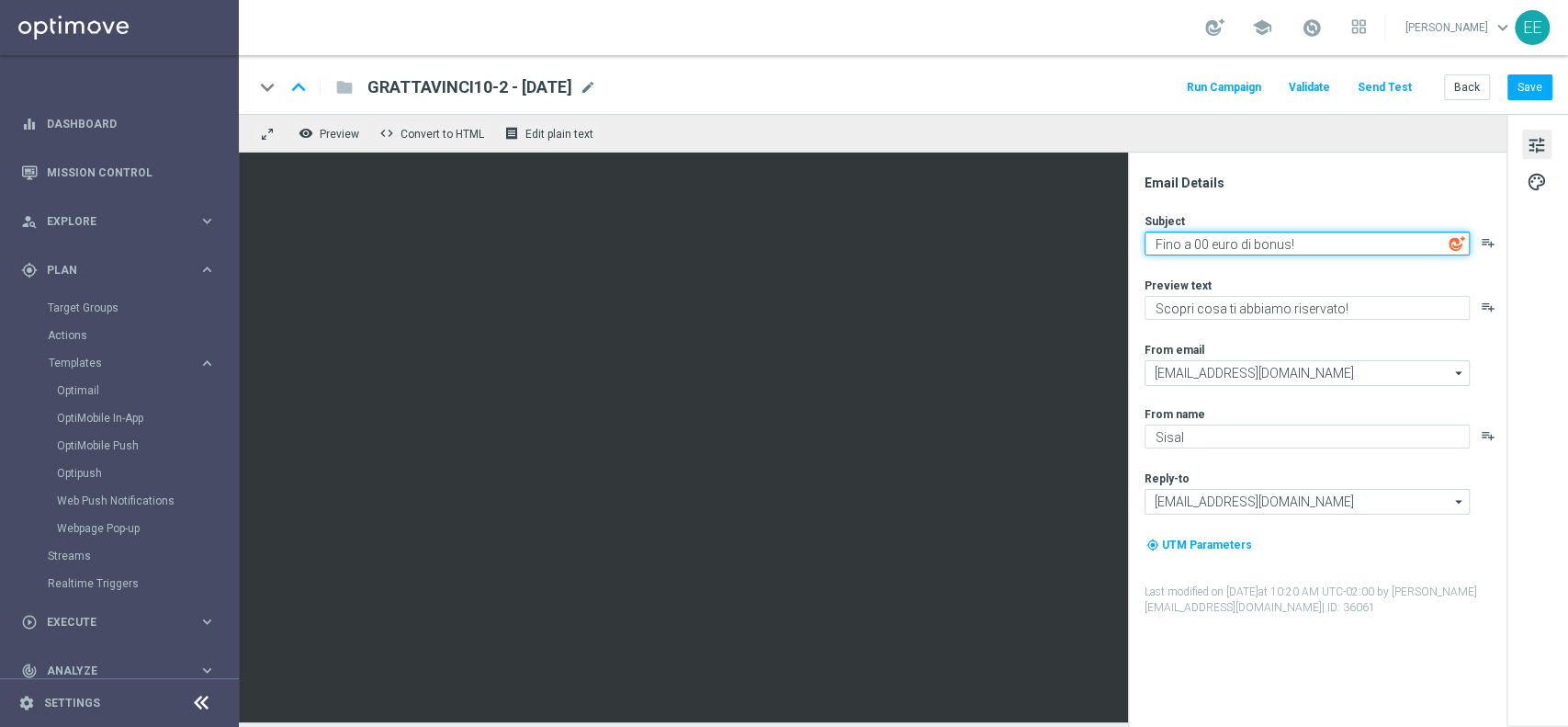
type textarea "Fino a 100 euro di bonus!"
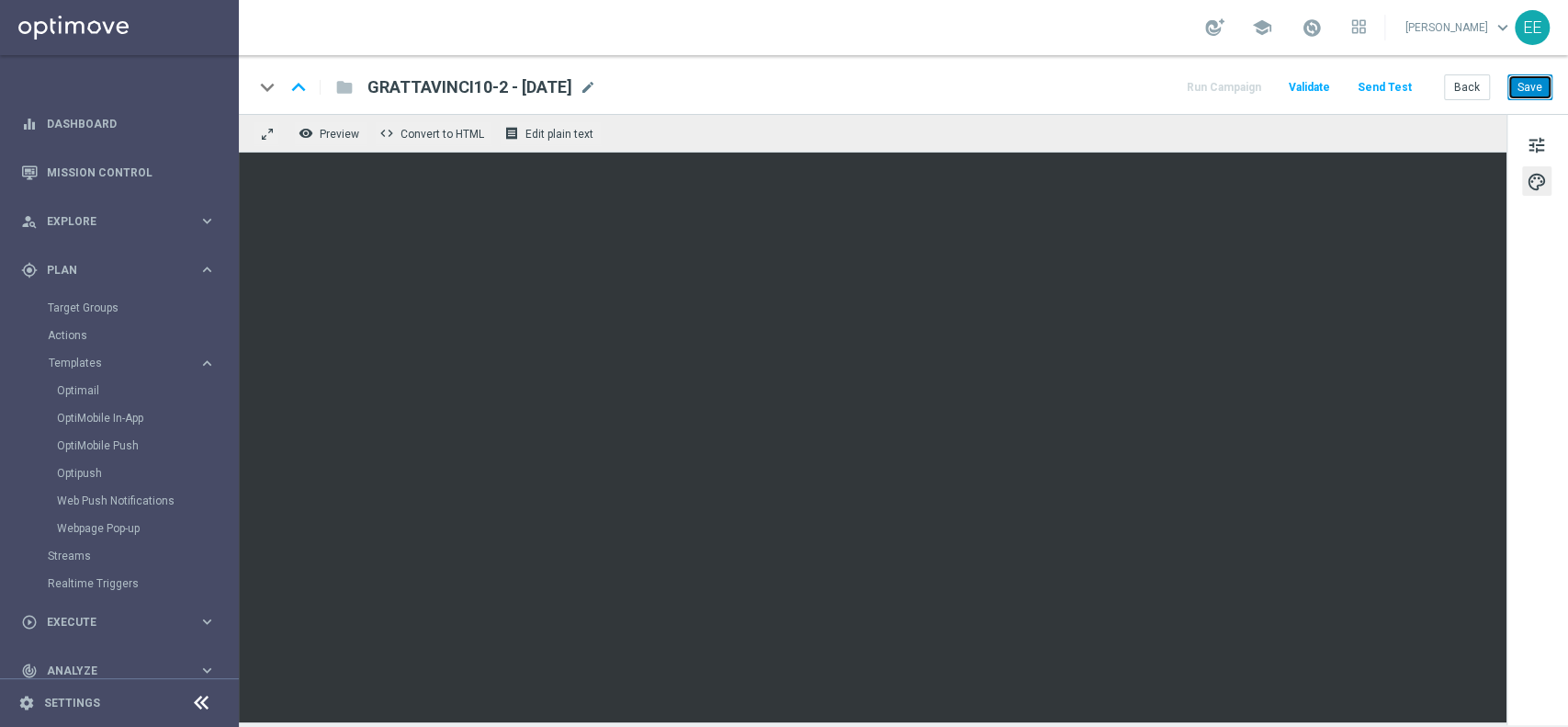
click at [1540, 89] on button "Save" at bounding box center [1530, 87] width 45 height 25
click at [1472, 87] on button "Back" at bounding box center [1466, 87] width 46 height 25
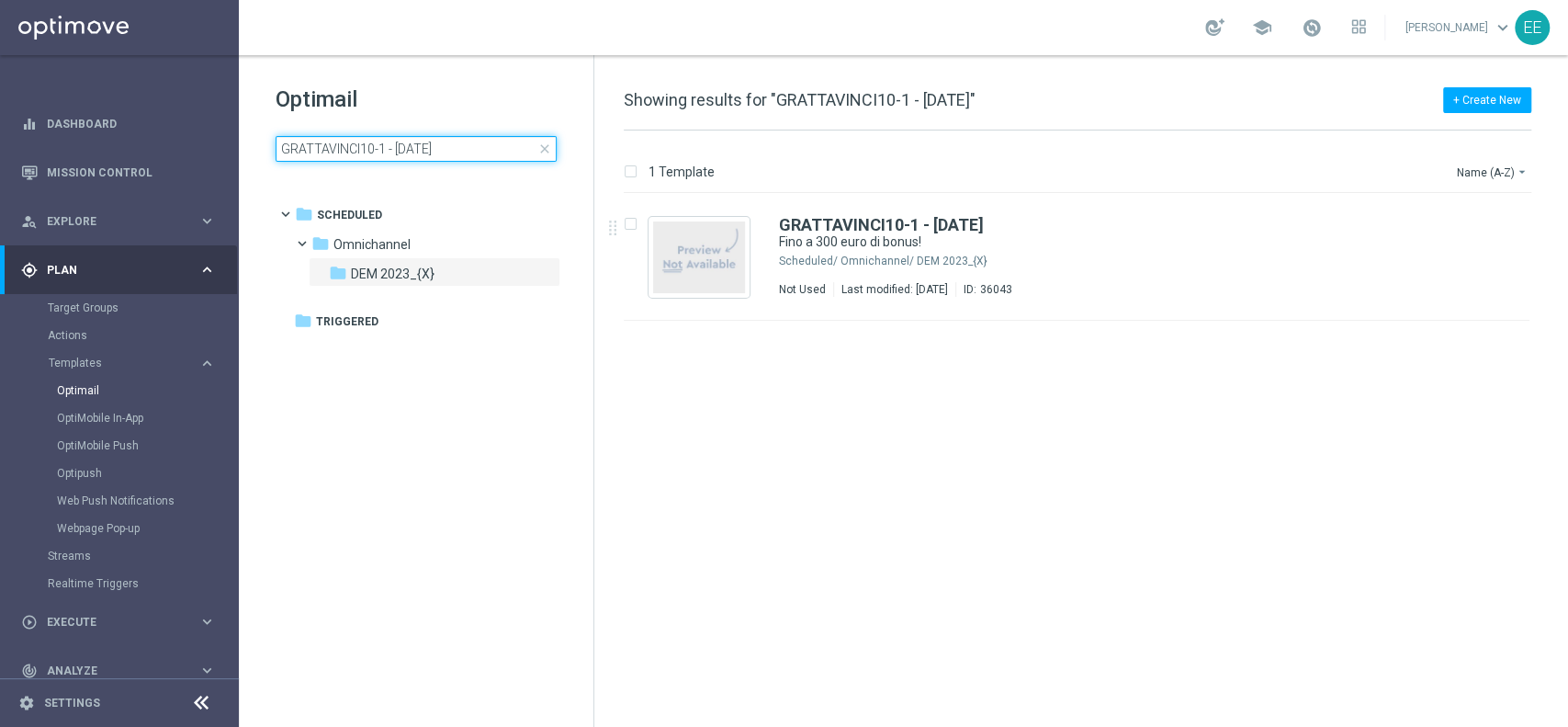
drag, startPoint x: 375, startPoint y: 147, endPoint x: 594, endPoint y: 132, distance: 219.5
click at [594, 132] on div "Optimail GRATTAVINCI10-1 - [DATE] close folder 1 Folder folder Scheduled more_v…" at bounding box center [903, 390] width 1329 height 671
type input "GRATTAVINCI10-"
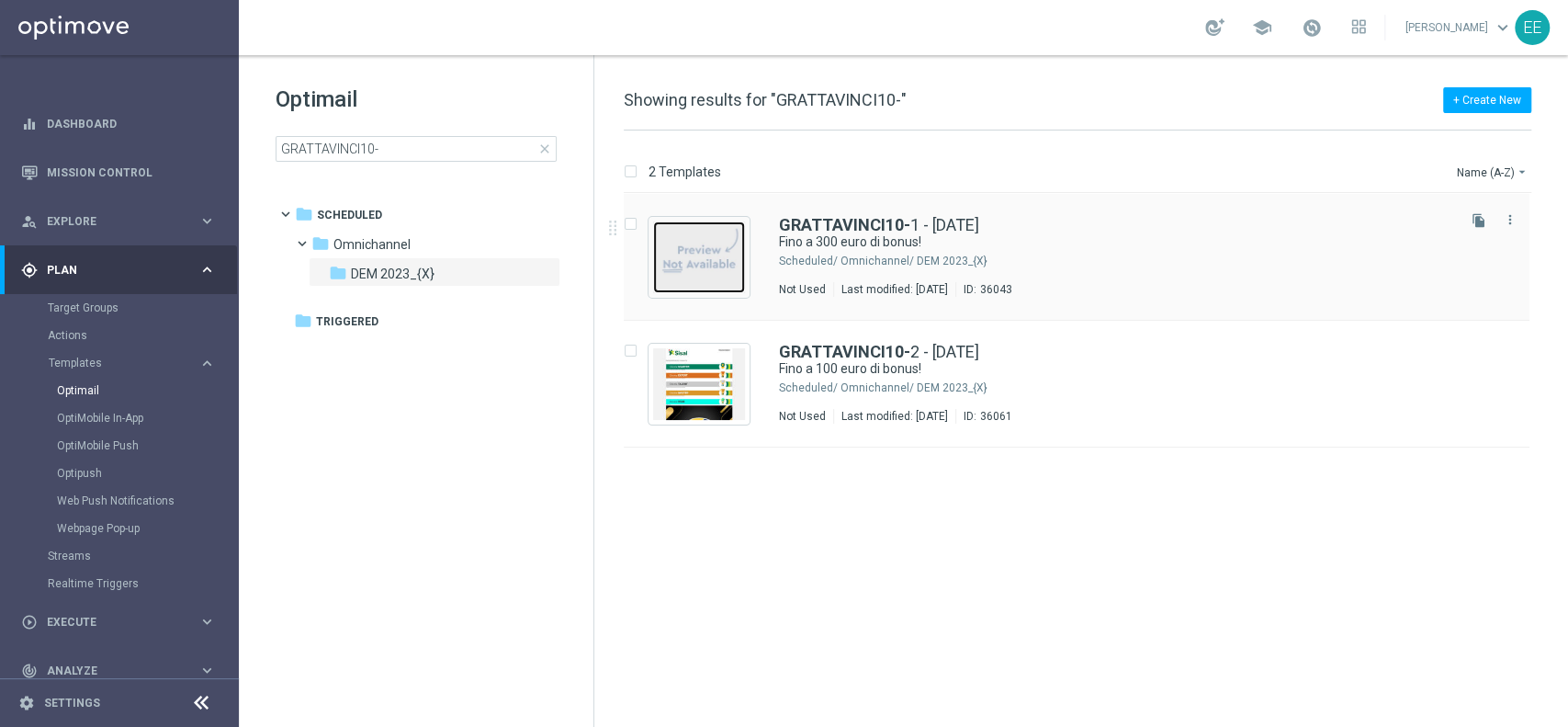
click at [699, 247] on img "Press SPACE to select this row." at bounding box center [699, 257] width 92 height 72
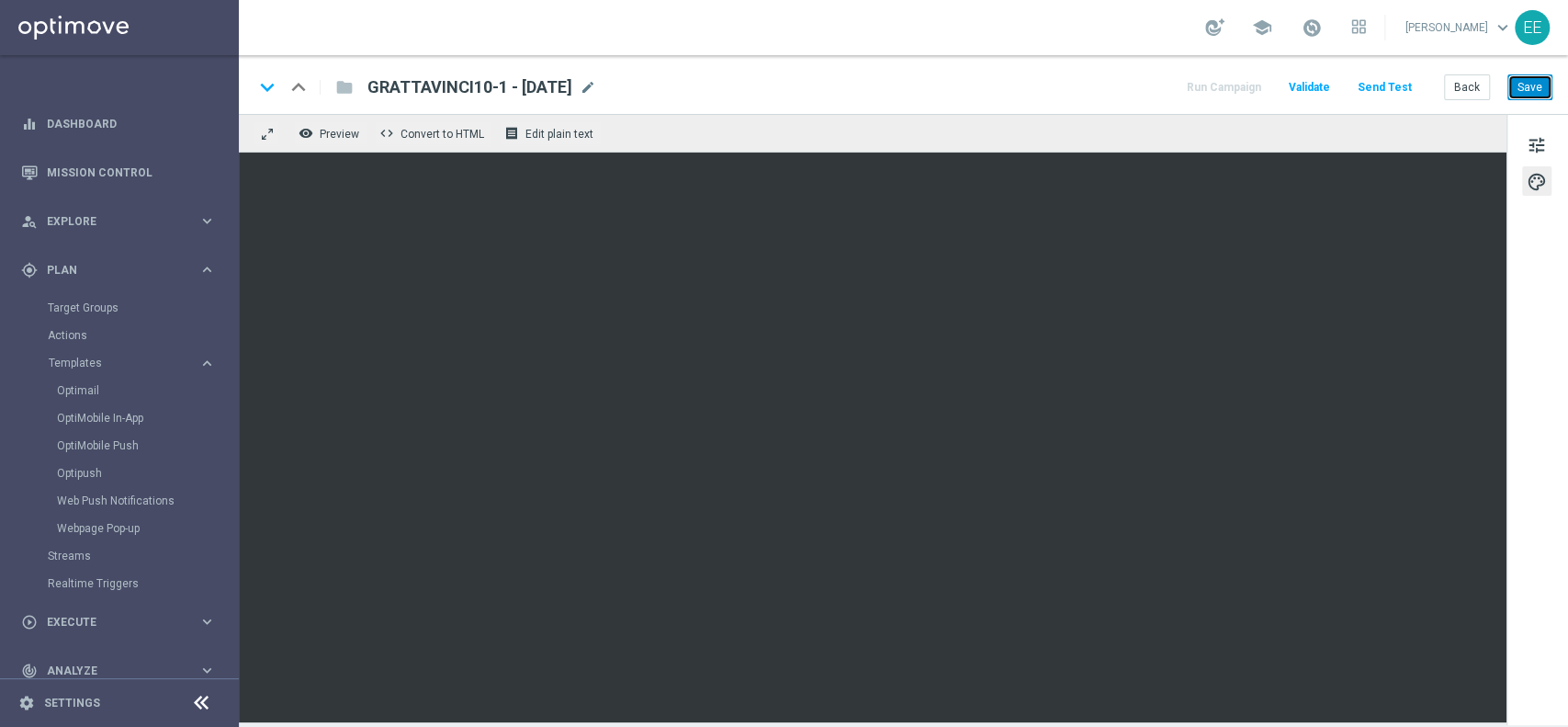
click at [1543, 94] on button "Save" at bounding box center [1530, 87] width 45 height 25
click at [1543, 94] on button "Save" at bounding box center [1530, 87] width 45 height 25
click at [1463, 89] on button "Back" at bounding box center [1466, 87] width 46 height 25
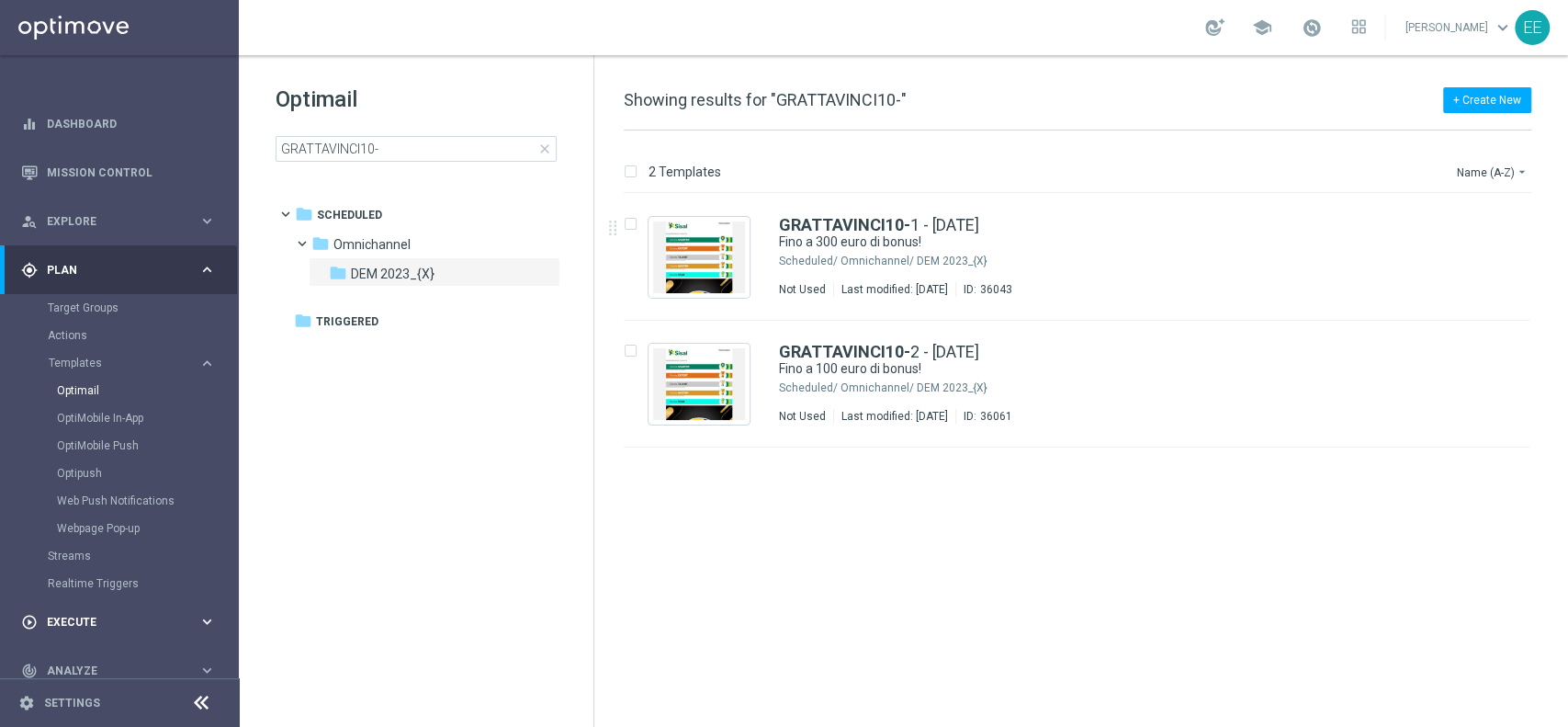
click at [79, 607] on div "play_circle_outline Execute keyboard_arrow_right" at bounding box center [118, 621] width 237 height 49
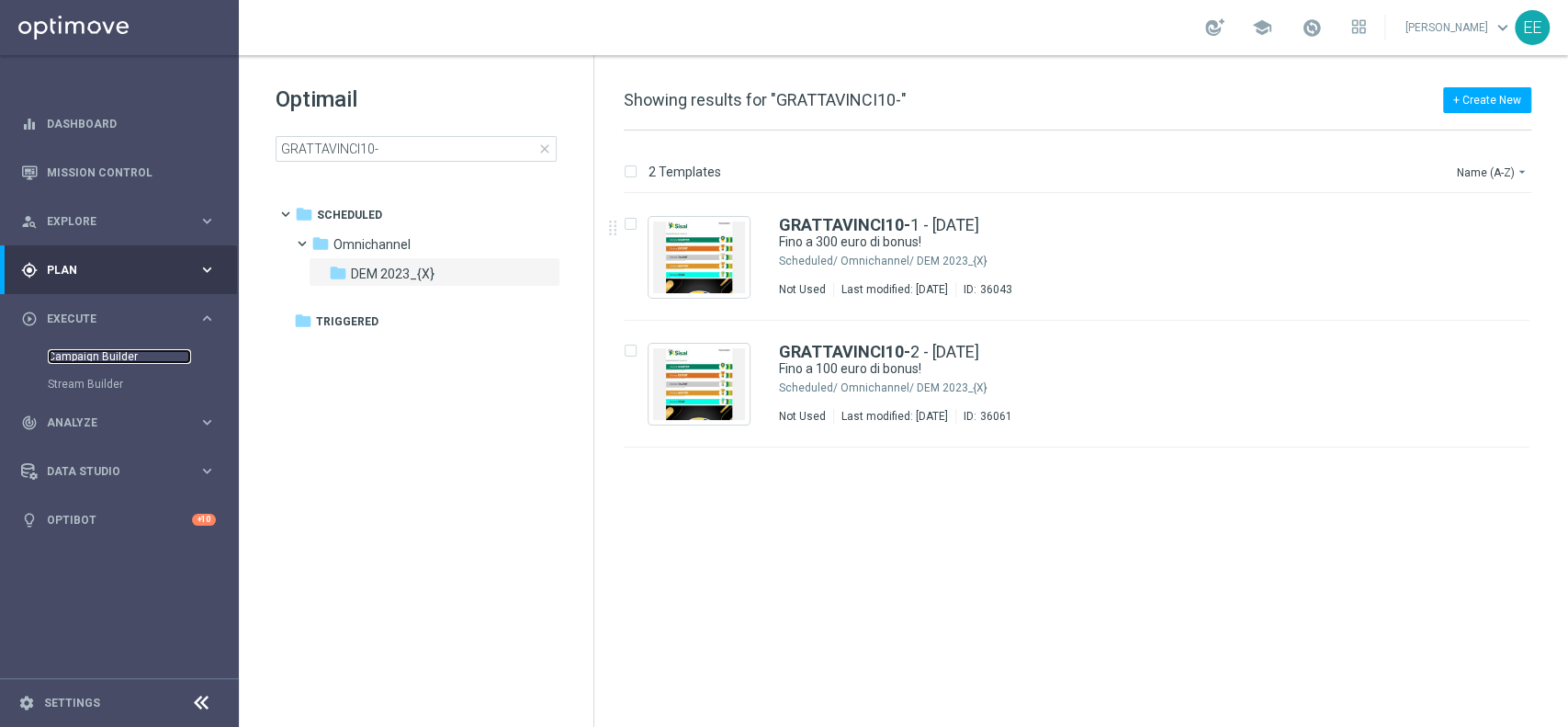
click at [123, 357] on link "Campaign Builder" at bounding box center [120, 357] width 143 height 15
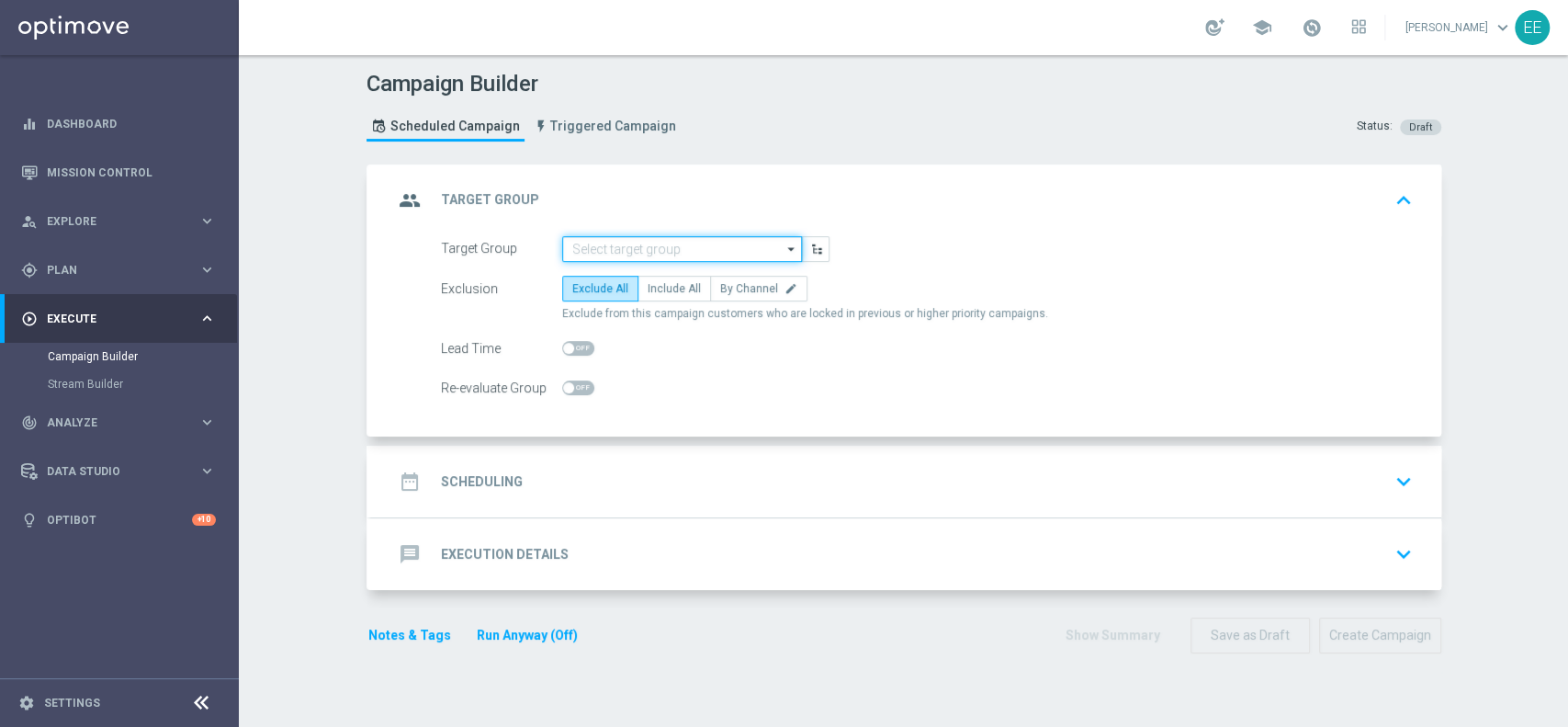
click at [607, 260] on input at bounding box center [682, 248] width 240 height 25
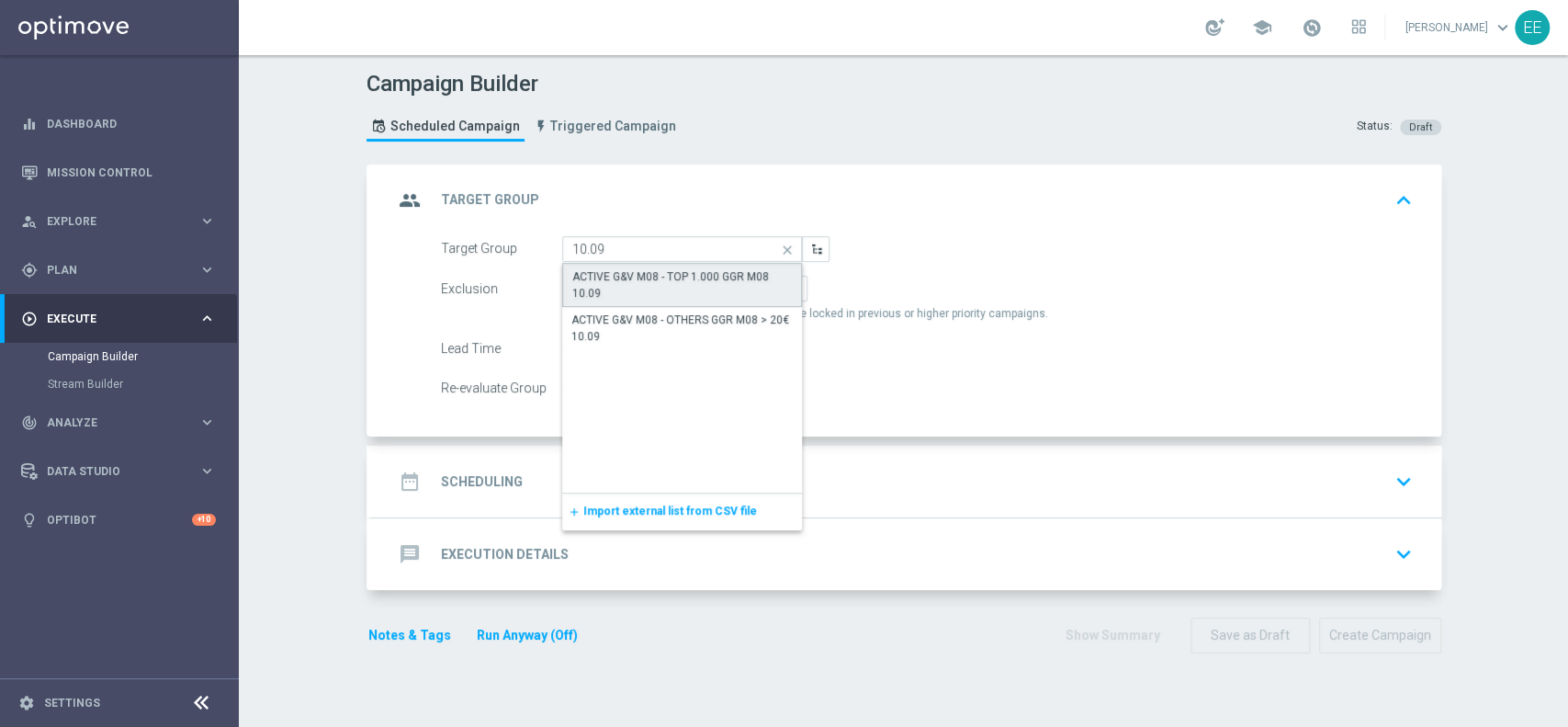
click at [648, 273] on div "ACTIVE G&V M08 - TOP 1.000 GGR M08 10.09" at bounding box center [682, 284] width 220 height 33
type input "ACTIVE G&V M08 - TOP 1.000 GGR M08 10.09"
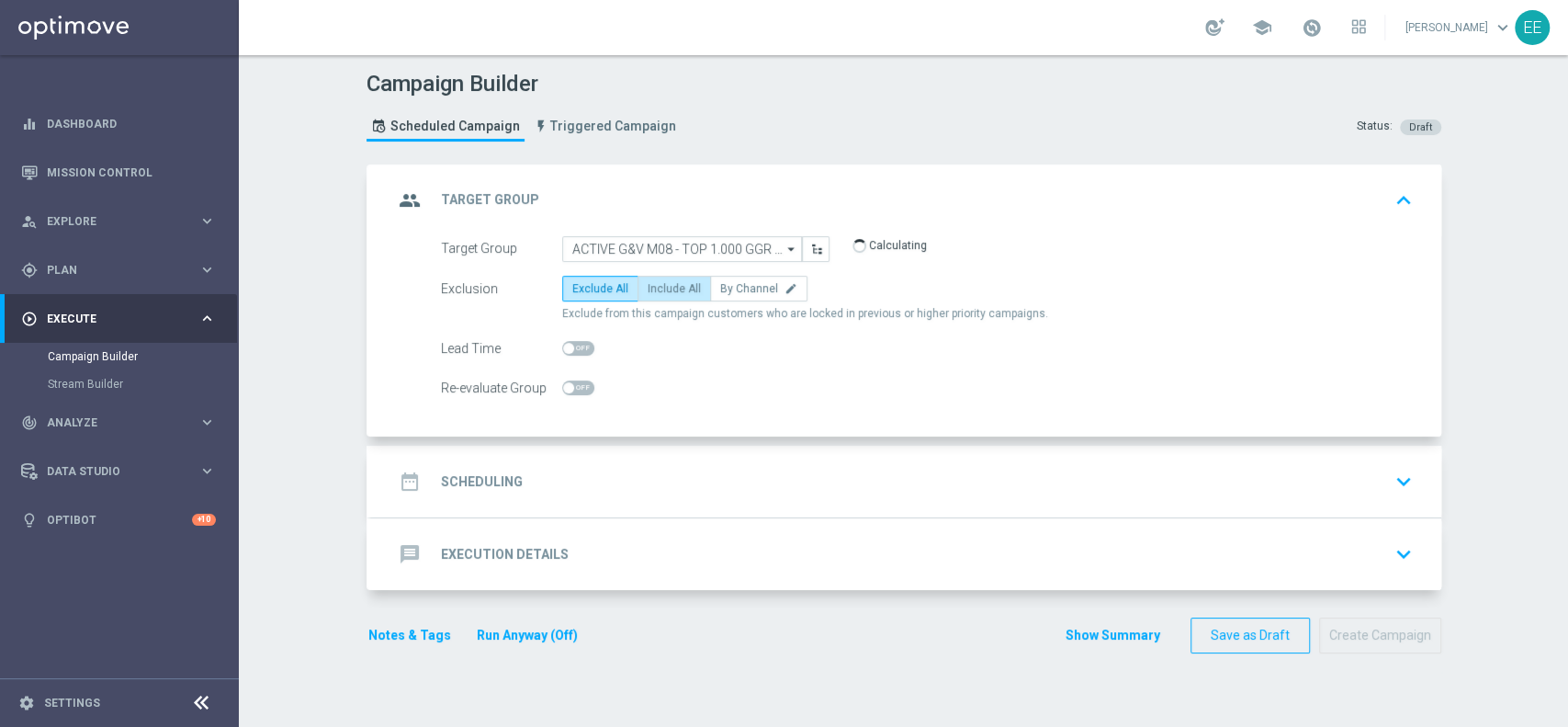
click at [652, 276] on label "Include All" at bounding box center [674, 288] width 74 height 25
click at [652, 286] on input "Include All" at bounding box center [653, 292] width 12 height 12
radio input "true"
click at [581, 476] on div "date_range Scheduling keyboard_arrow_down" at bounding box center [905, 481] width 1026 height 35
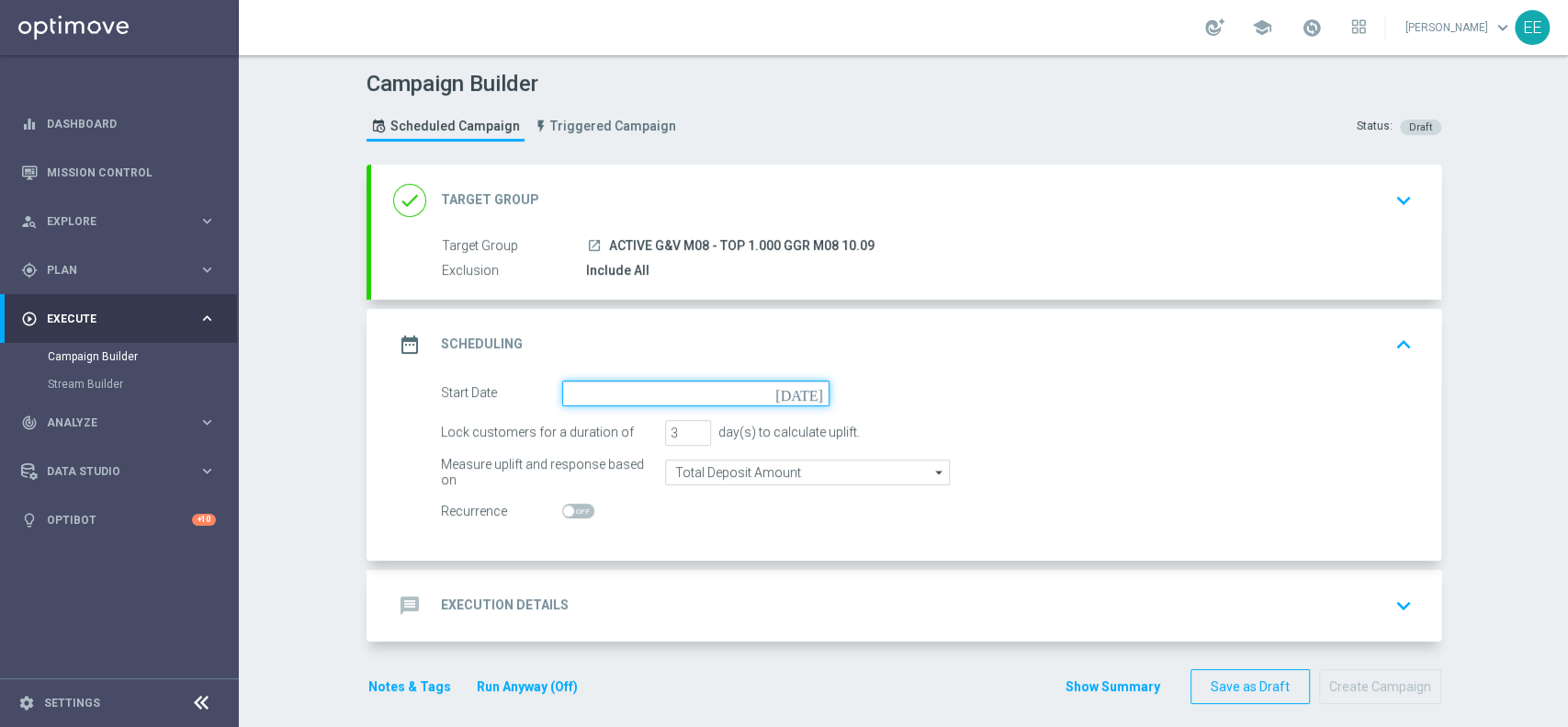
click at [705, 393] on input at bounding box center [695, 393] width 267 height 25
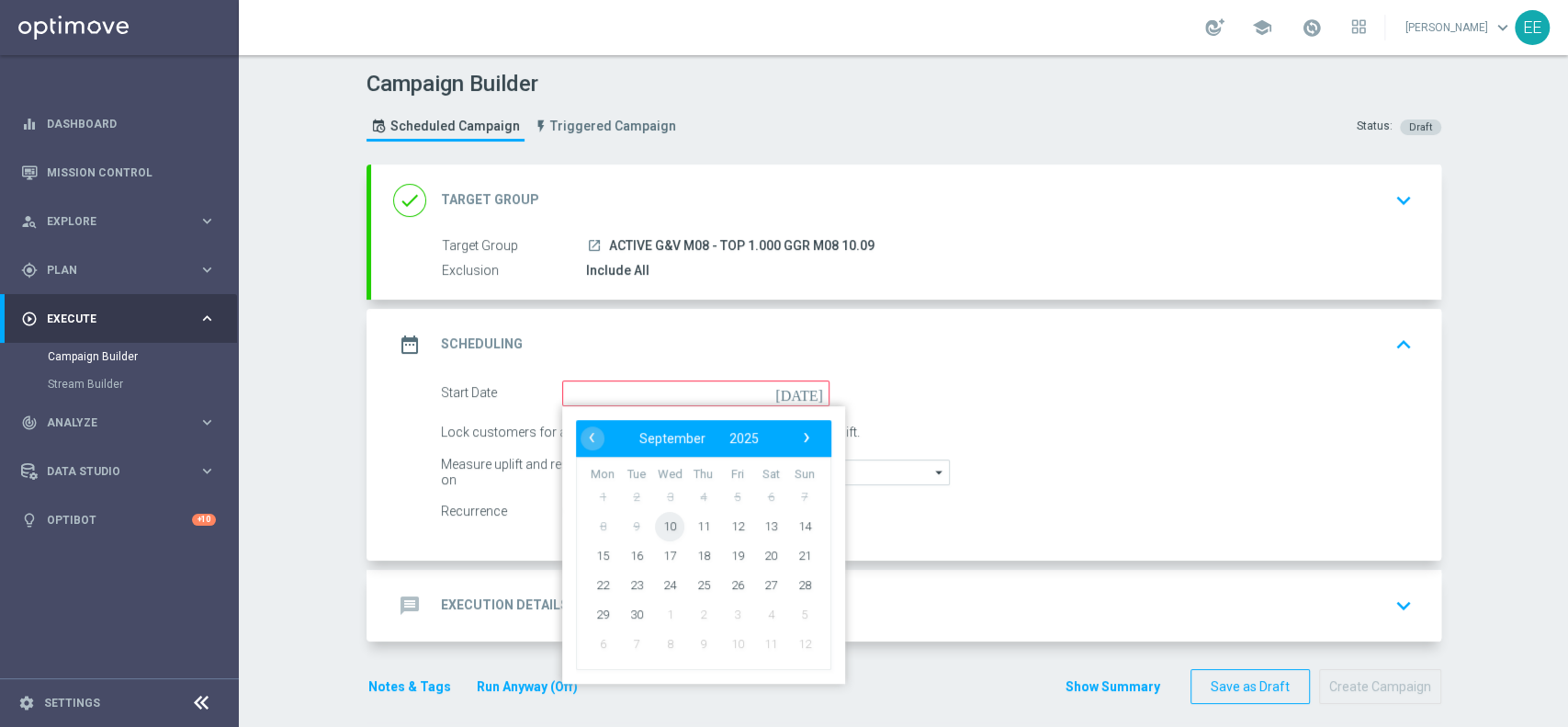
click at [658, 533] on span "10" at bounding box center [669, 525] width 29 height 29
type input "[DATE]"
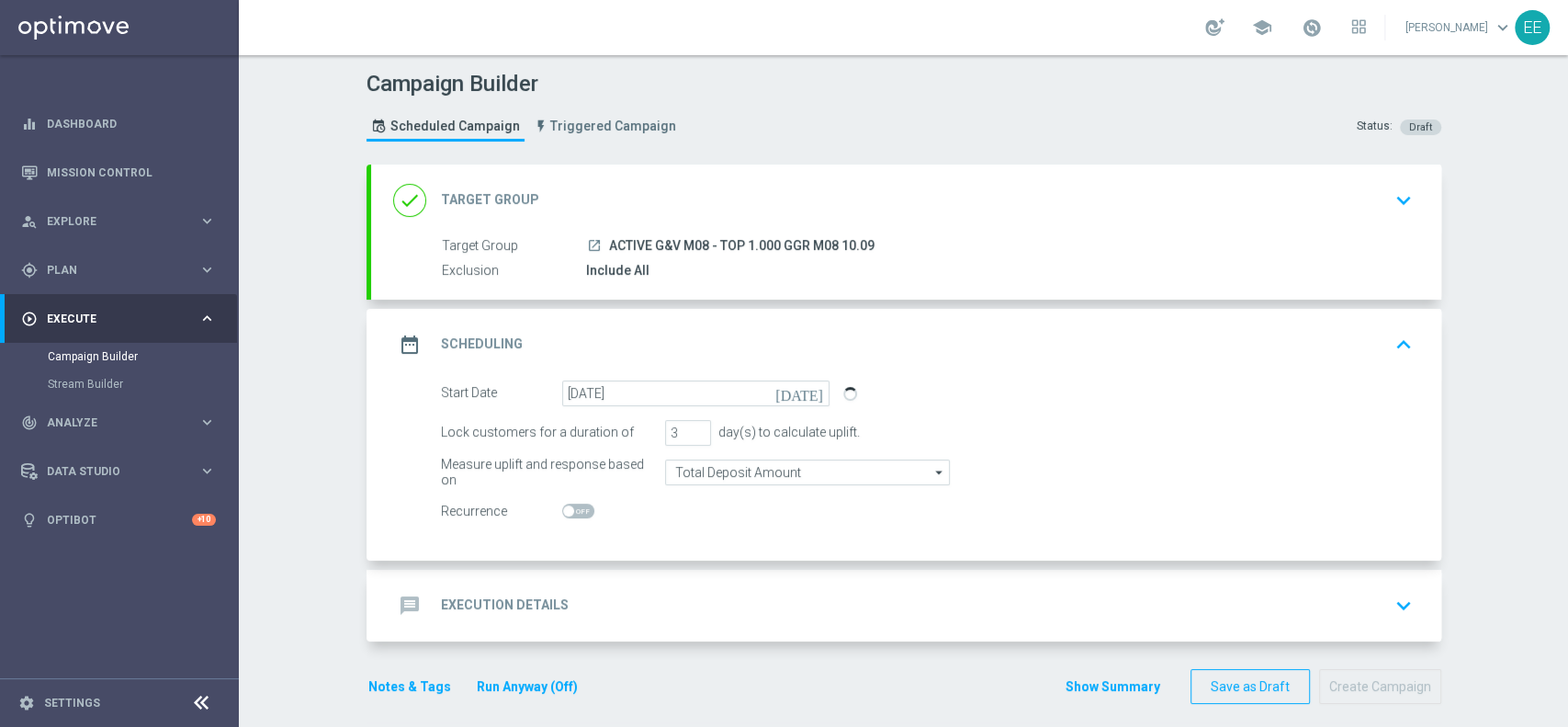
click at [627, 614] on div "message Execution Details keyboard_arrow_down" at bounding box center [905, 605] width 1026 height 35
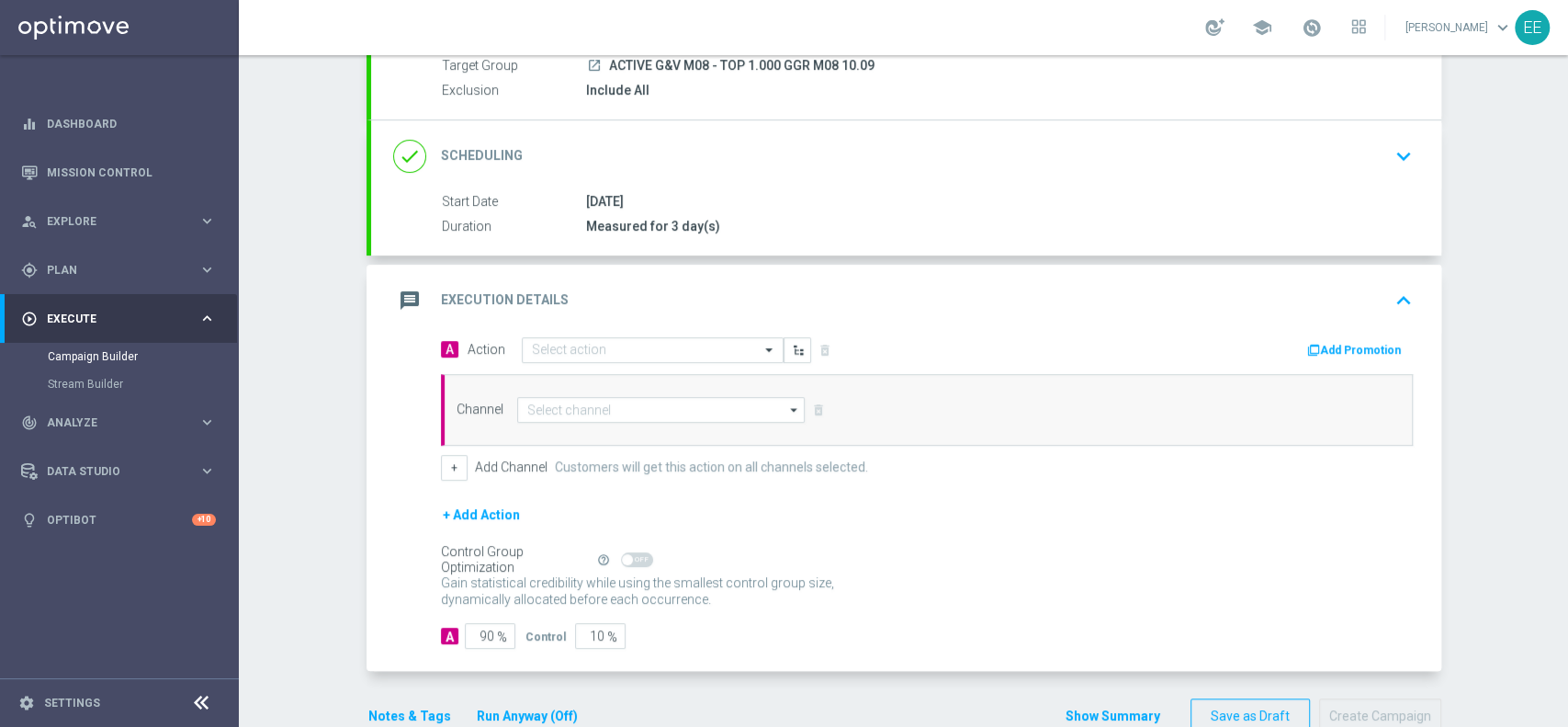
scroll to position [186, 0]
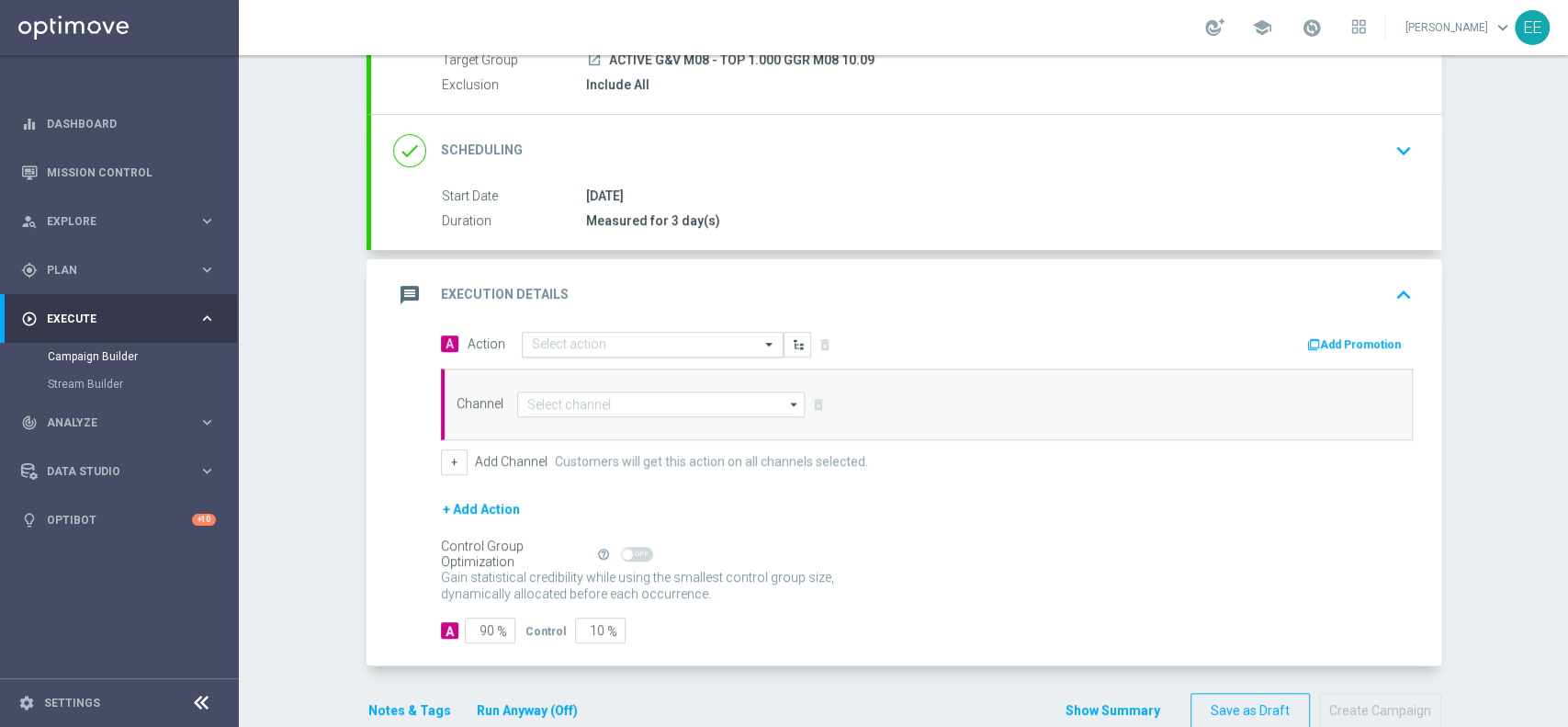
click at [538, 335] on div "Select action" at bounding box center [652, 344] width 261 height 25
click at [81, 277] on div "gps_fixed Plan" at bounding box center [110, 270] width 177 height 17
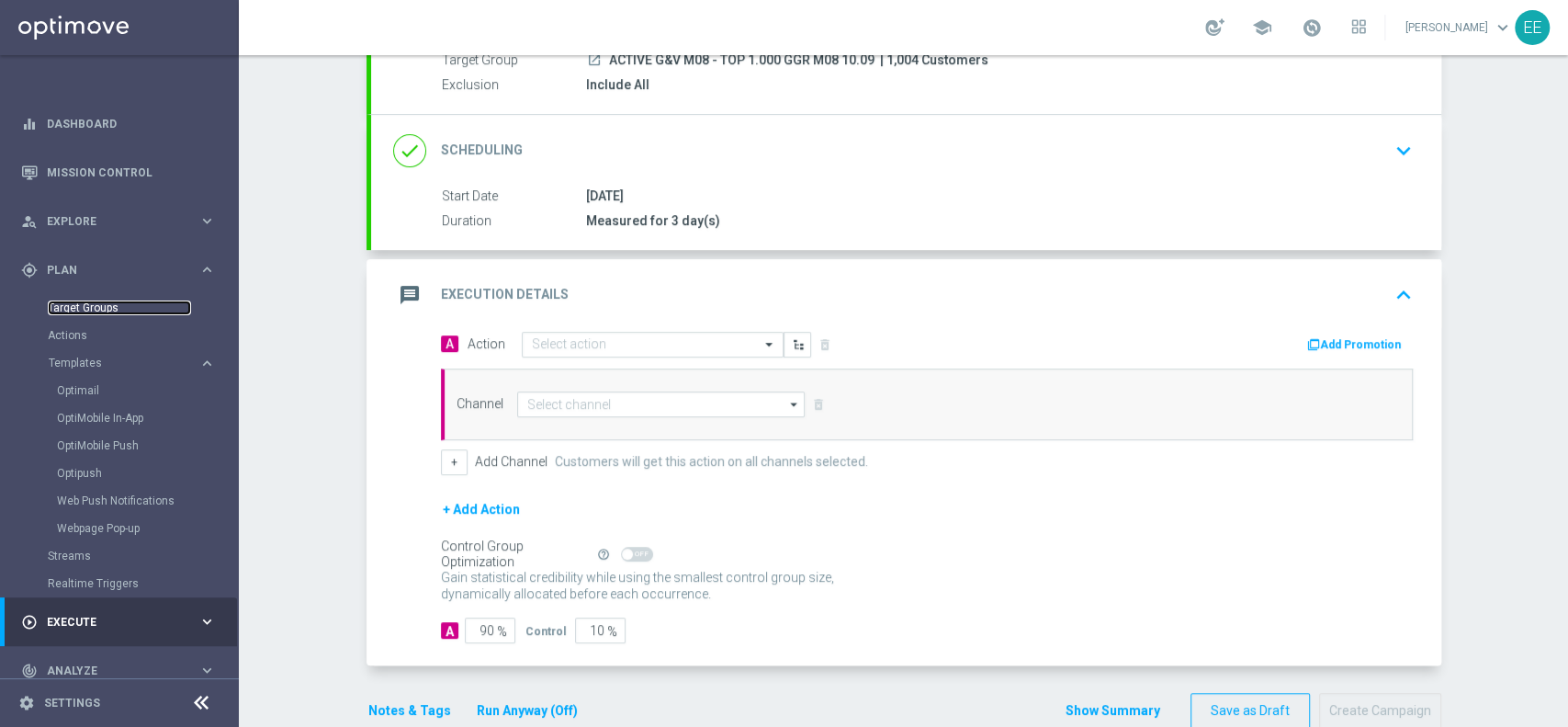
click at [102, 309] on link "Target Groups" at bounding box center [120, 308] width 143 height 15
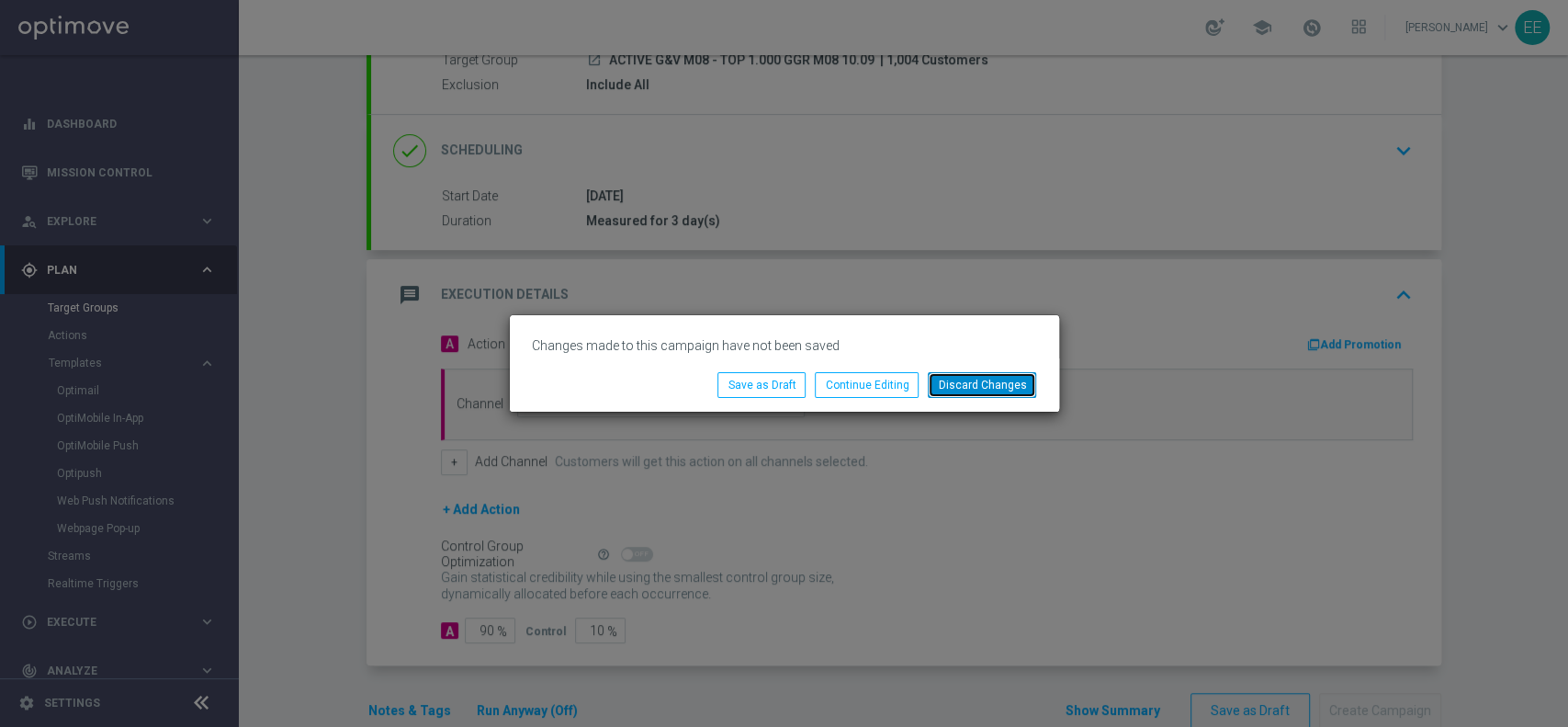
click at [939, 384] on button "Discard Changes" at bounding box center [982, 384] width 109 height 25
